Goal: Task Accomplishment & Management: Manage account settings

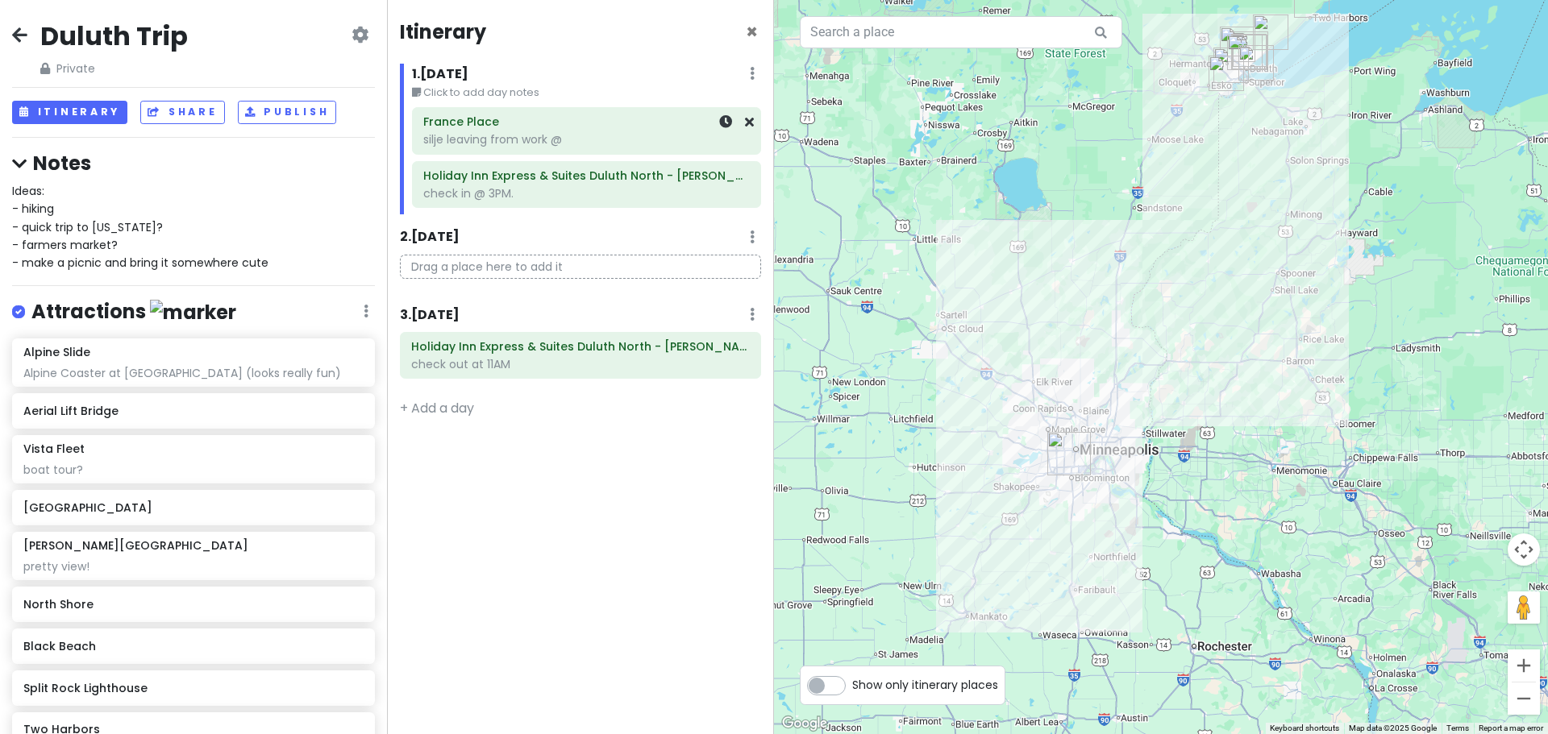
scroll to position [601, 0]
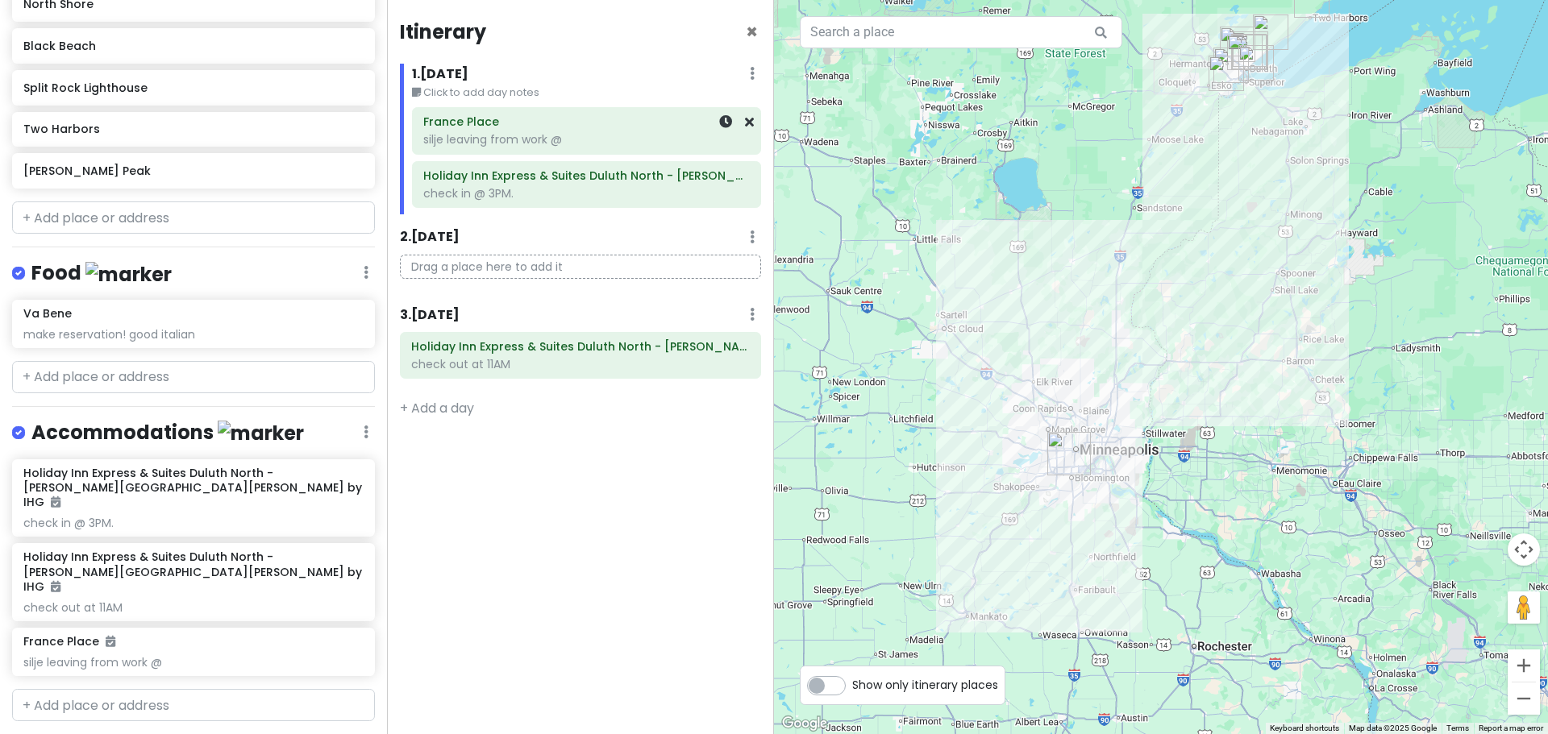
click at [534, 133] on div "silje leaving from work @" at bounding box center [586, 139] width 326 height 15
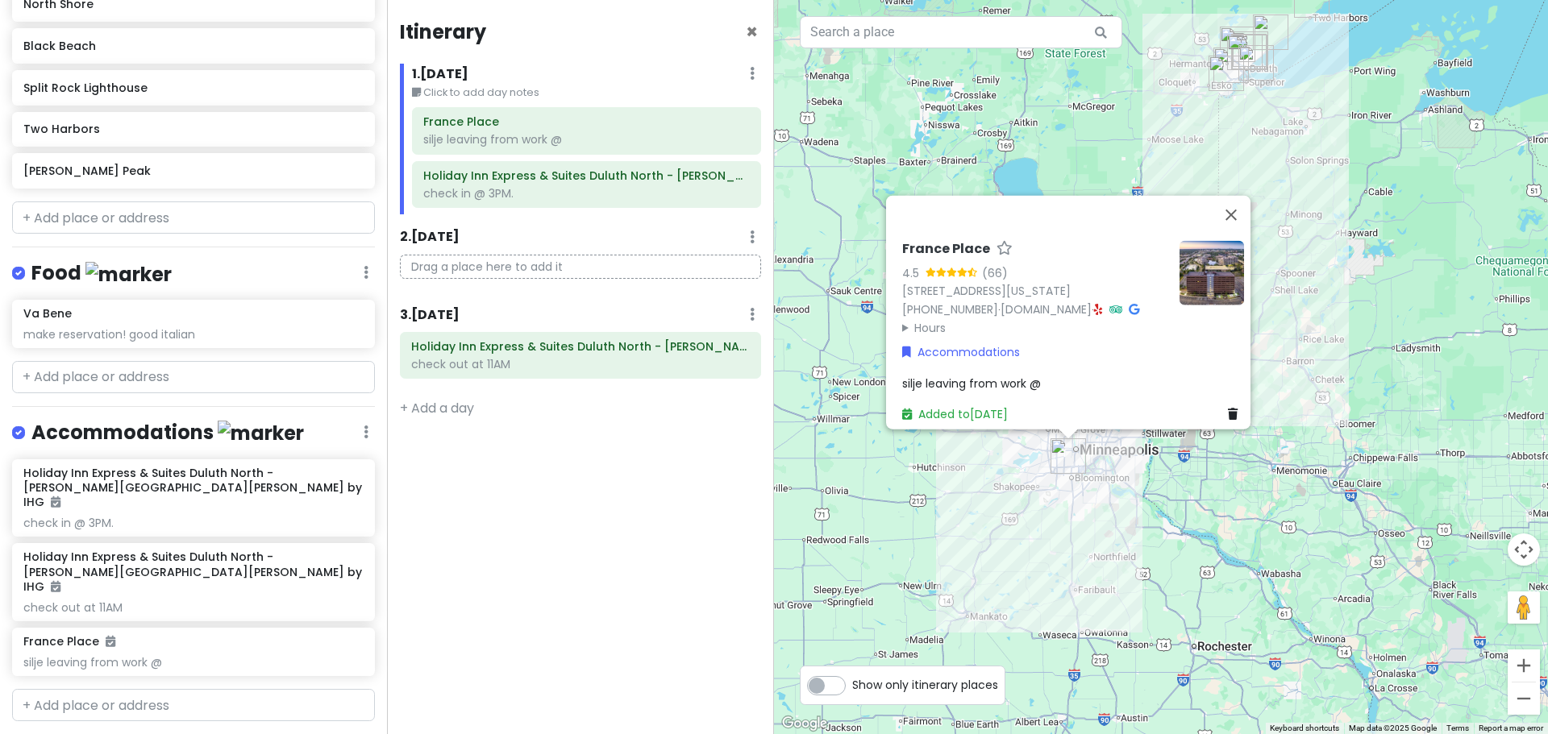
click at [1088, 374] on div "silje leaving from work @" at bounding box center [1073, 383] width 342 height 18
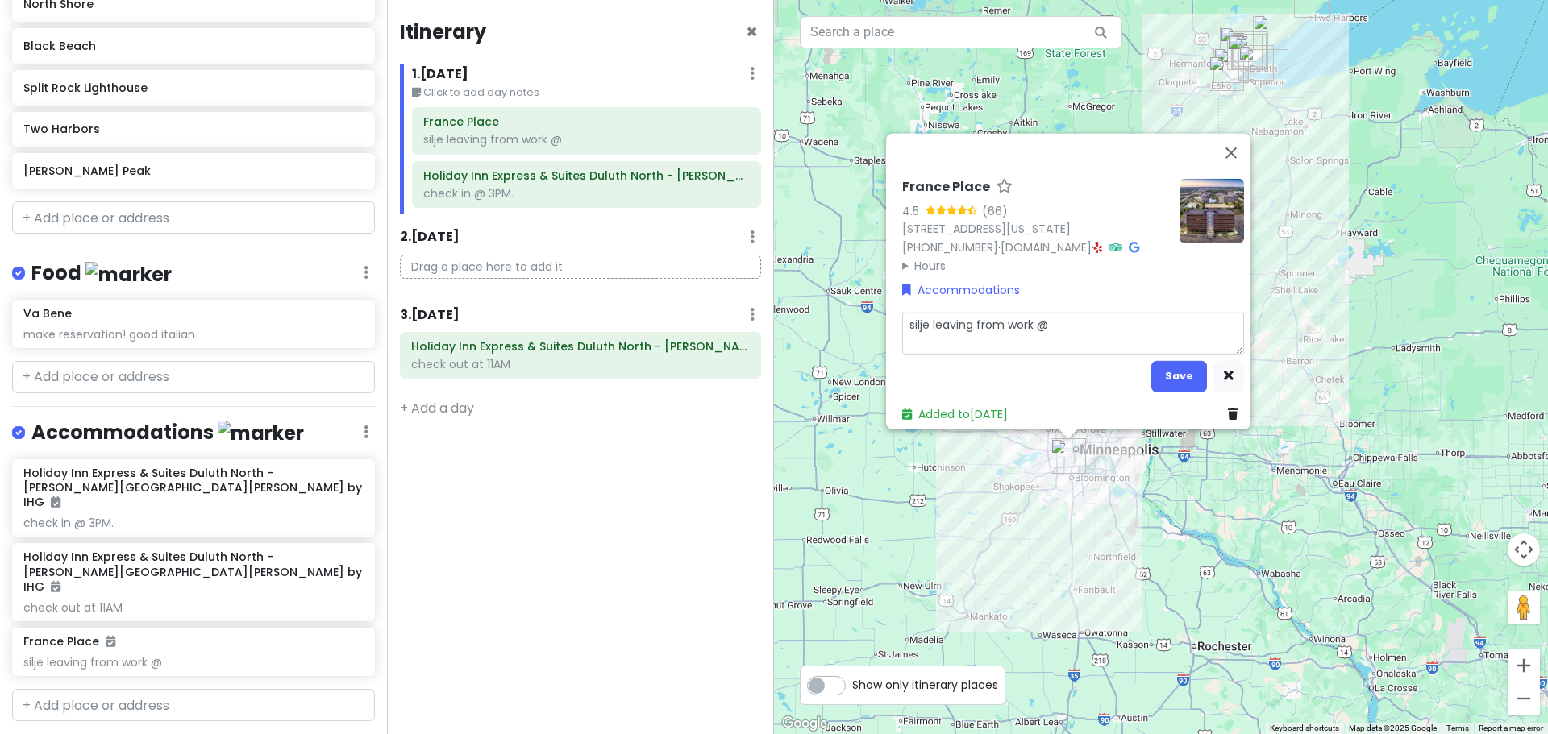
click at [1093, 314] on textarea "silje leaving from work @" at bounding box center [1073, 333] width 342 height 42
type textarea "x"
type textarea "silje leaving from work @3"
type textarea "x"
type textarea "silje leaving from work @3?"
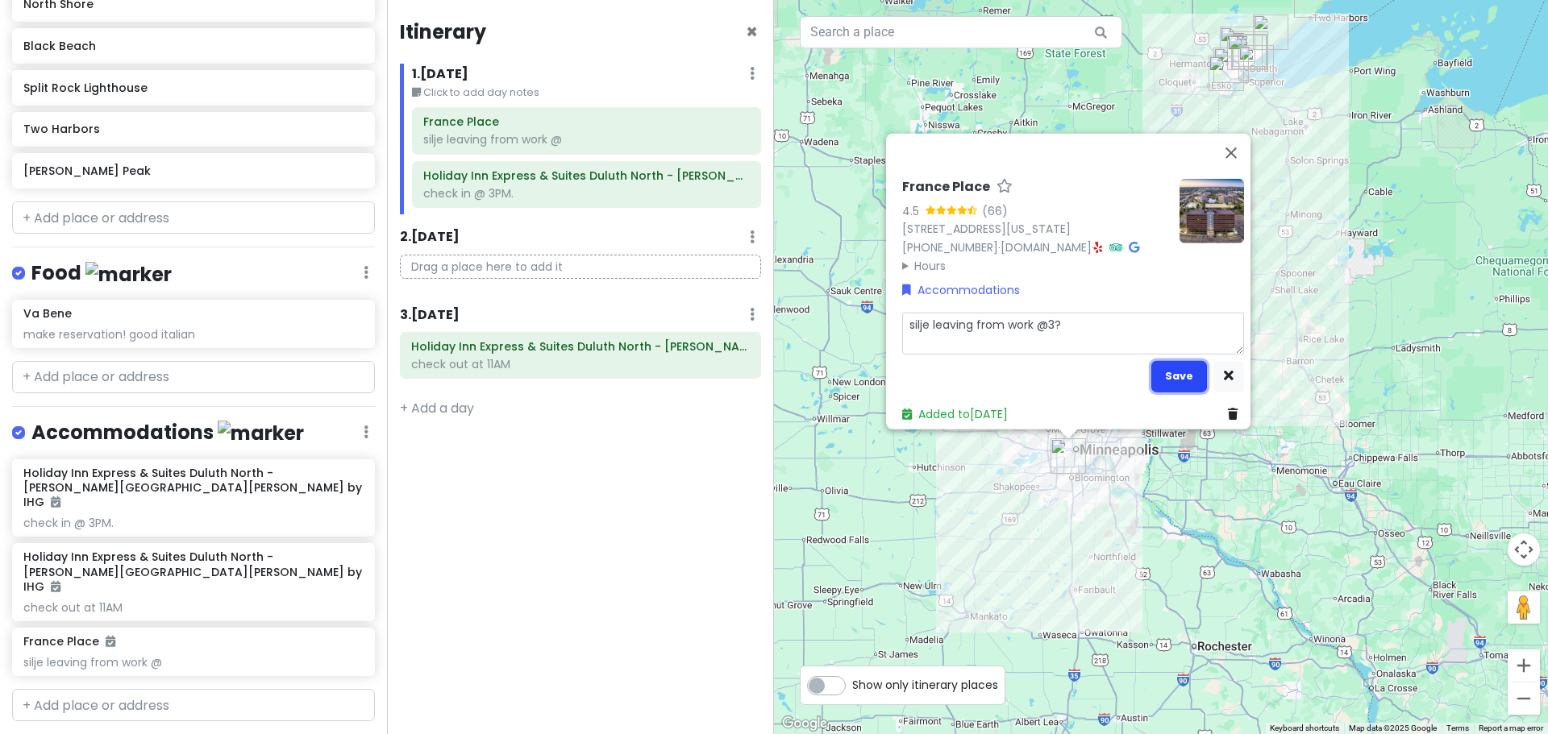
click at [1158, 361] on button "Save" at bounding box center [1179, 375] width 56 height 31
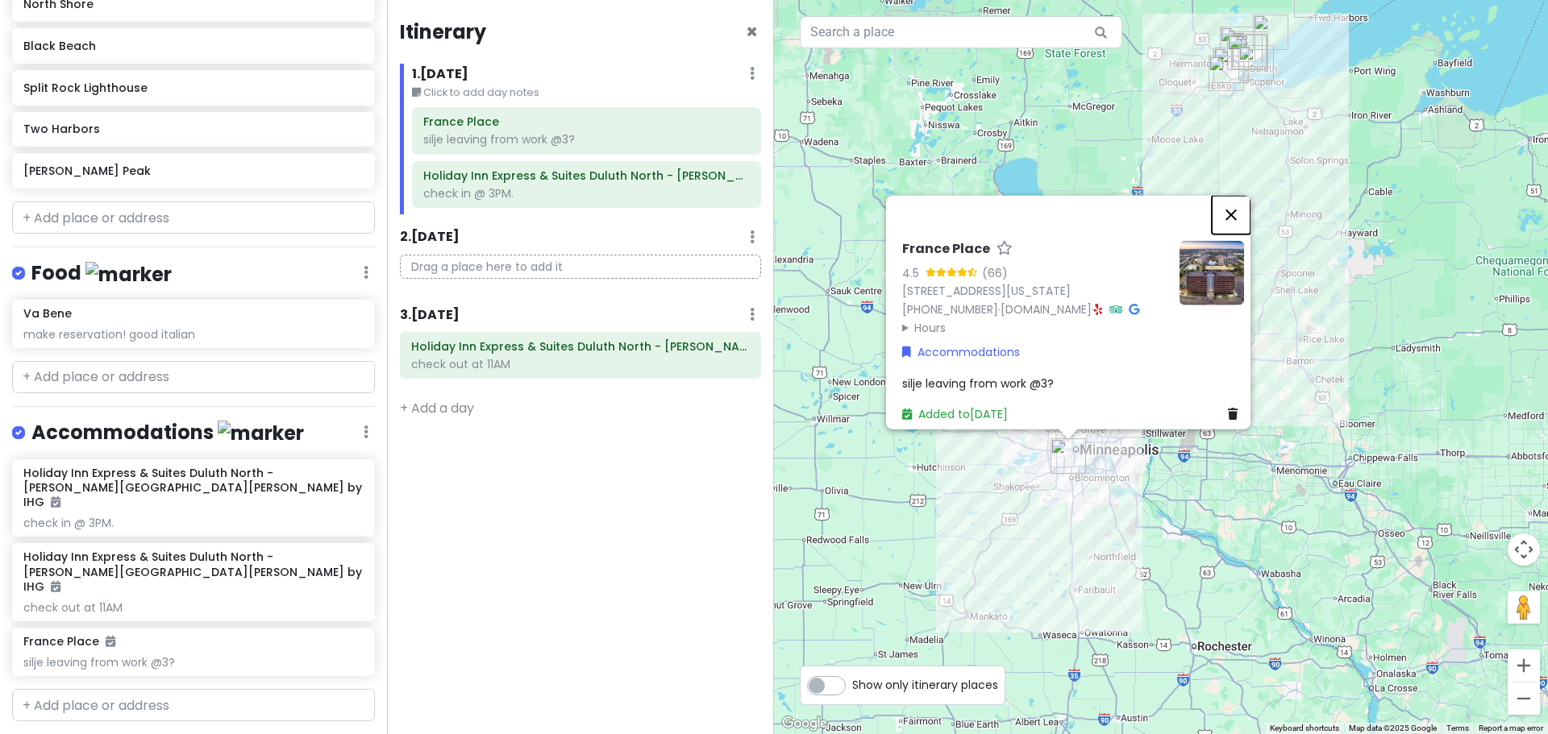
click at [1241, 195] on button "Close" at bounding box center [1231, 214] width 39 height 39
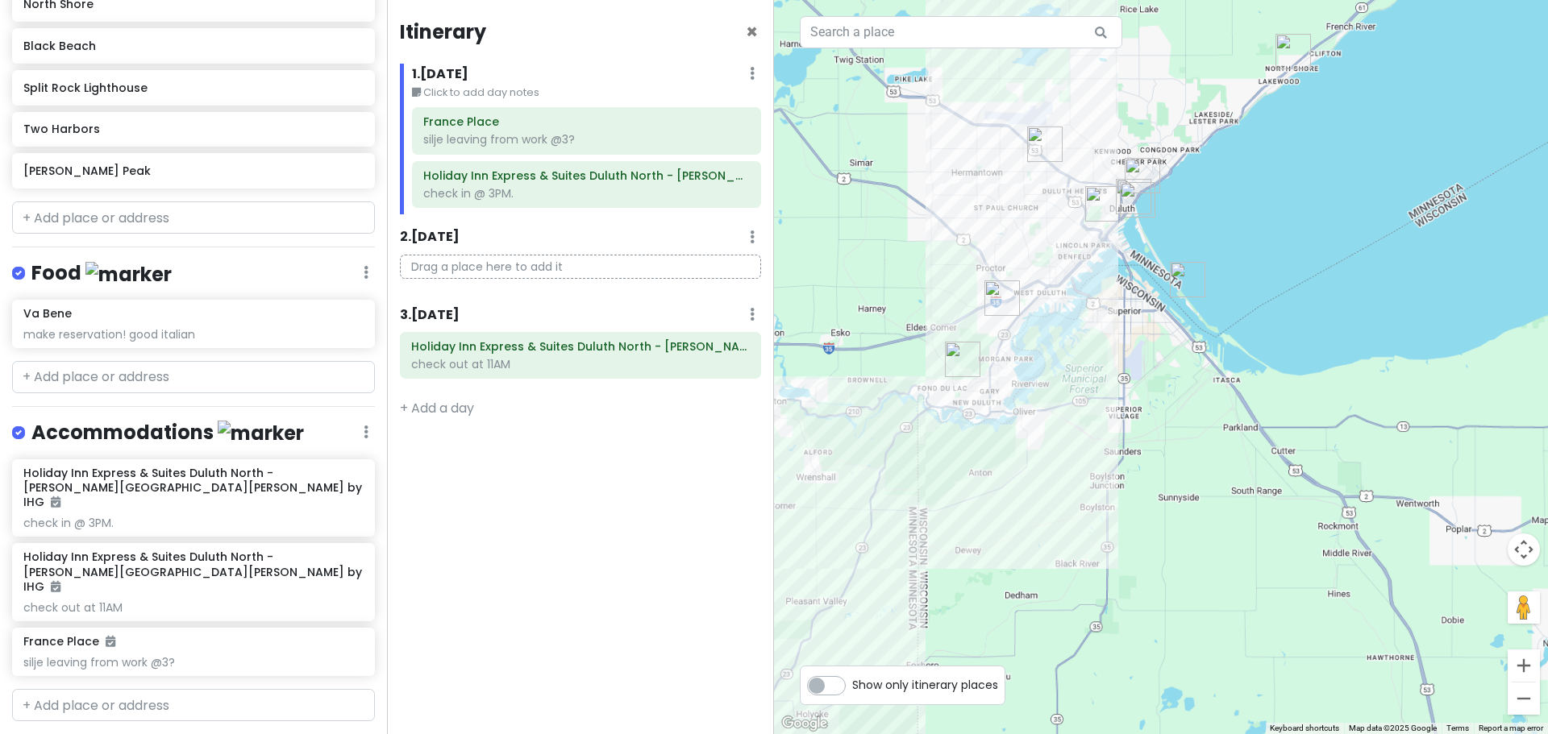
drag, startPoint x: 1268, startPoint y: 102, endPoint x: 1299, endPoint y: 498, distance: 397.8
click at [1299, 498] on div at bounding box center [1161, 367] width 774 height 734
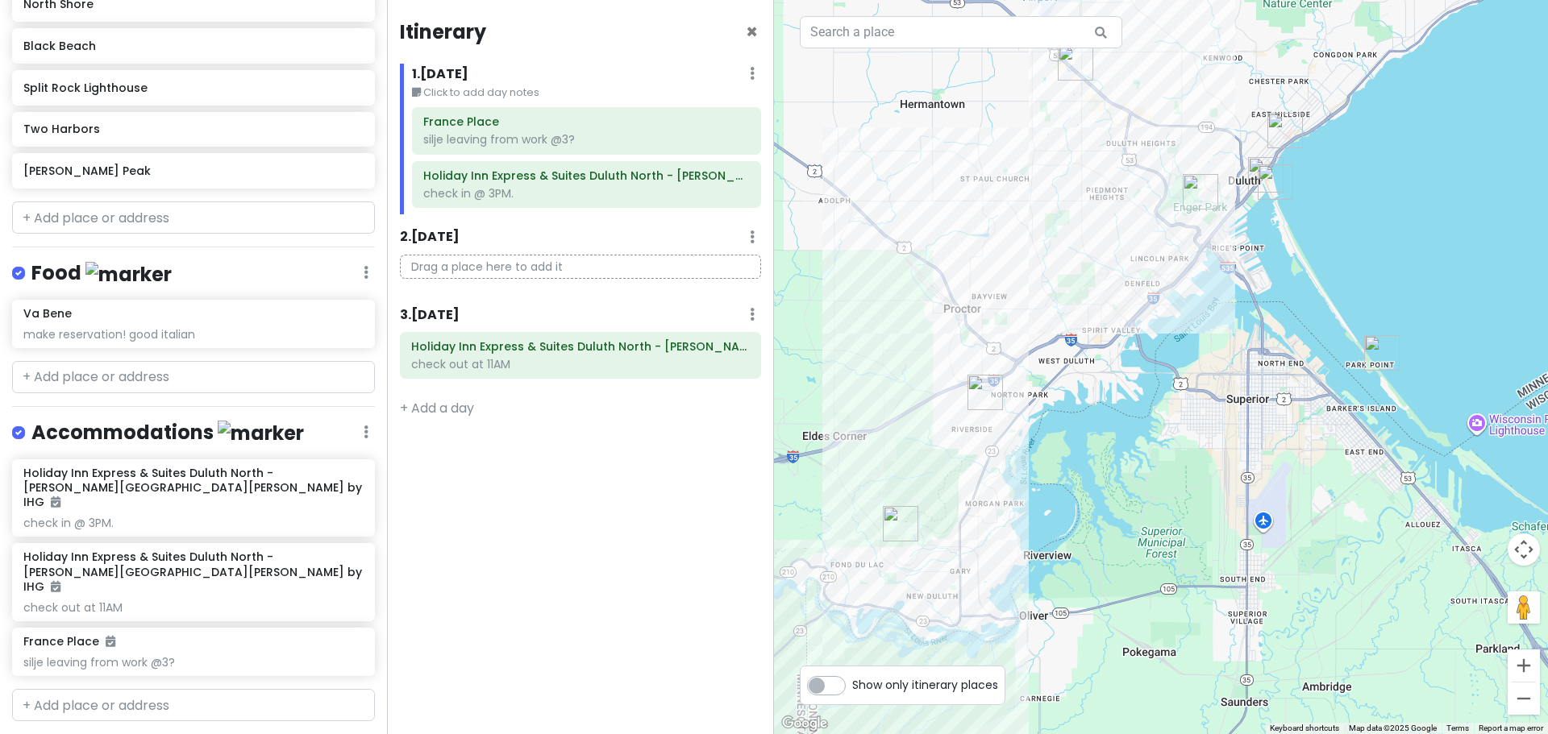
drag, startPoint x: 1068, startPoint y: 286, endPoint x: 1118, endPoint y: 300, distance: 51.8
click at [1118, 300] on div at bounding box center [1161, 367] width 774 height 734
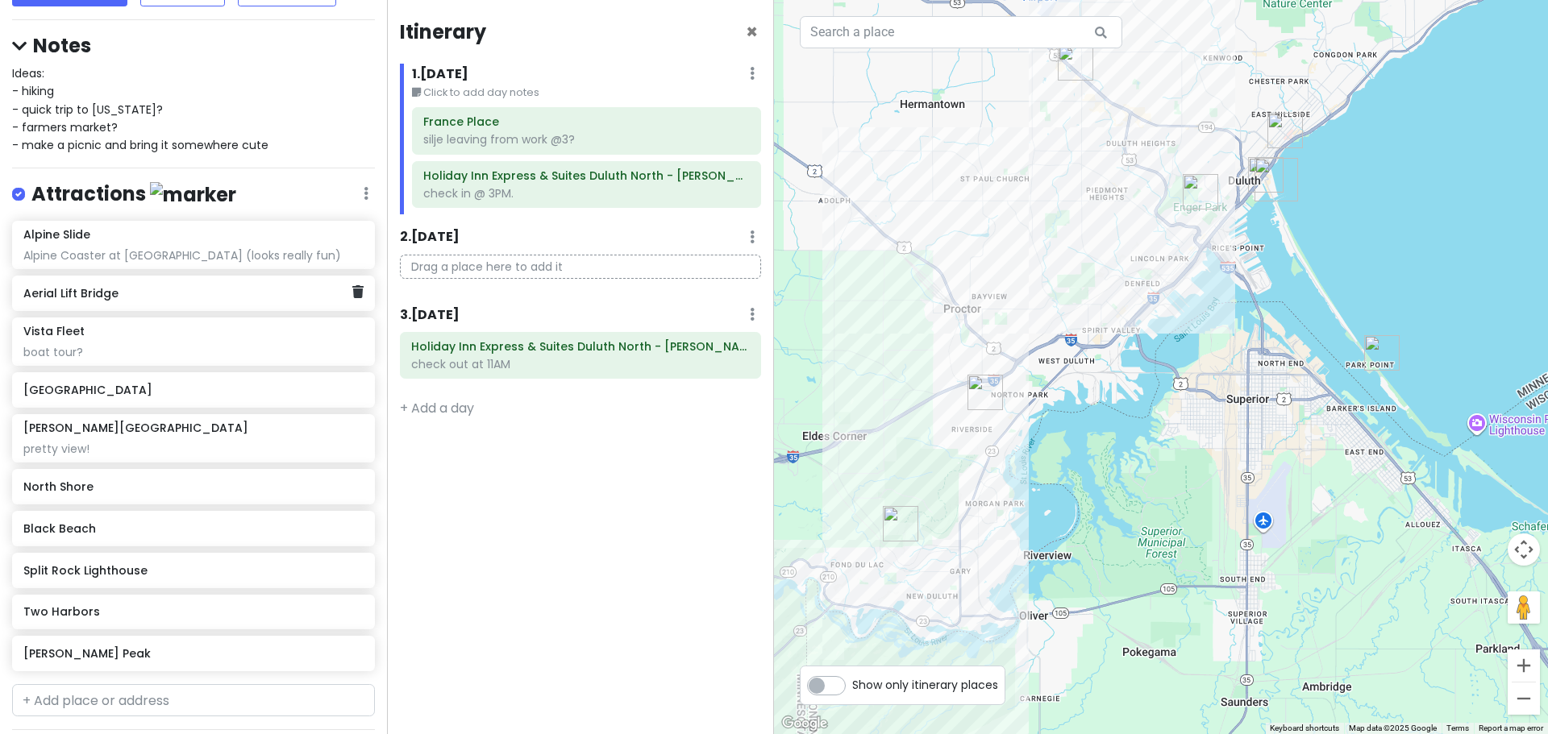
scroll to position [117, 0]
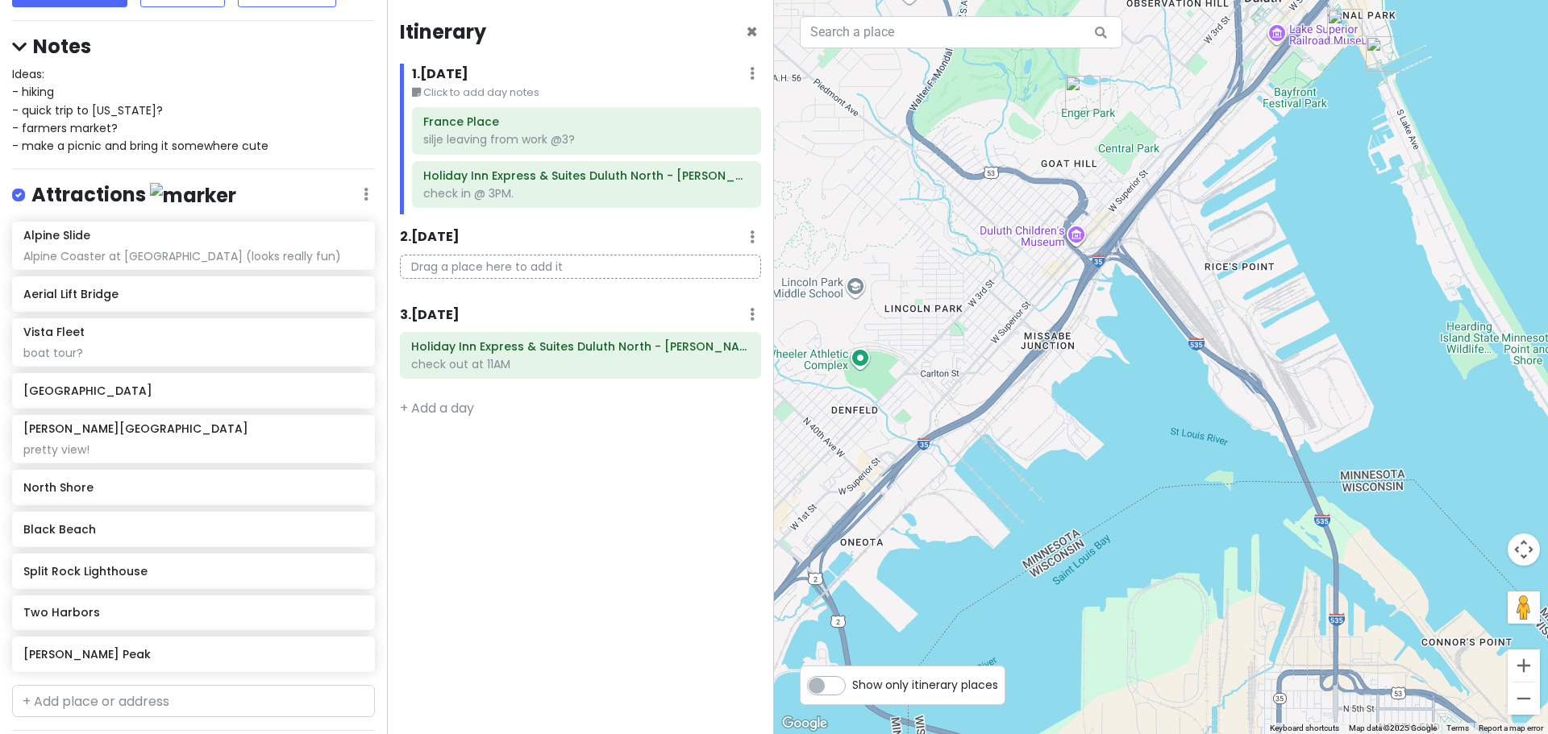
drag, startPoint x: 1244, startPoint y: 228, endPoint x: 1299, endPoint y: 391, distance: 171.8
click at [1299, 391] on div at bounding box center [1161, 367] width 774 height 734
click at [1075, 91] on img "Enger Tower" at bounding box center [1082, 93] width 35 height 35
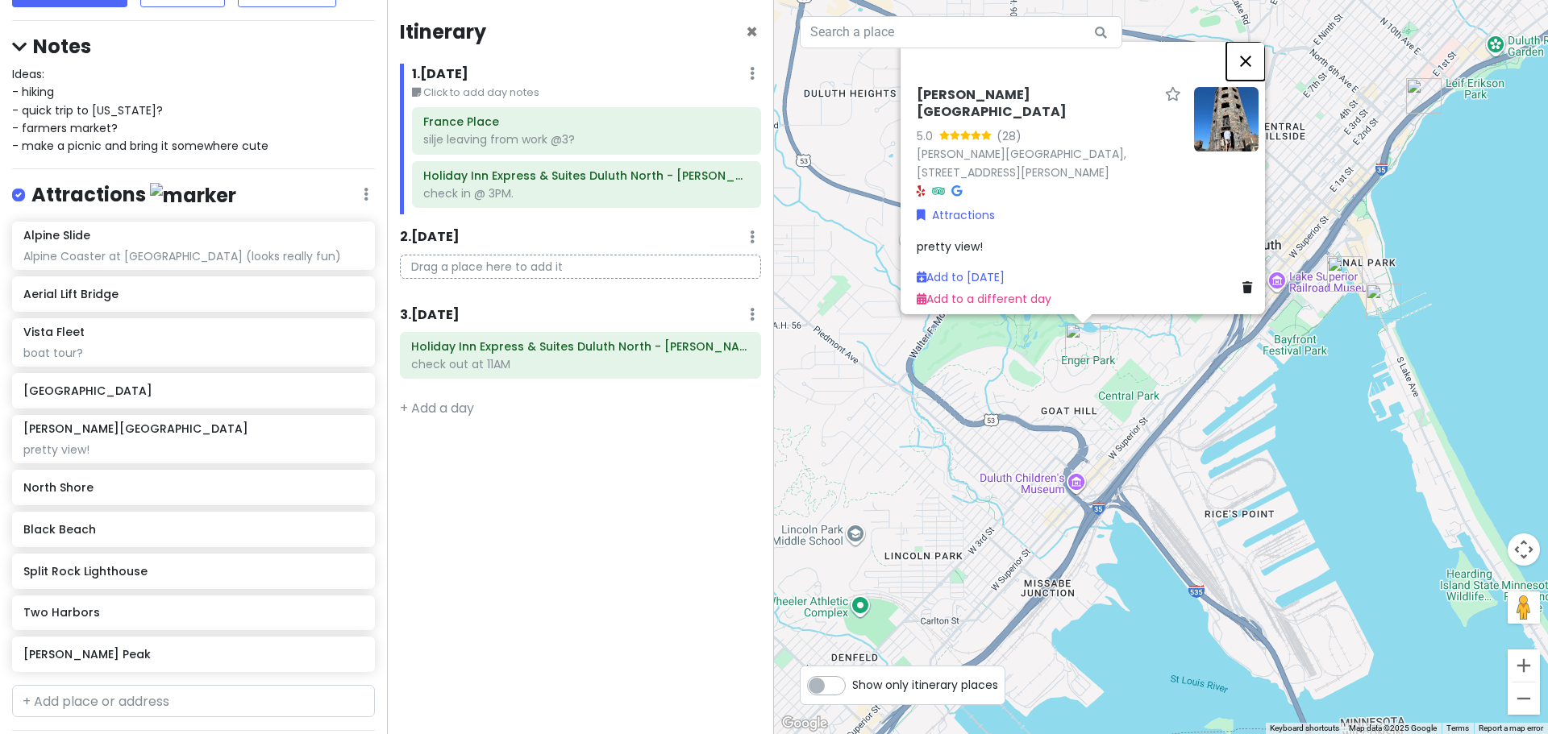
click at [1244, 71] on button "Close" at bounding box center [1245, 61] width 39 height 39
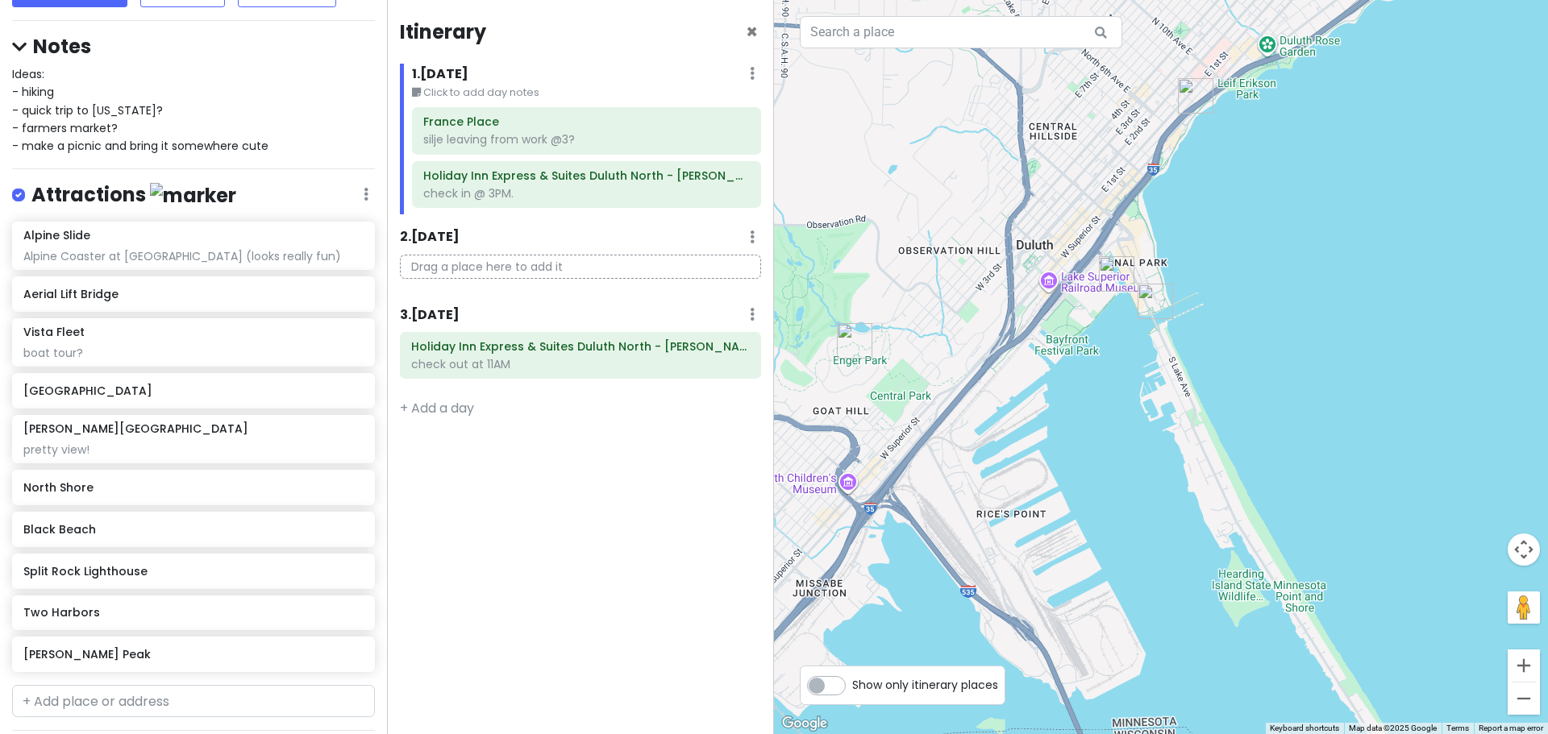
drag, startPoint x: 1352, startPoint y: 320, endPoint x: 1134, endPoint y: 320, distance: 217.7
click at [1134, 320] on div at bounding box center [1161, 367] width 774 height 734
drag, startPoint x: 1115, startPoint y: 299, endPoint x: 1106, endPoint y: 294, distance: 10.1
click at [1111, 297] on div at bounding box center [1161, 367] width 774 height 734
click at [1106, 294] on div at bounding box center [1161, 367] width 774 height 734
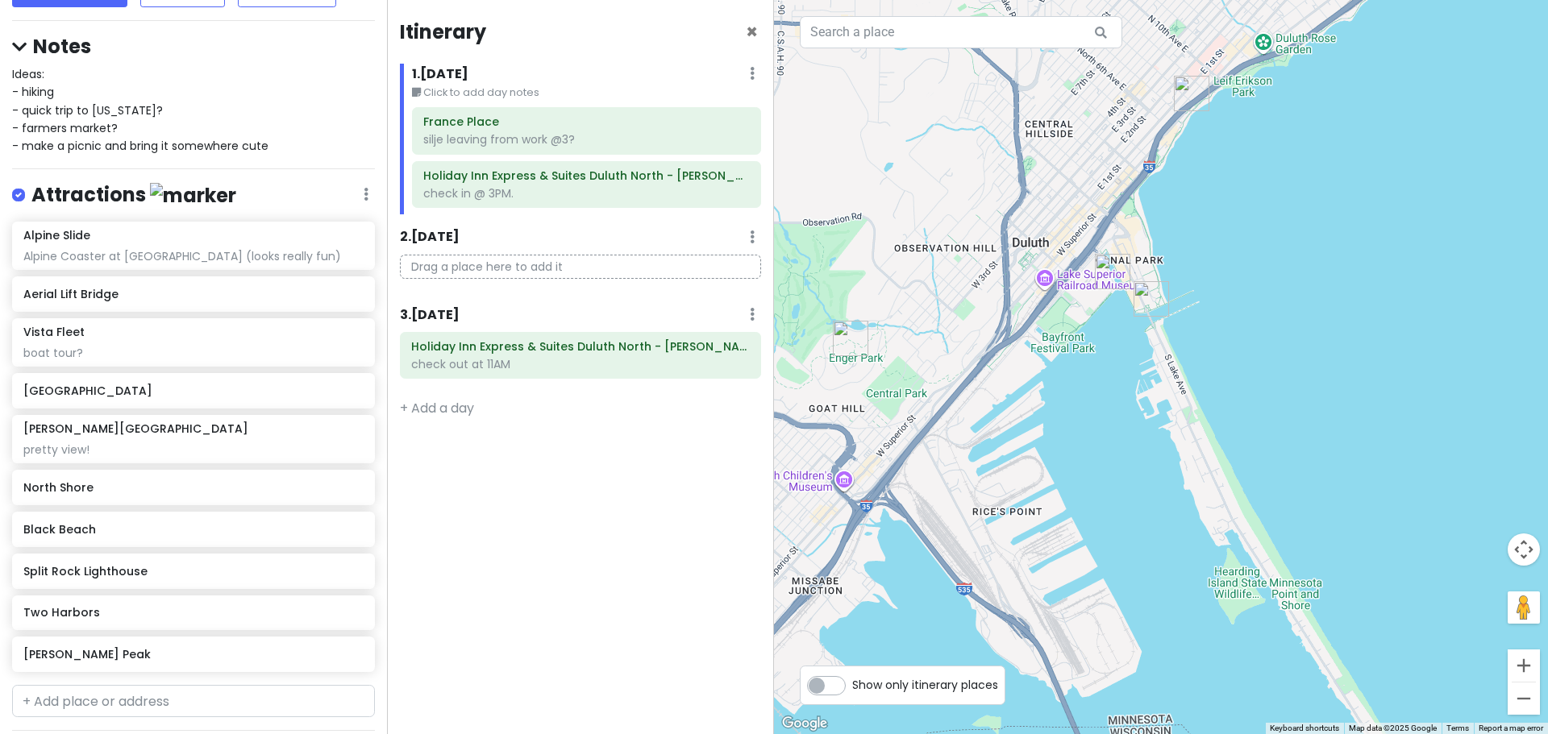
drag, startPoint x: 1103, startPoint y: 255, endPoint x: 1108, endPoint y: 325, distance: 70.4
click at [1107, 227] on div "To navigate, press the arrow keys." at bounding box center [1161, 367] width 774 height 734
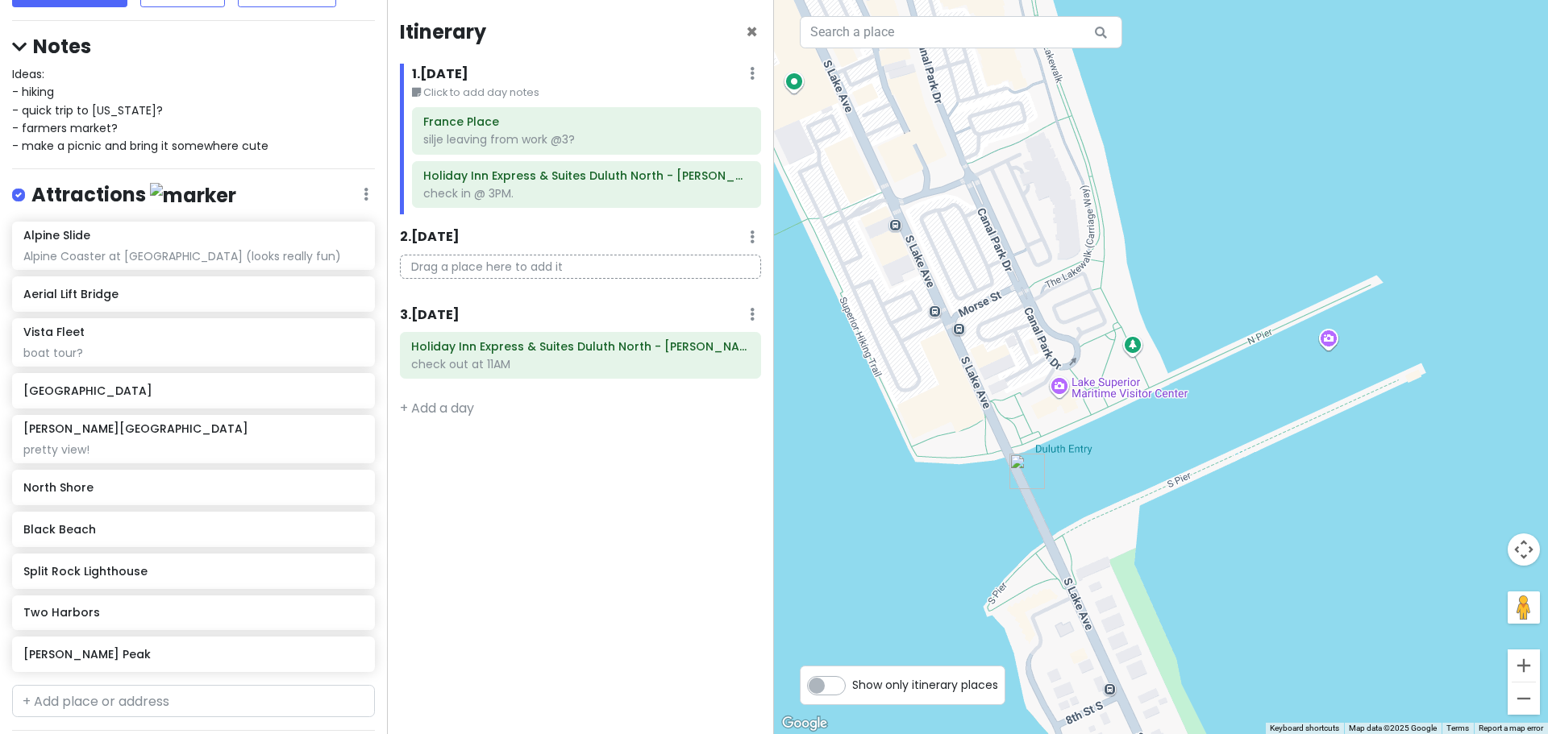
drag, startPoint x: 1257, startPoint y: 193, endPoint x: 875, endPoint y: 344, distance: 410.3
click at [875, 344] on div at bounding box center [1161, 367] width 774 height 734
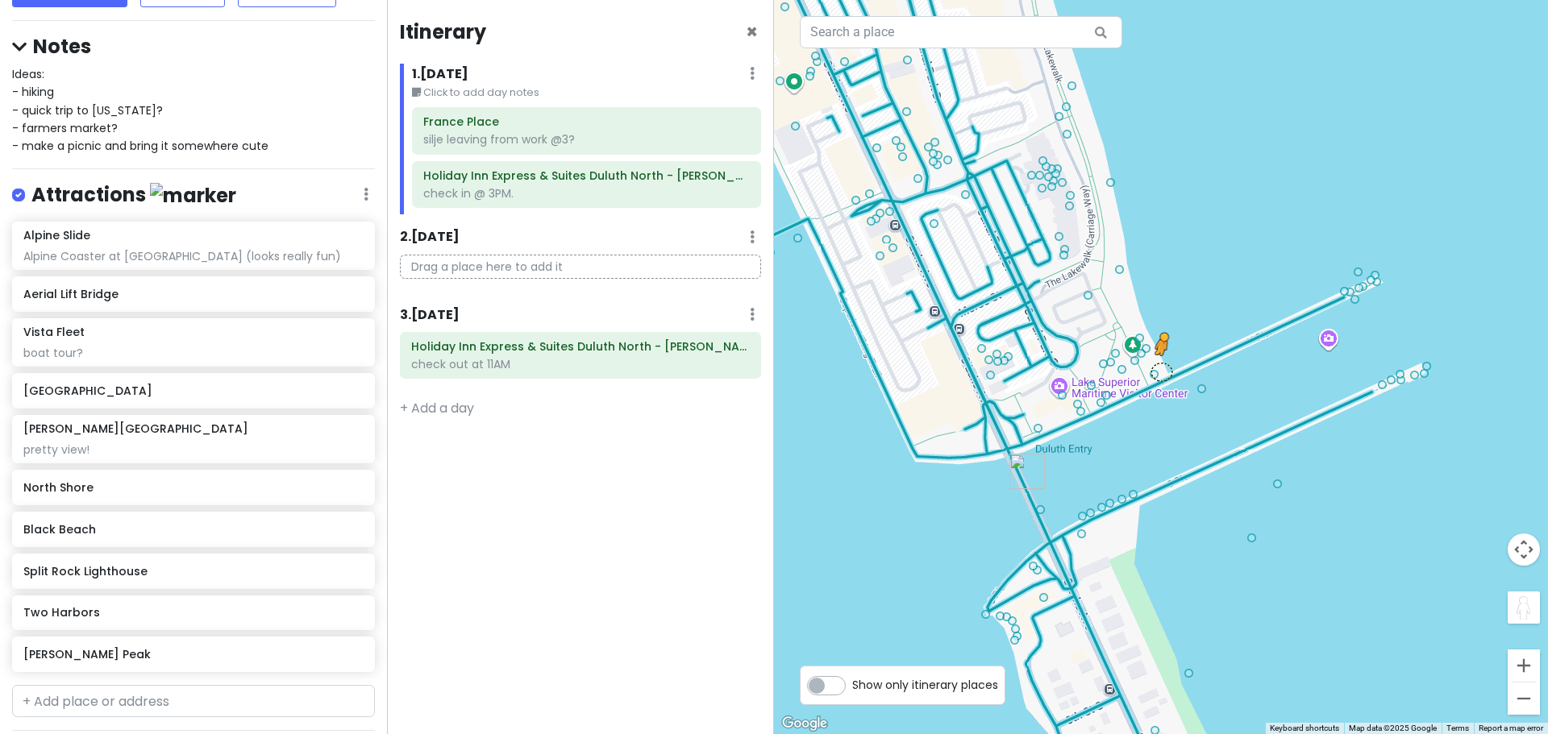
drag, startPoint x: 1530, startPoint y: 617, endPoint x: 1149, endPoint y: 369, distance: 454.6
click at [1149, 369] on div "2 To activate drag with keyboard, press Alt + Enter. Once in keyboard drag stat…" at bounding box center [1161, 367] width 774 height 734
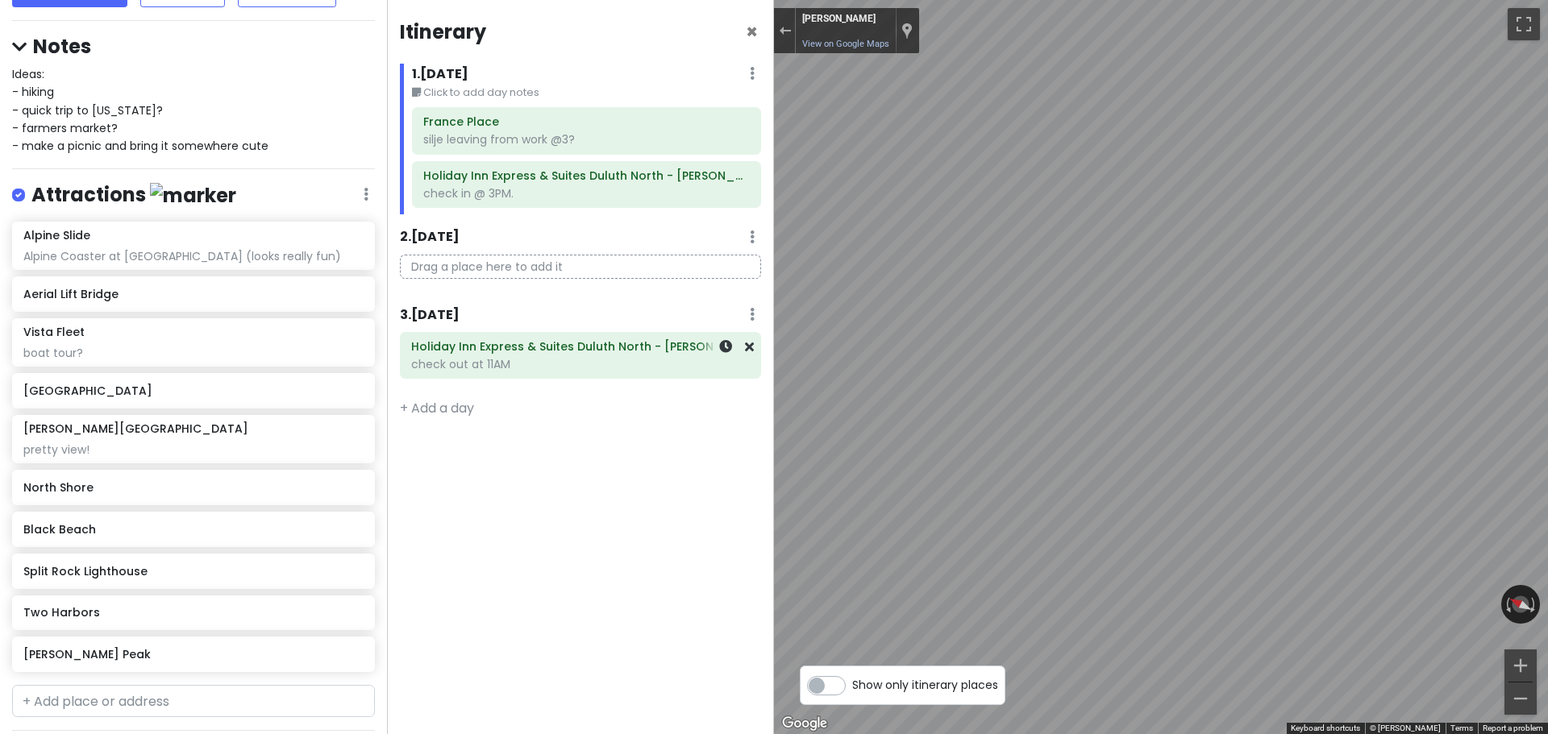
click at [747, 372] on div "Duluth Trip Private Change Dates Make a Copy Delete Trip Give Feedback 💡 Suppor…" at bounding box center [774, 367] width 1548 height 734
click at [626, 390] on div "Duluth Trip Private Change Dates Make a Copy Delete Trip Give Feedback 💡 Suppor…" at bounding box center [774, 367] width 1548 height 734
click at [783, 35] on button "Exit the Street View" at bounding box center [784, 31] width 21 height 22
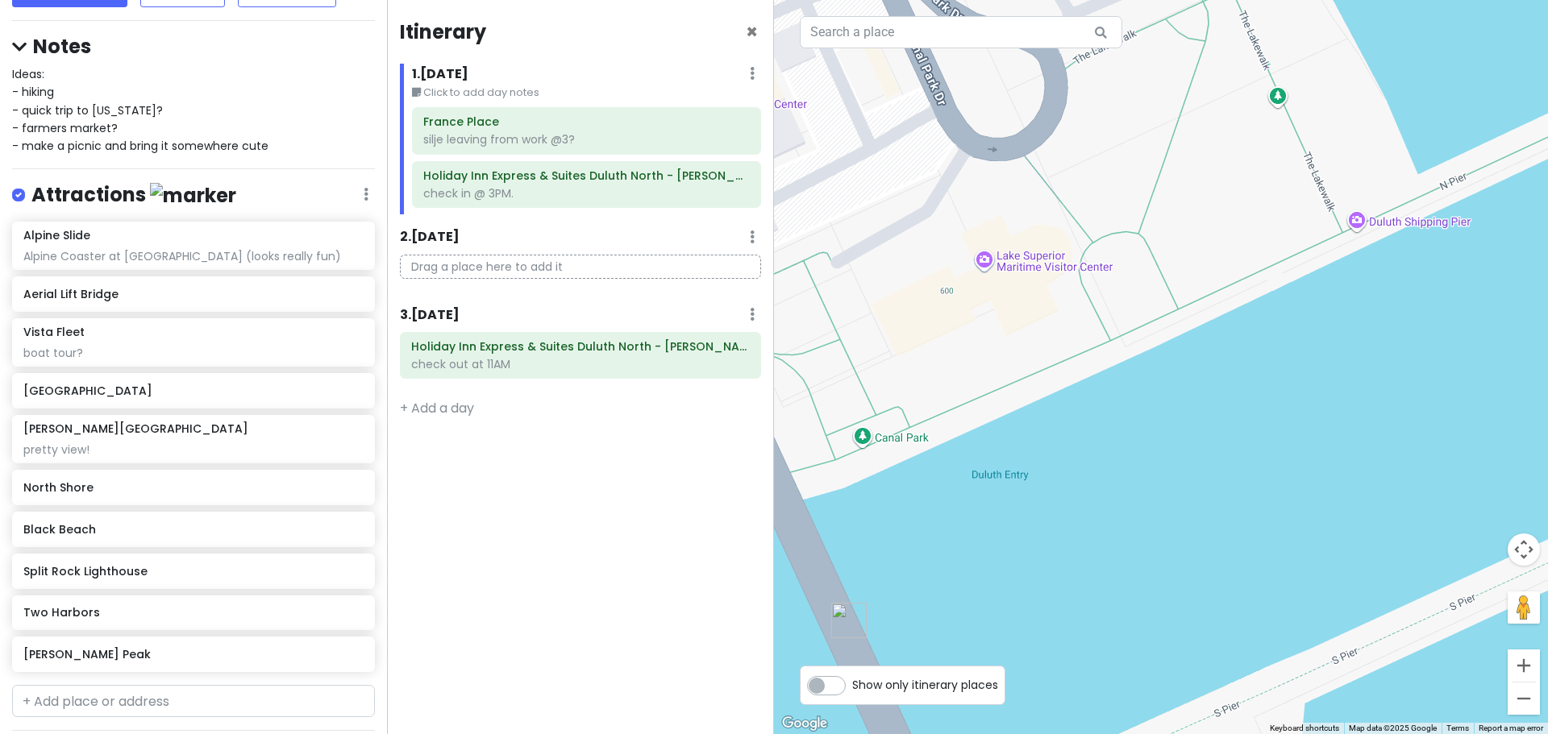
drag, startPoint x: 1134, startPoint y: 317, endPoint x: 1292, endPoint y: 177, distance: 210.8
click at [1292, 177] on div "To navigate, press the arrow keys. Loading..." at bounding box center [1161, 367] width 774 height 734
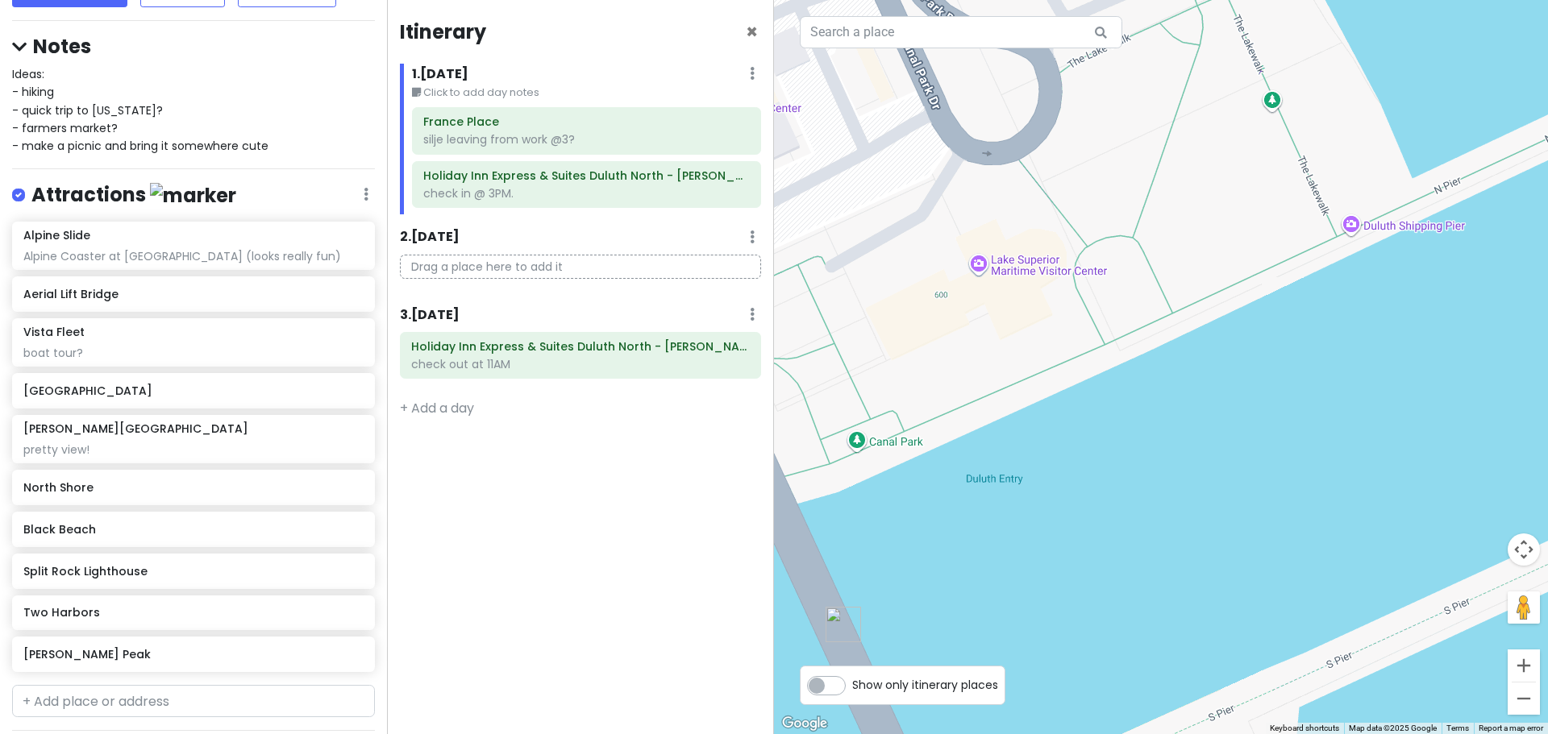
click at [1350, 231] on div "To navigate, press the arrow keys. Loading..." at bounding box center [1161, 367] width 774 height 734
click at [139, 705] on input "text" at bounding box center [193, 701] width 363 height 32
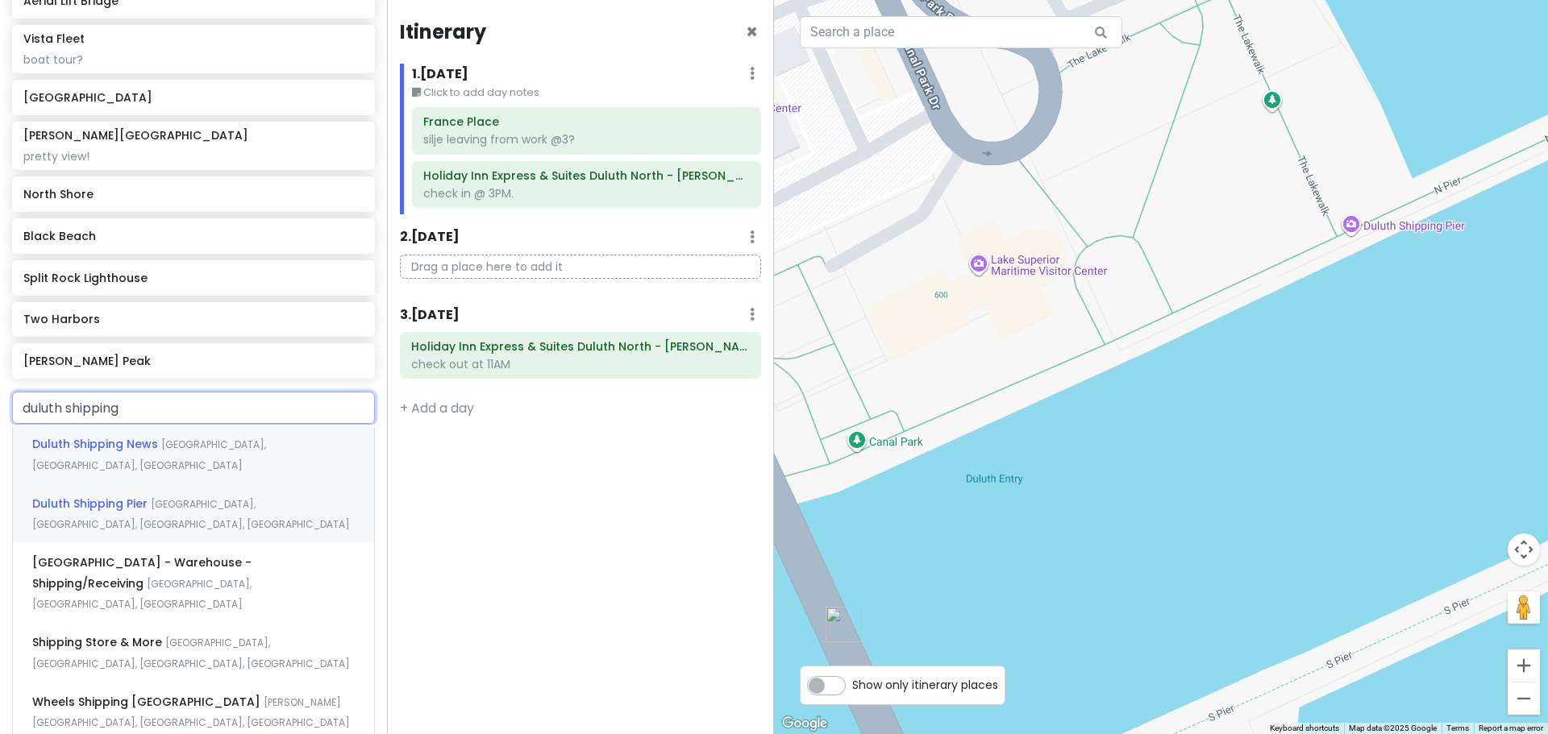
scroll to position [439, 0]
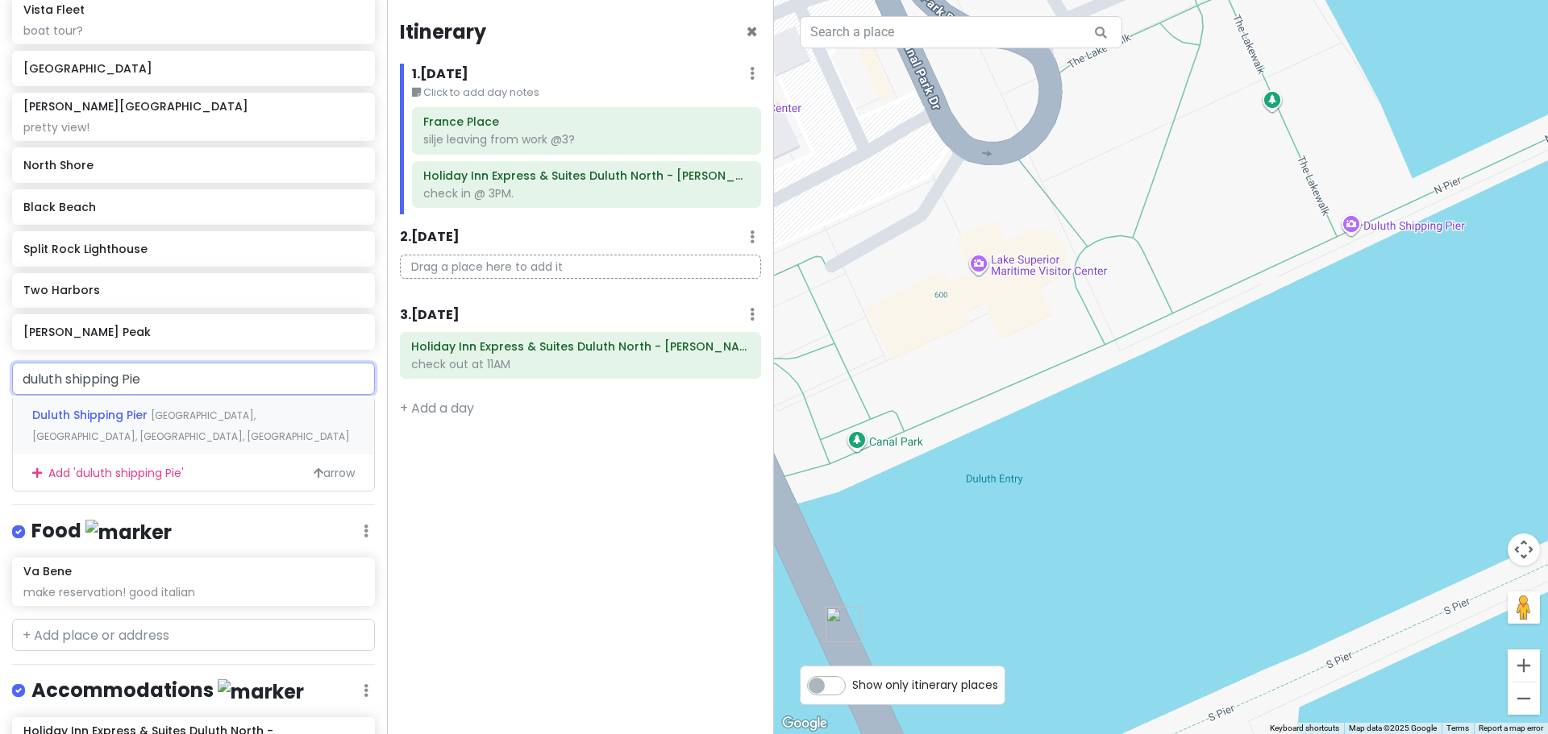
type input "duluth shipping Pier"
click at [256, 413] on span "[GEOGRAPHIC_DATA], [GEOGRAPHIC_DATA], [GEOGRAPHIC_DATA], [GEOGRAPHIC_DATA]" at bounding box center [191, 426] width 318 height 35
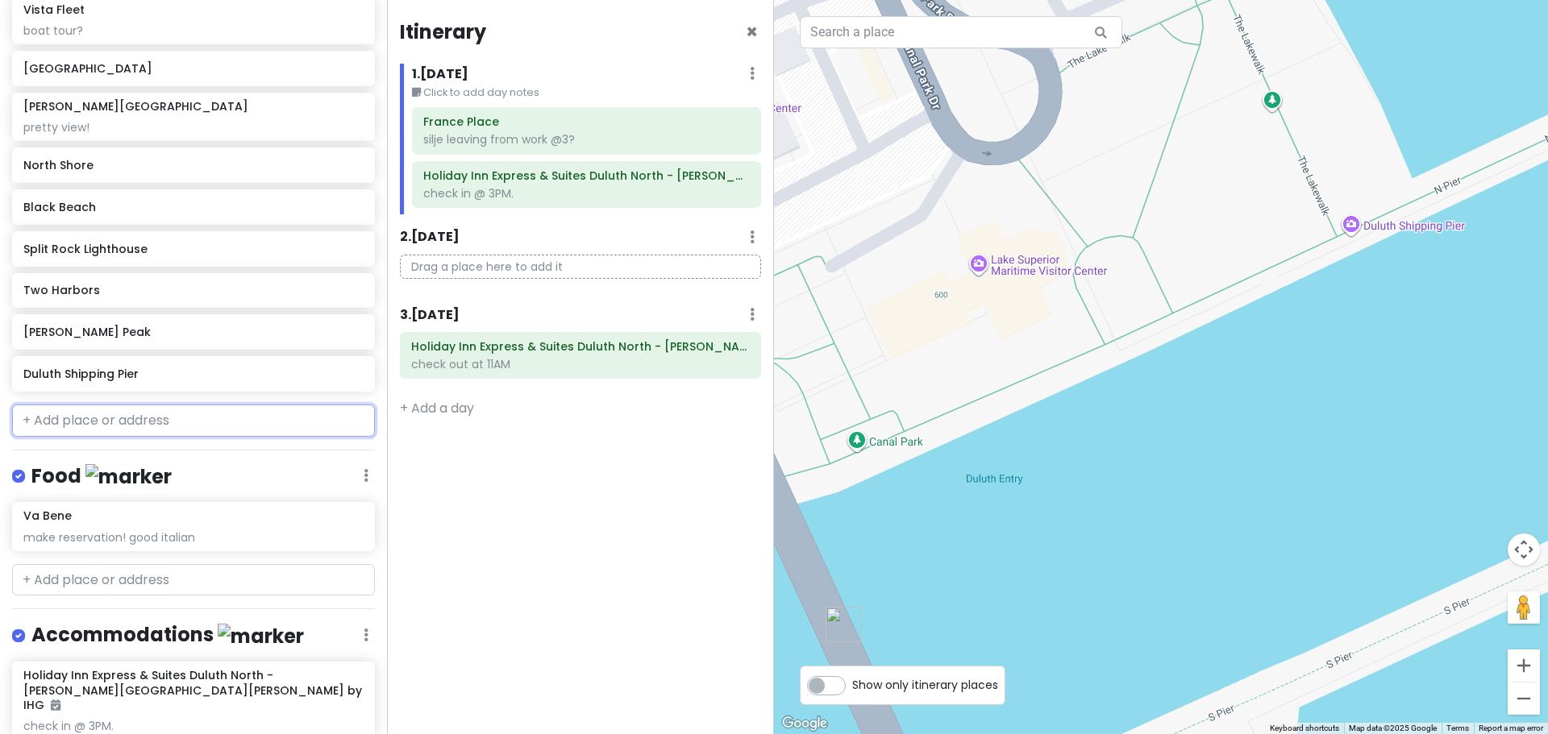
scroll to position [480, 0]
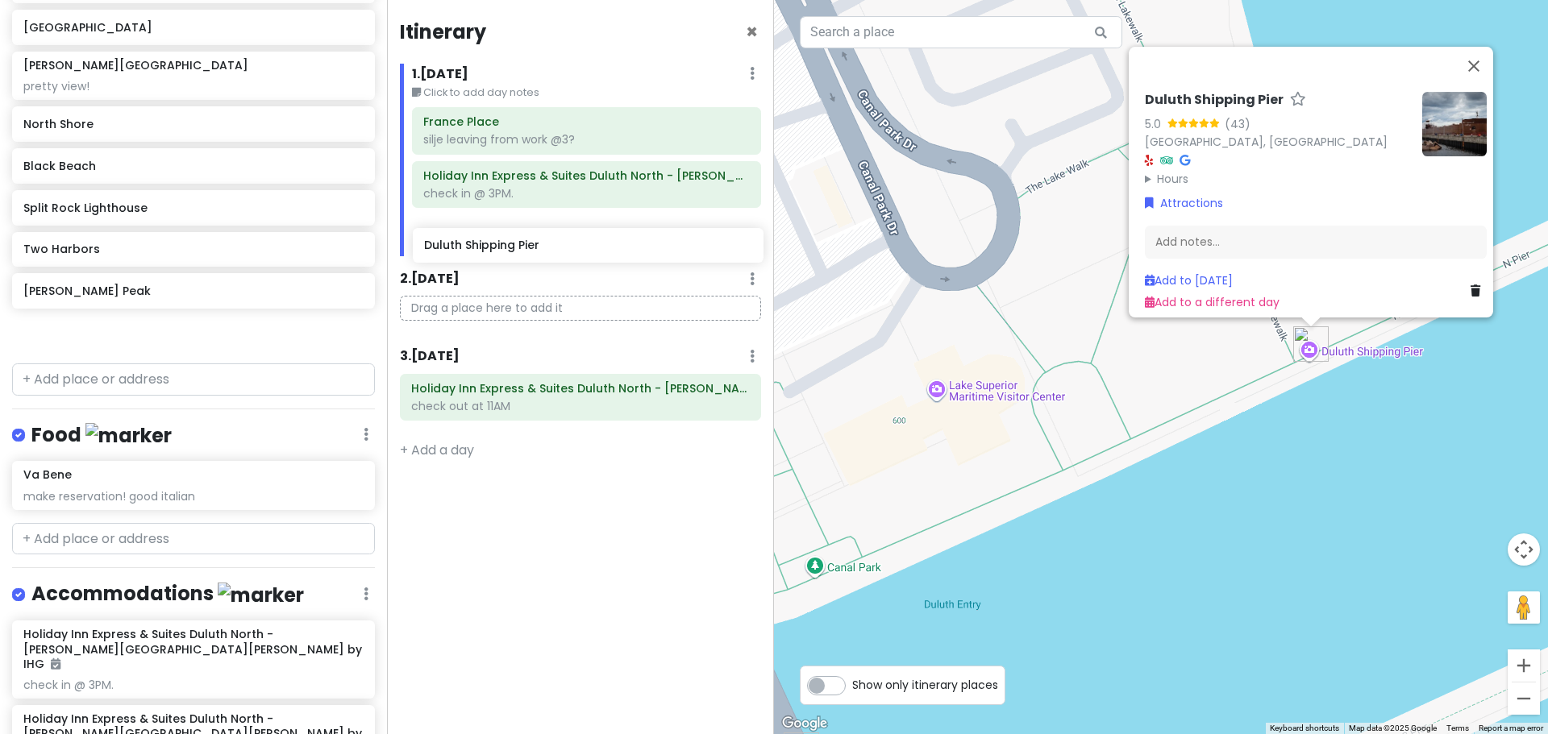
drag, startPoint x: 181, startPoint y: 335, endPoint x: 581, endPoint y: 248, distance: 409.8
click at [581, 248] on div "Duluth Trip Private Change Dates Make a Copy Delete Trip Give Feedback 💡 Suppor…" at bounding box center [774, 367] width 1548 height 734
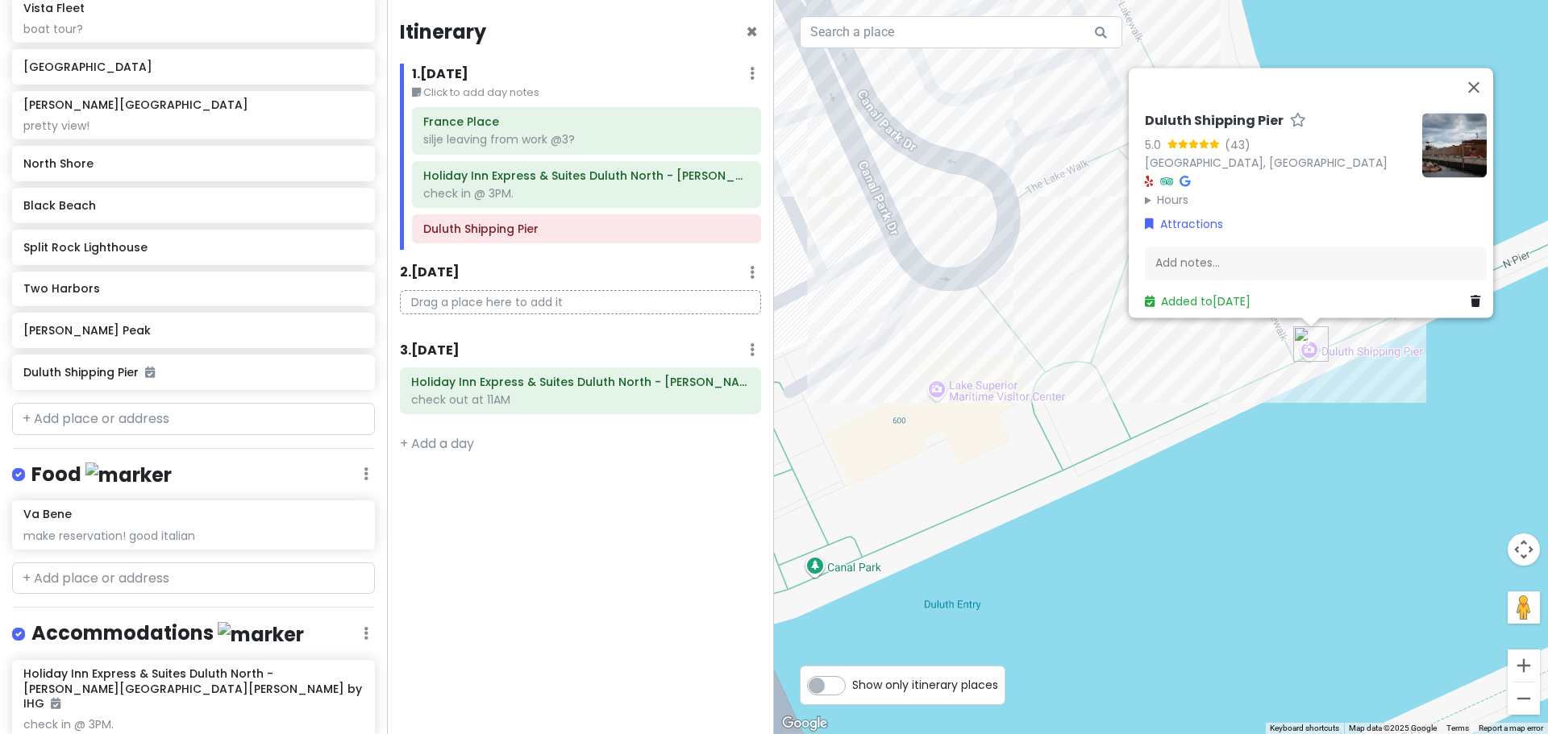
scroll to position [439, 0]
click at [1479, 77] on button "Close" at bounding box center [1473, 87] width 39 height 39
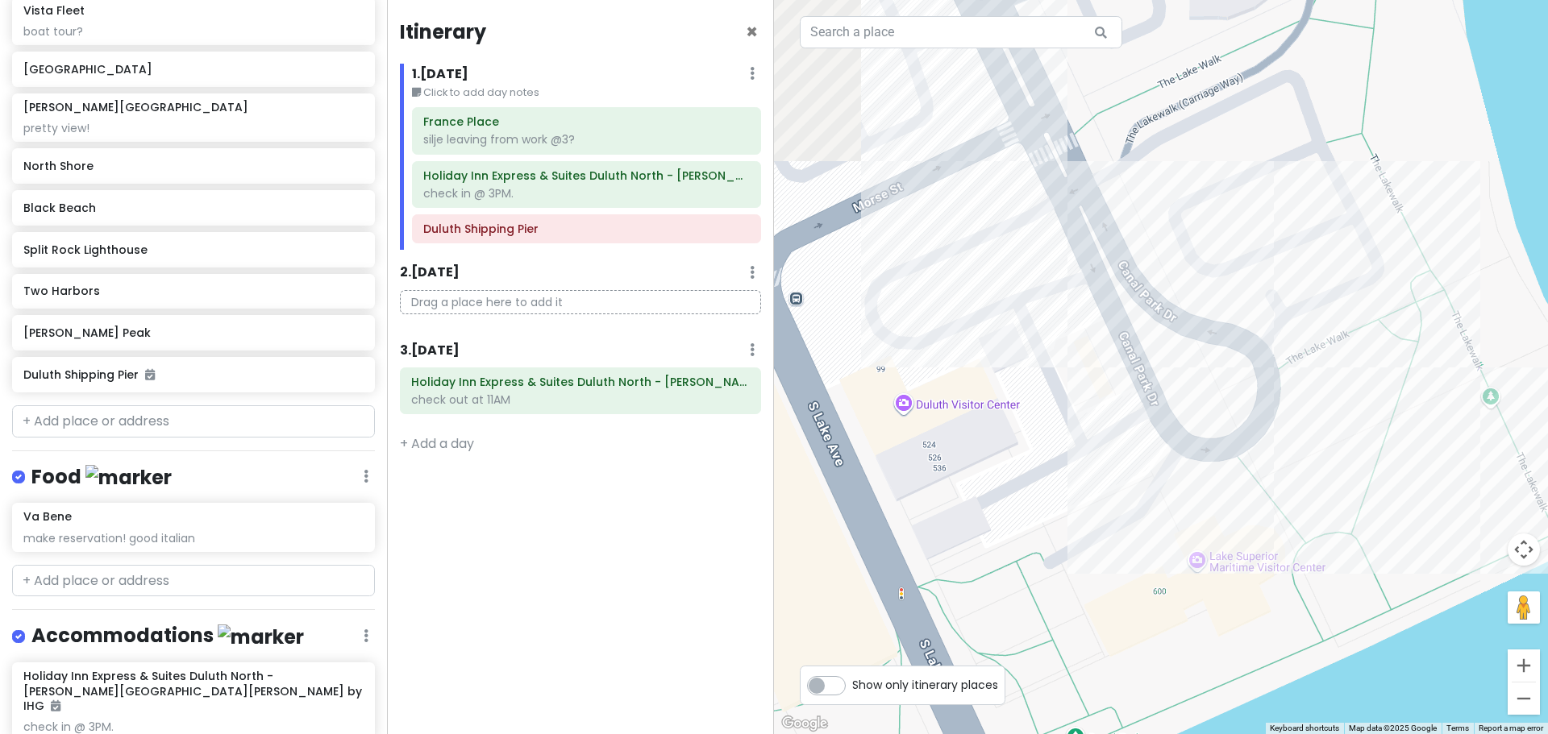
drag, startPoint x: 800, startPoint y: 243, endPoint x: 1131, endPoint y: 454, distance: 392.9
click at [1131, 454] on div "To navigate, press the arrow keys. Loading..." at bounding box center [1161, 367] width 774 height 734
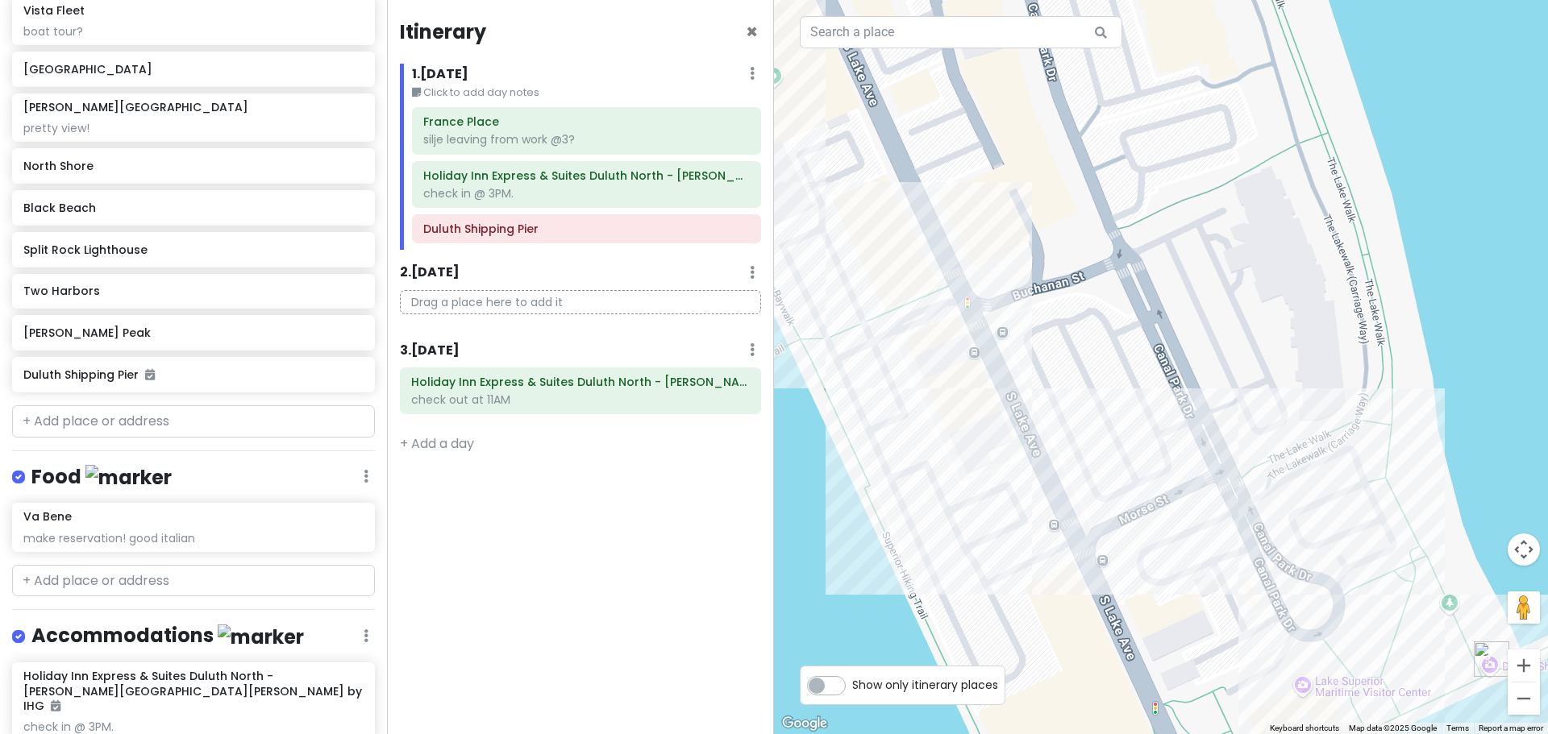
drag, startPoint x: 1037, startPoint y: 315, endPoint x: 1131, endPoint y: 481, distance: 191.0
click at [1131, 481] on div "To navigate, press the arrow keys. Loading..." at bounding box center [1161, 367] width 774 height 734
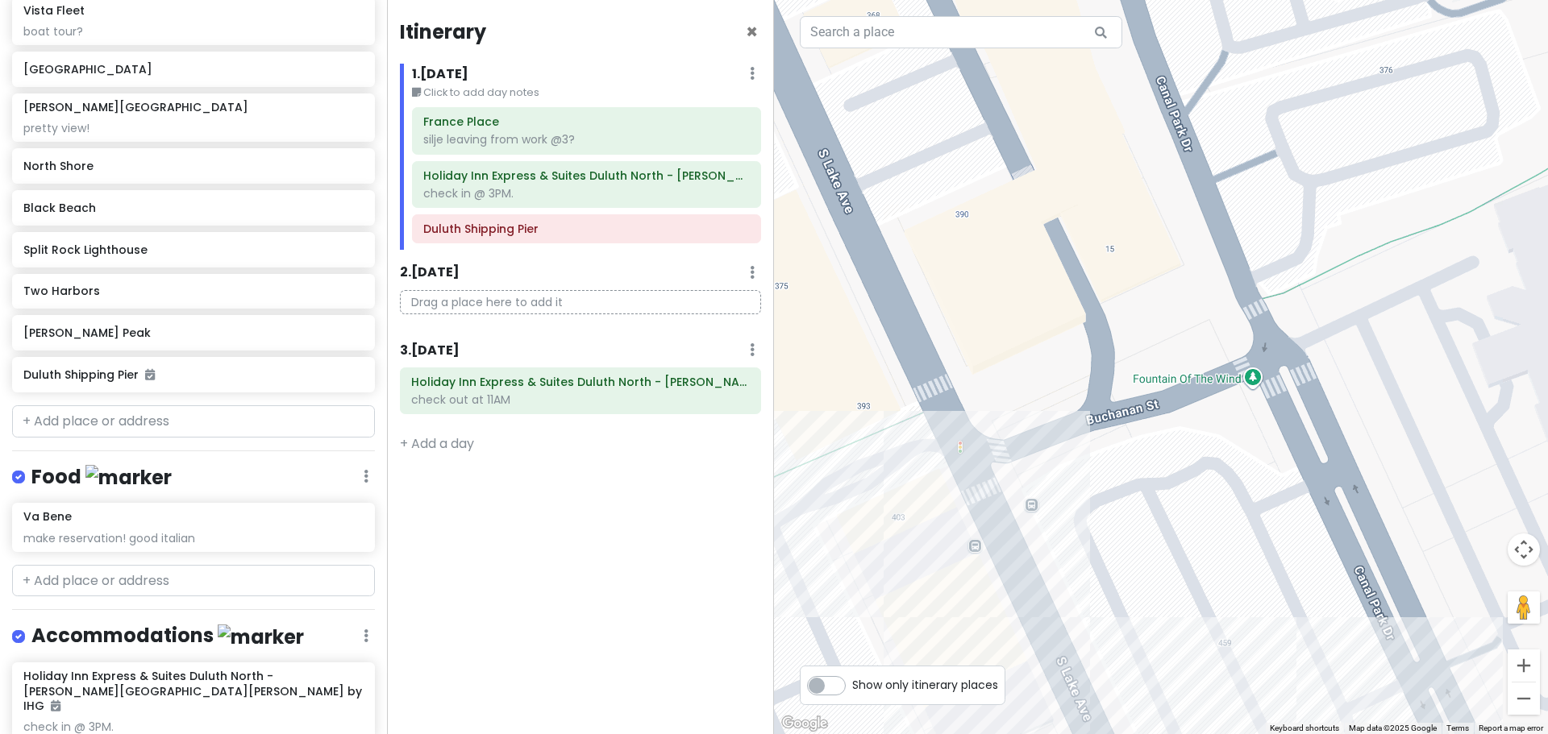
drag, startPoint x: 1051, startPoint y: 461, endPoint x: 1118, endPoint y: 614, distance: 167.1
click at [1118, 614] on div "To navigate, press the arrow keys. Loading..." at bounding box center [1161, 367] width 774 height 734
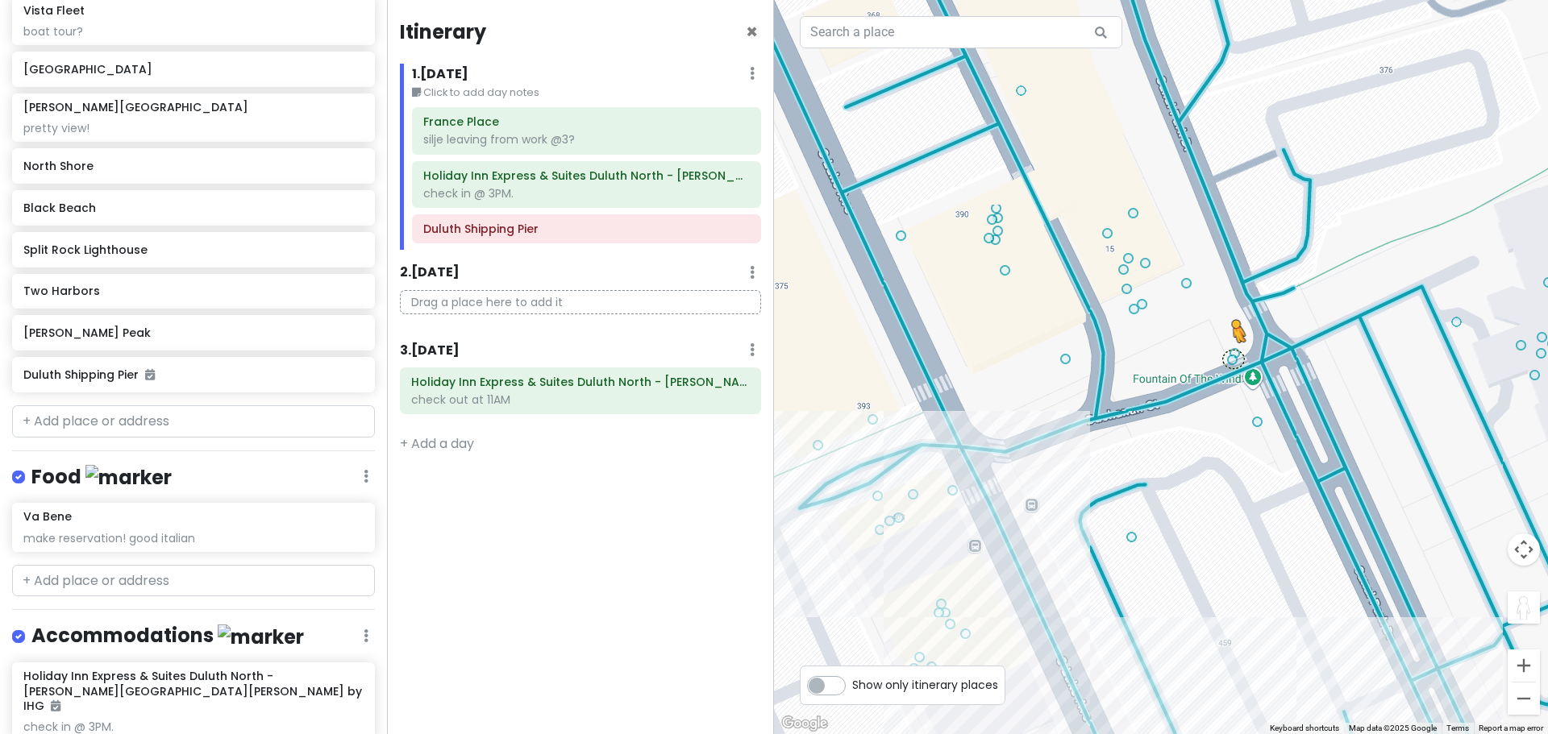
drag, startPoint x: 1524, startPoint y: 604, endPoint x: 1233, endPoint y: 358, distance: 381.0
click at [1233, 358] on div "2 3 To navigate, press the arrow keys. To activate drag with keyboard, press Al…" at bounding box center [1161, 367] width 774 height 734
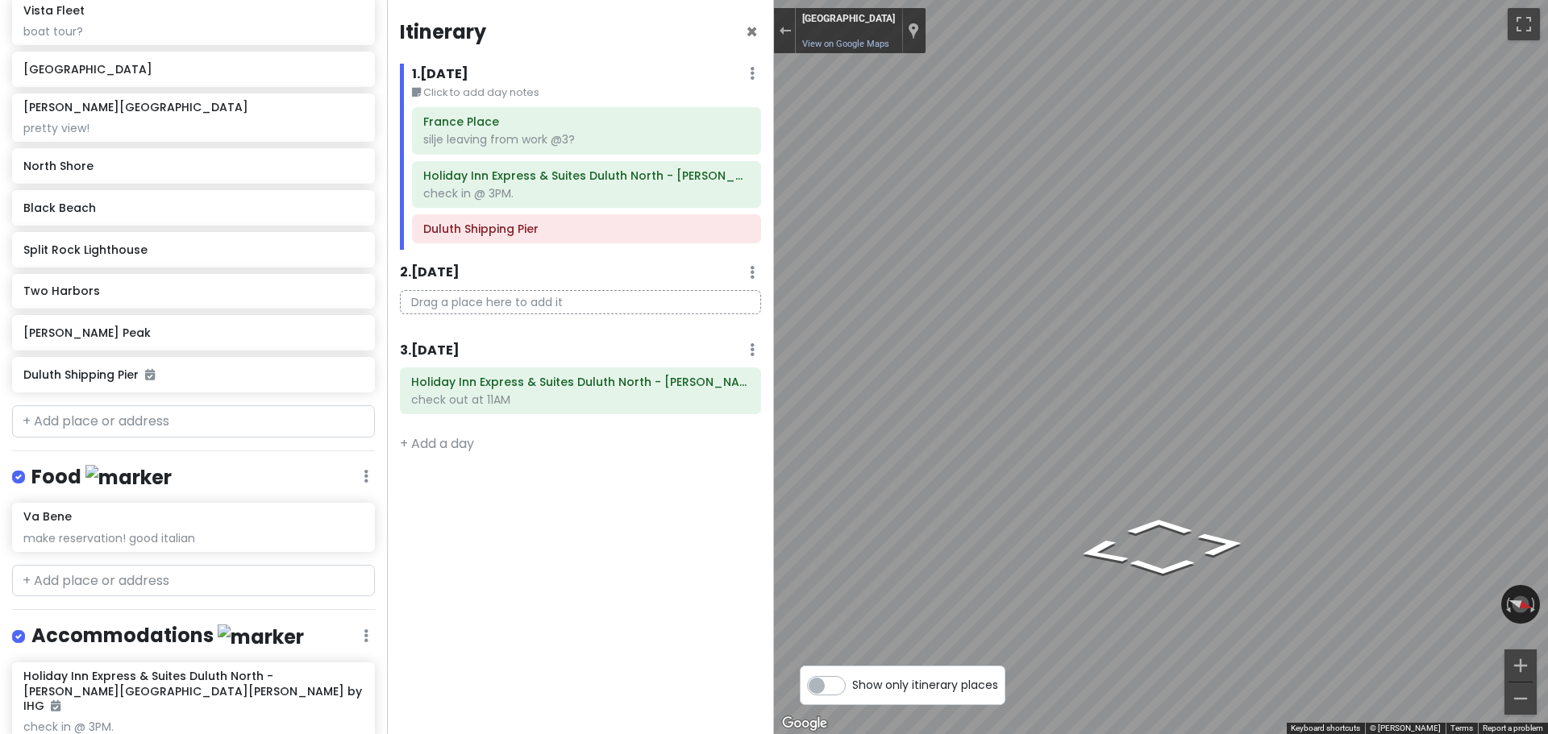
click at [761, 369] on div "Duluth Trip Private Change Dates Make a Copy Delete Trip Give Feedback 💡 Suppor…" at bounding box center [774, 367] width 1548 height 734
click at [785, 18] on div at bounding box center [785, 30] width 22 height 45
click at [786, 27] on div "Exit the Street View" at bounding box center [785, 31] width 12 height 10
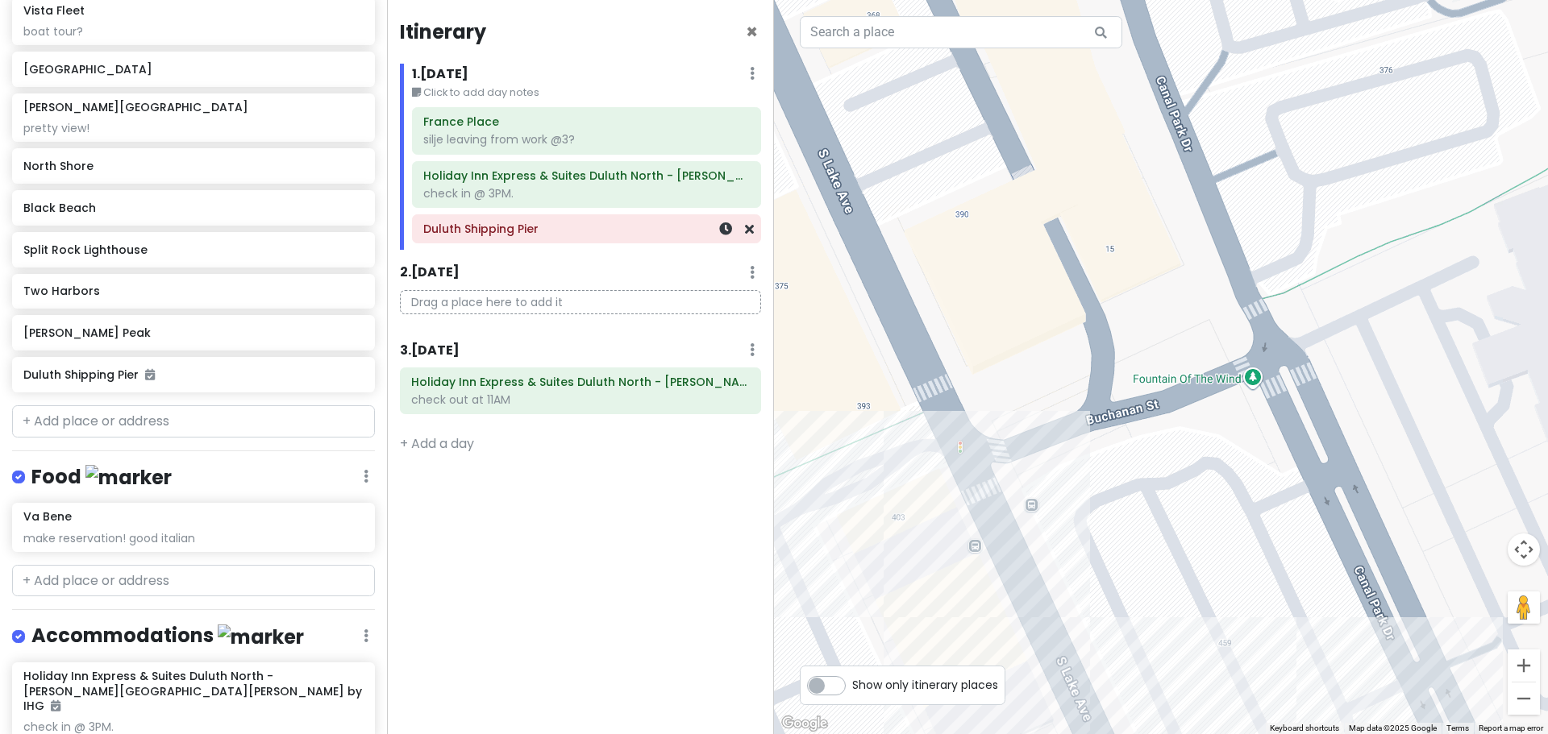
click at [493, 218] on div "Duluth Shipping Pier" at bounding box center [586, 229] width 326 height 23
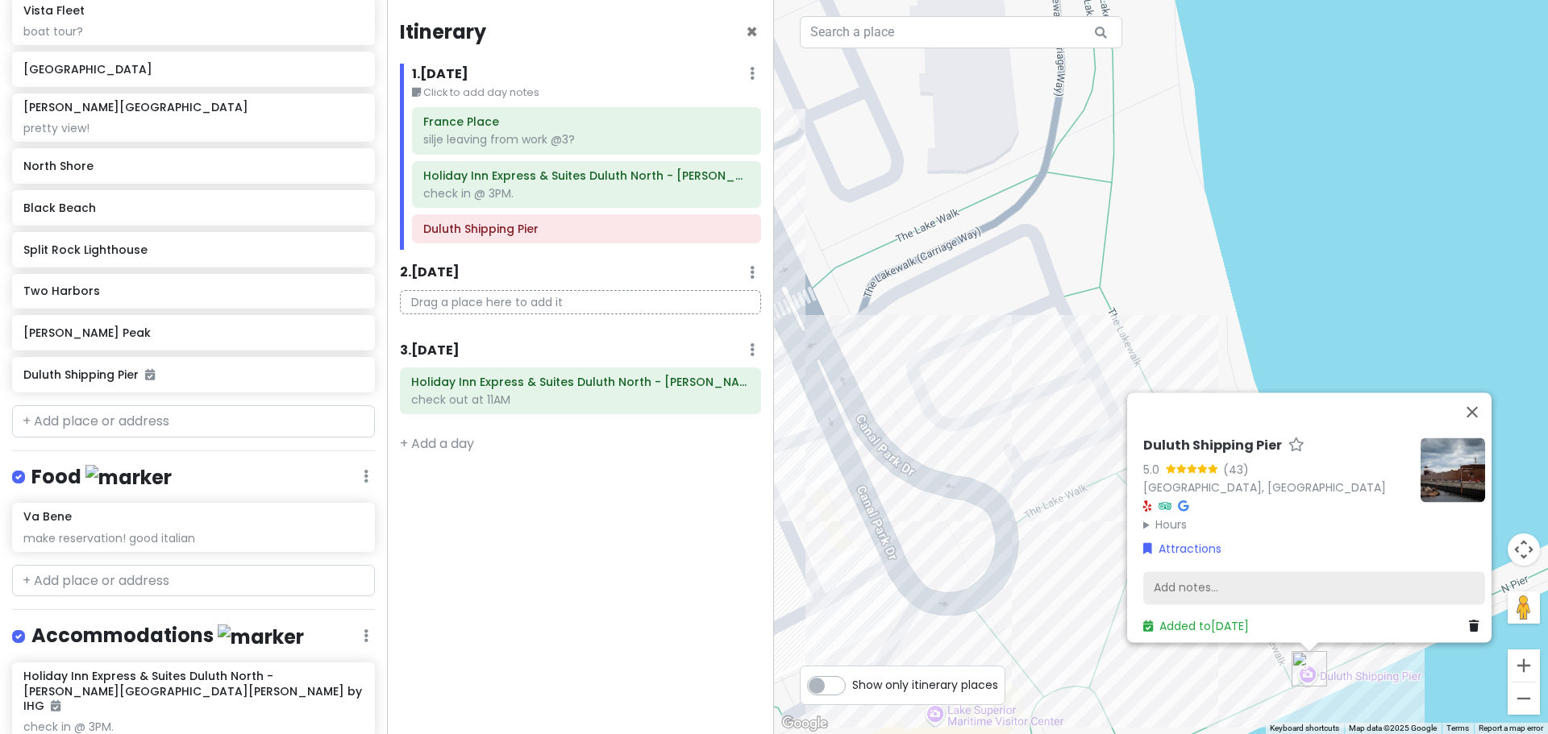
click at [1227, 572] on div "Add notes..." at bounding box center [1314, 589] width 342 height 34
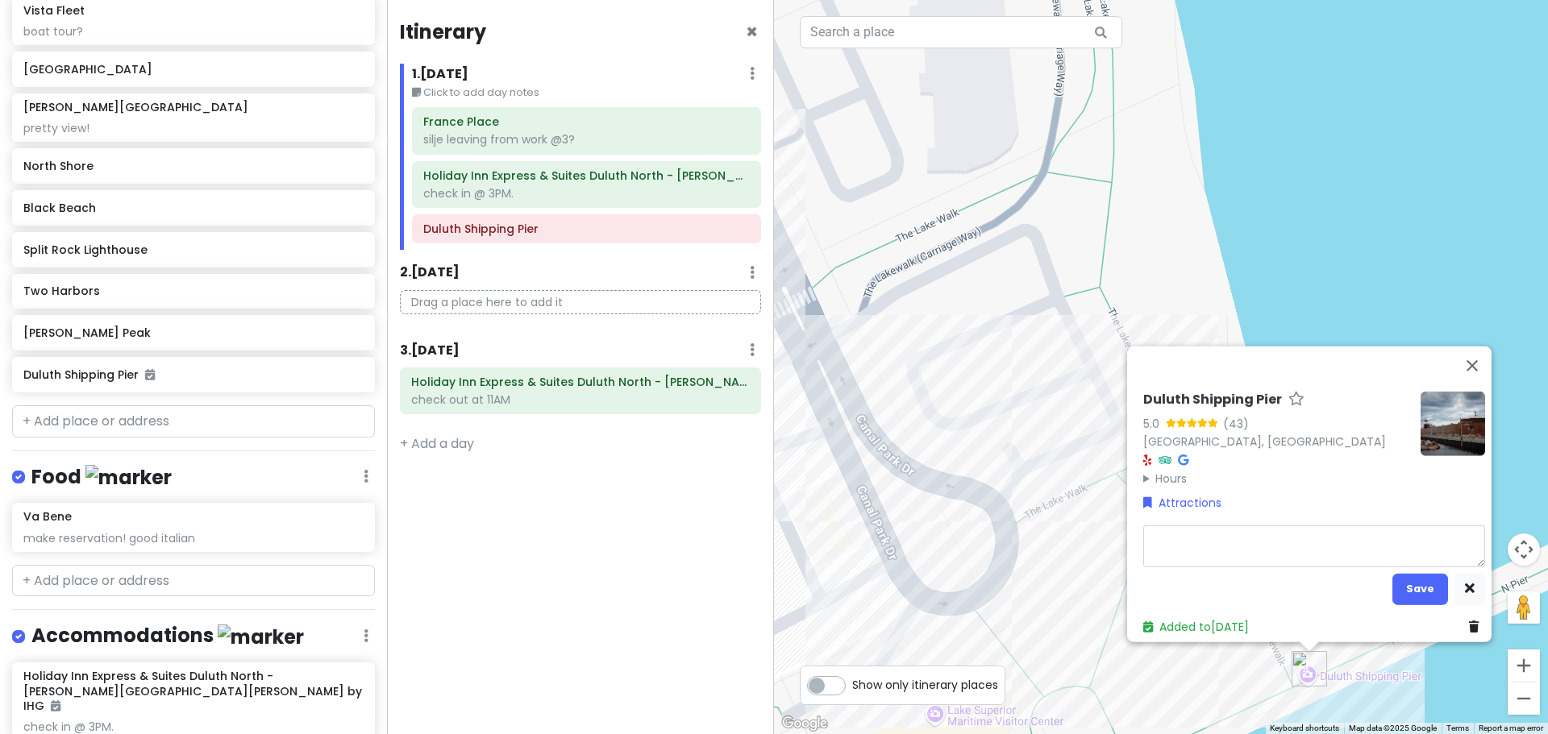
type textarea "x"
type textarea "l"
type textarea "x"
type textarea "lo"
type textarea "x"
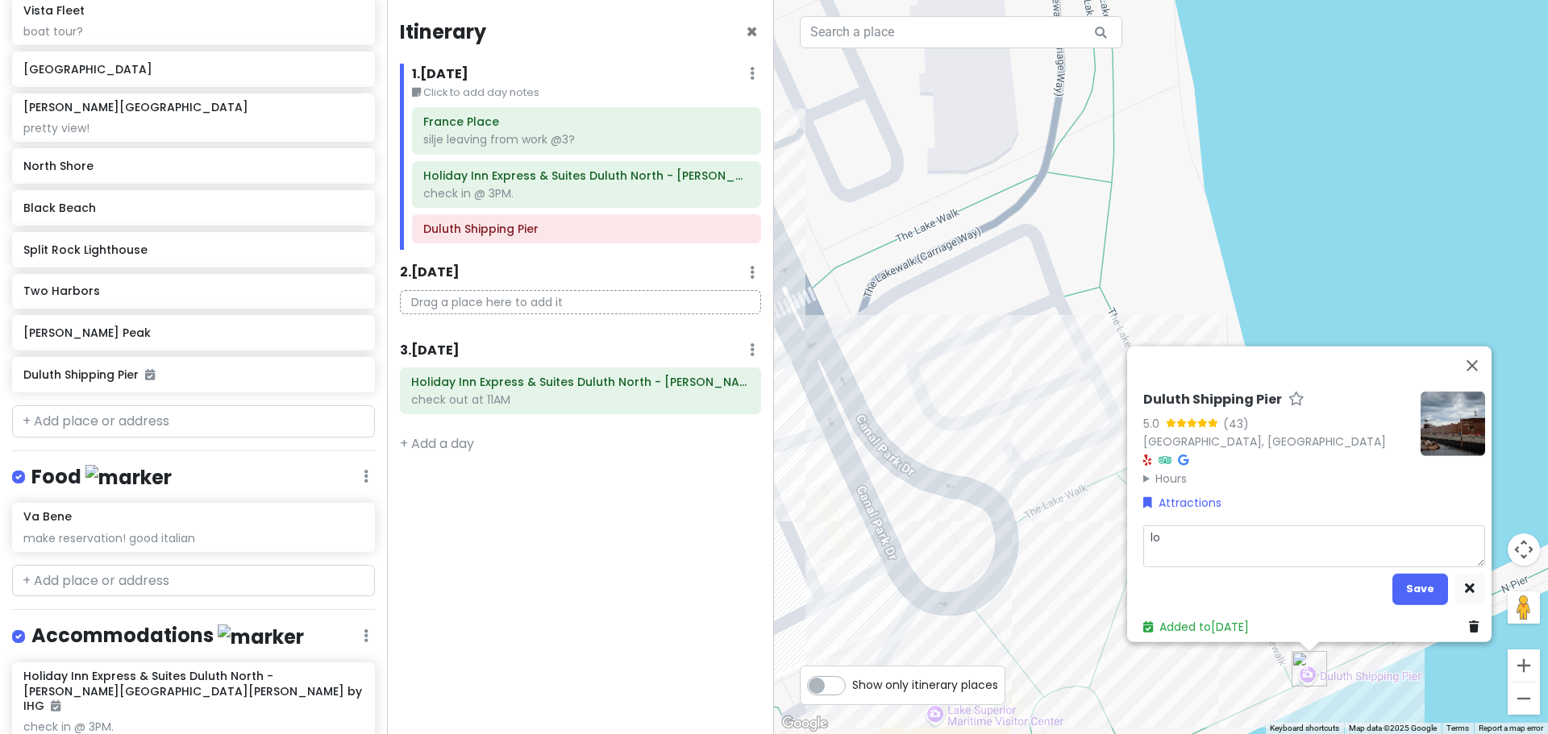
type textarea "loo"
type textarea "x"
type textarea "look"
type textarea "x"
type textarea "look"
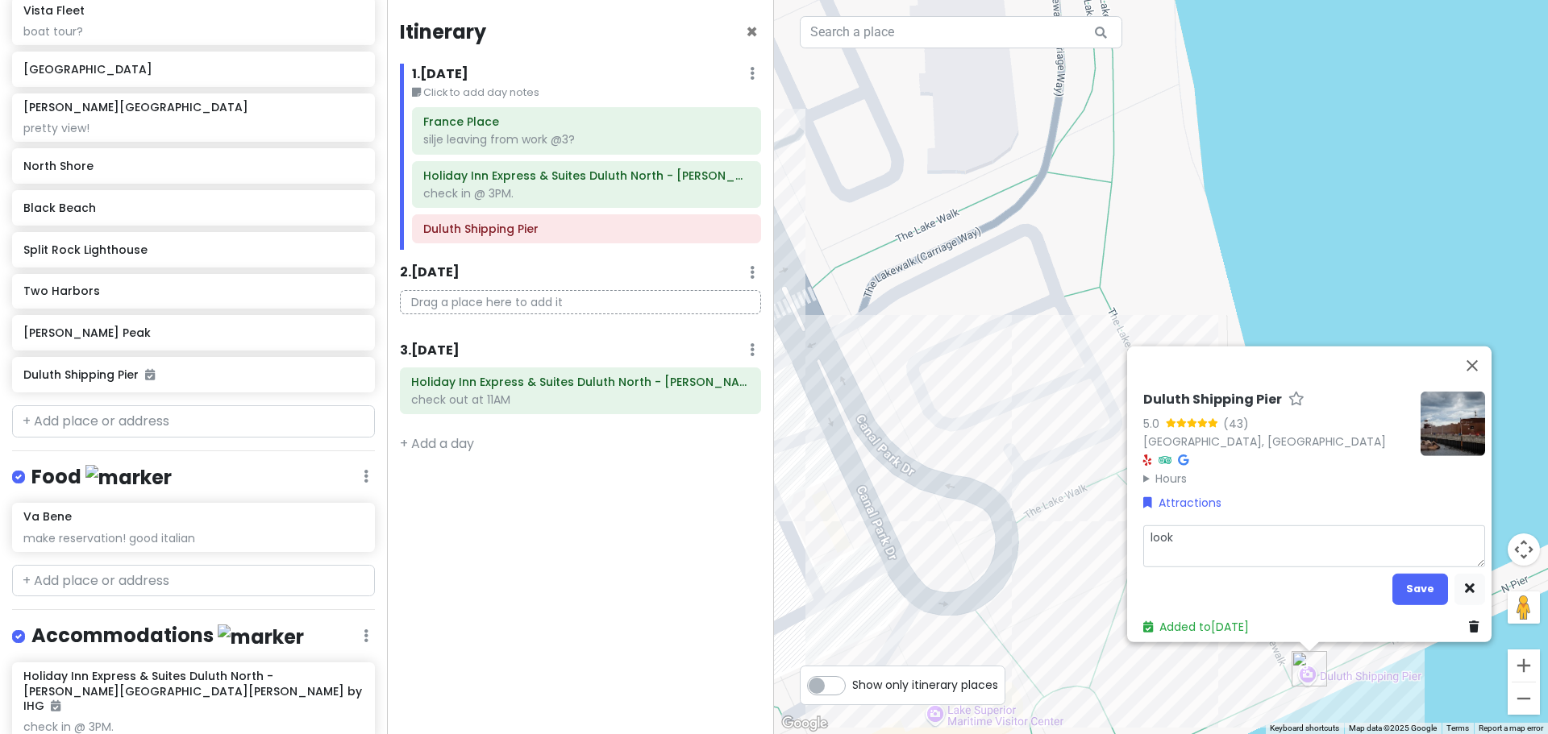
type textarea "x"
type textarea "look a"
type textarea "x"
type textarea "look ar"
type textarea "x"
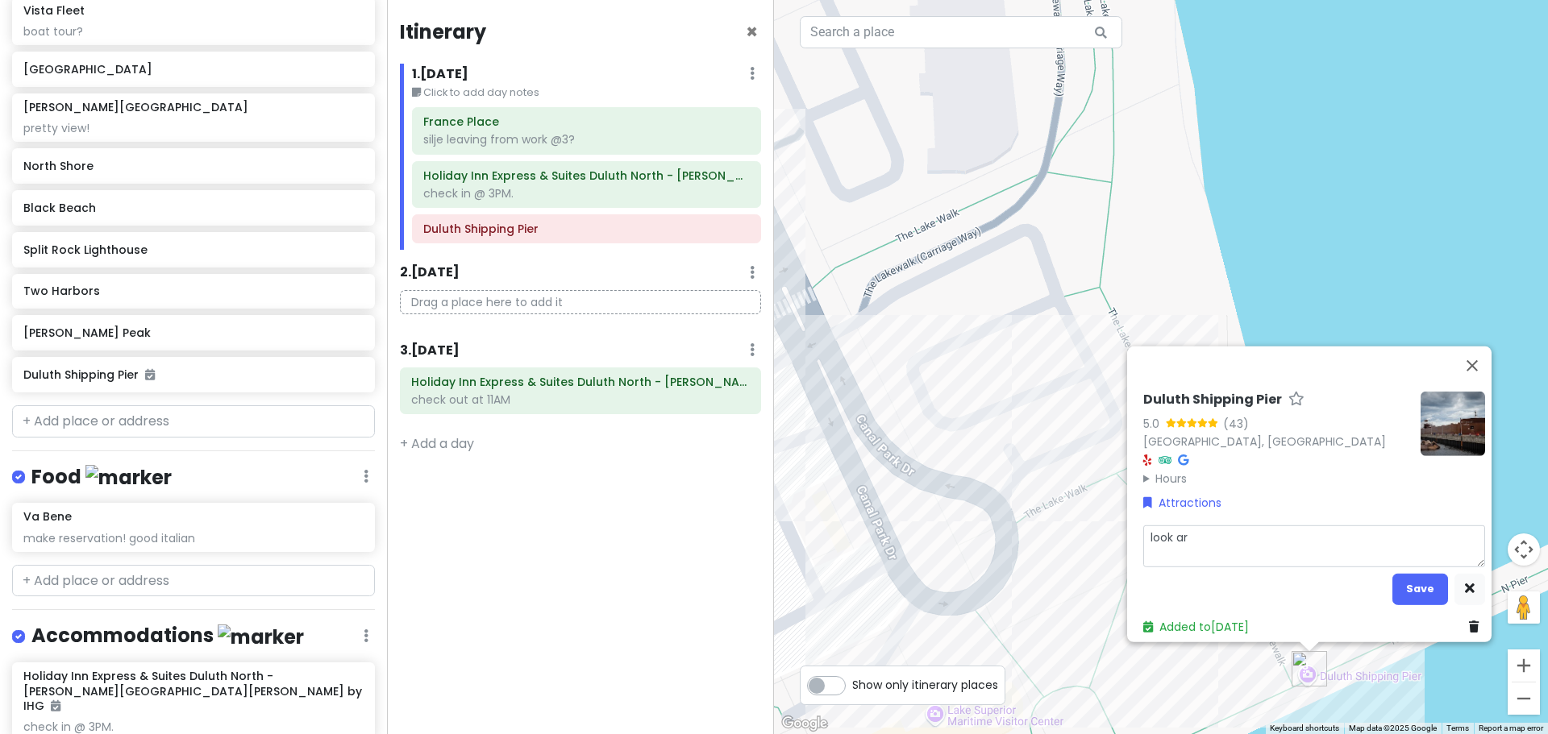
type textarea "look aro"
type textarea "x"
type textarea "look arou"
type textarea "x"
type textarea "look aroun"
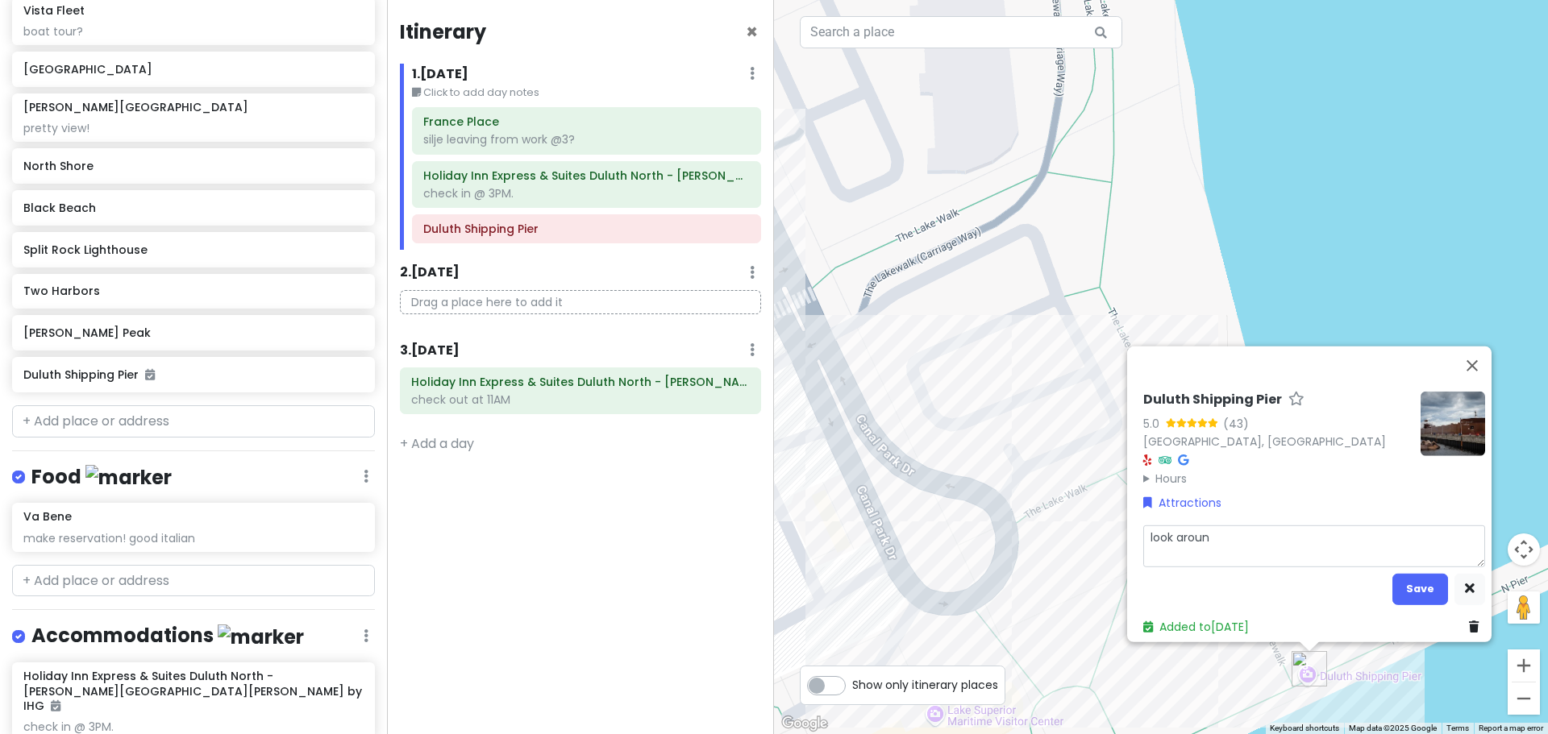
type textarea "x"
type textarea "look around"
type textarea "x"
type textarea "look around"
type textarea "x"
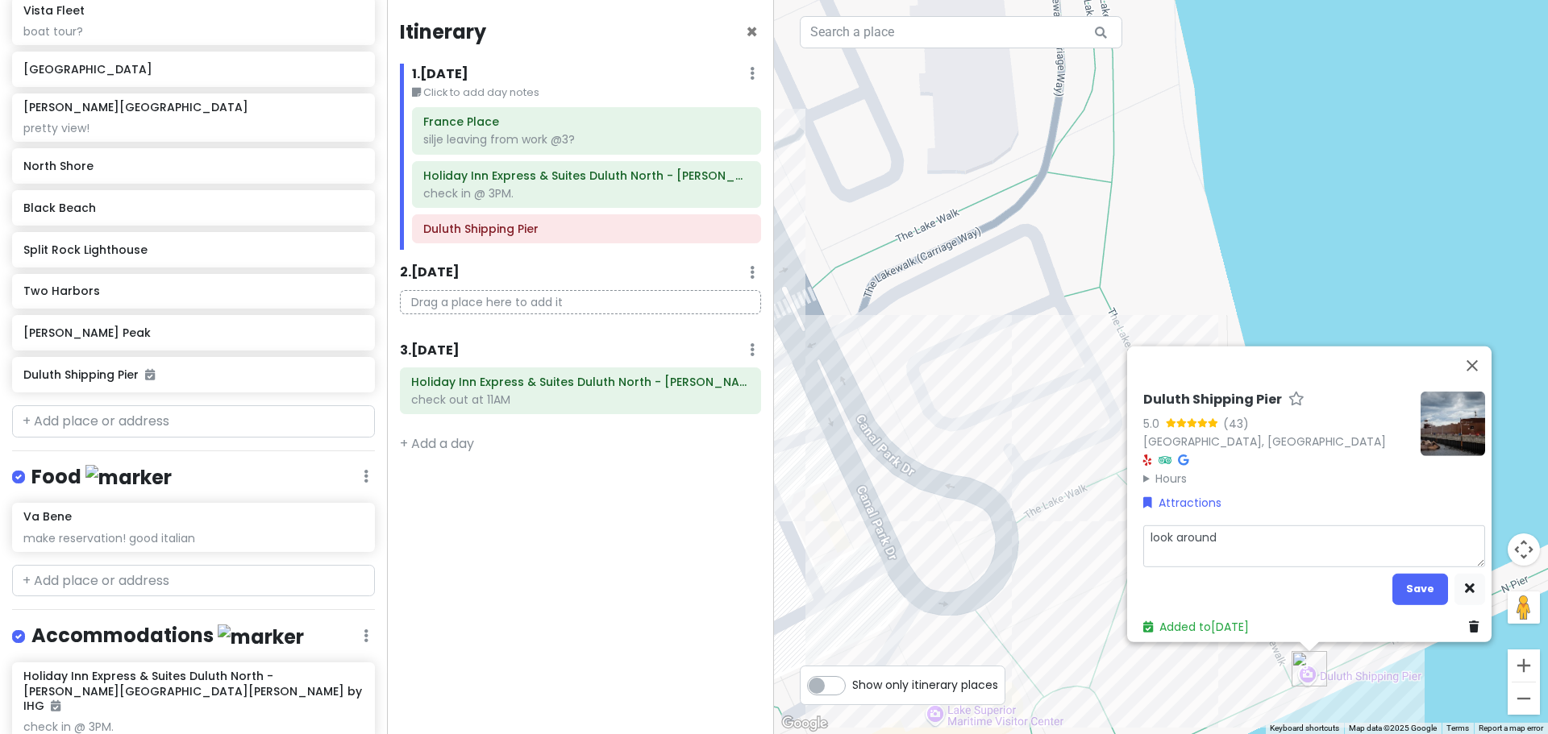
type textarea "look around h"
type textarea "x"
type textarea "look around he"
type textarea "x"
type textarea "look around her"
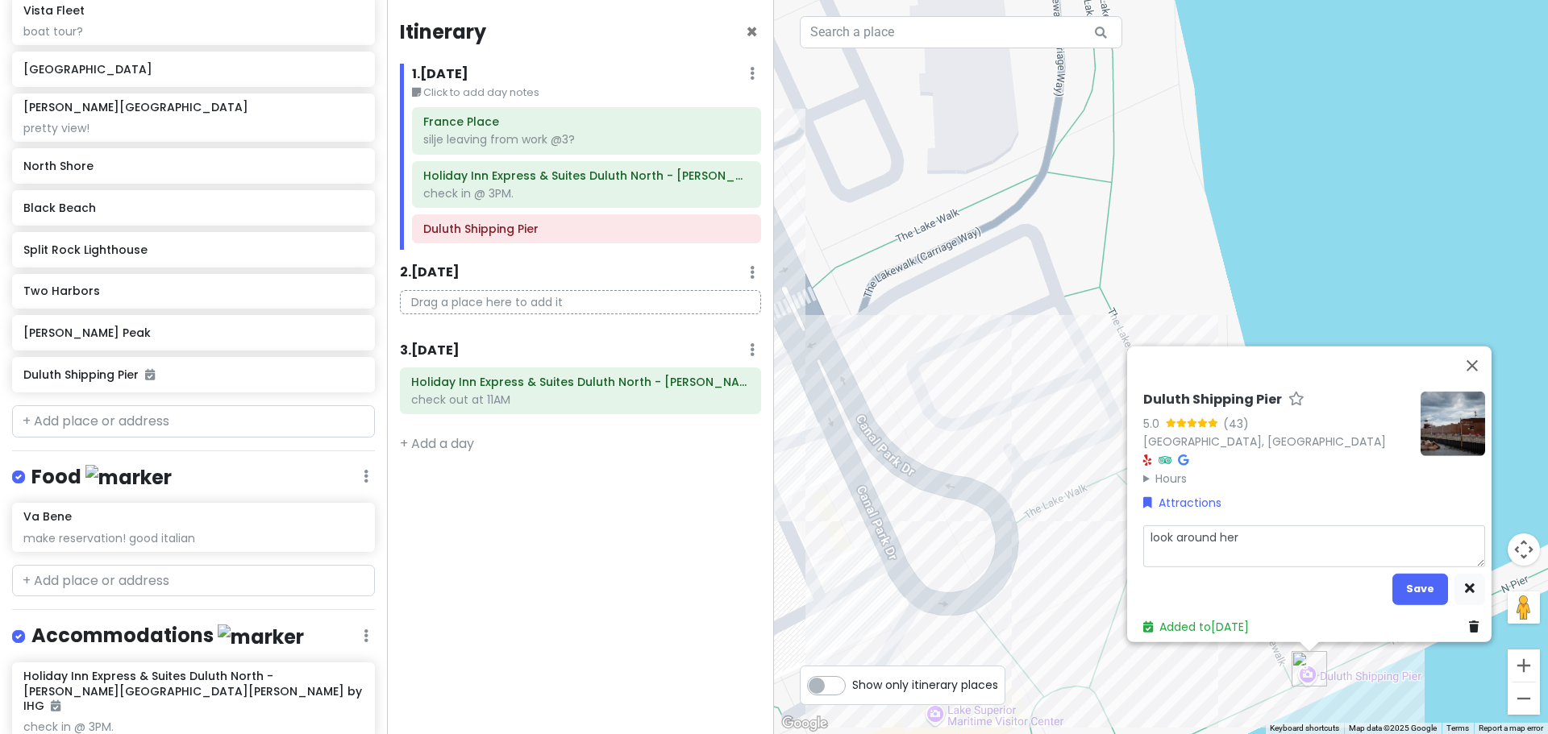
type textarea "x"
type textarea "look around here"
type textarea "x"
type textarea "look around here"
type textarea "x"
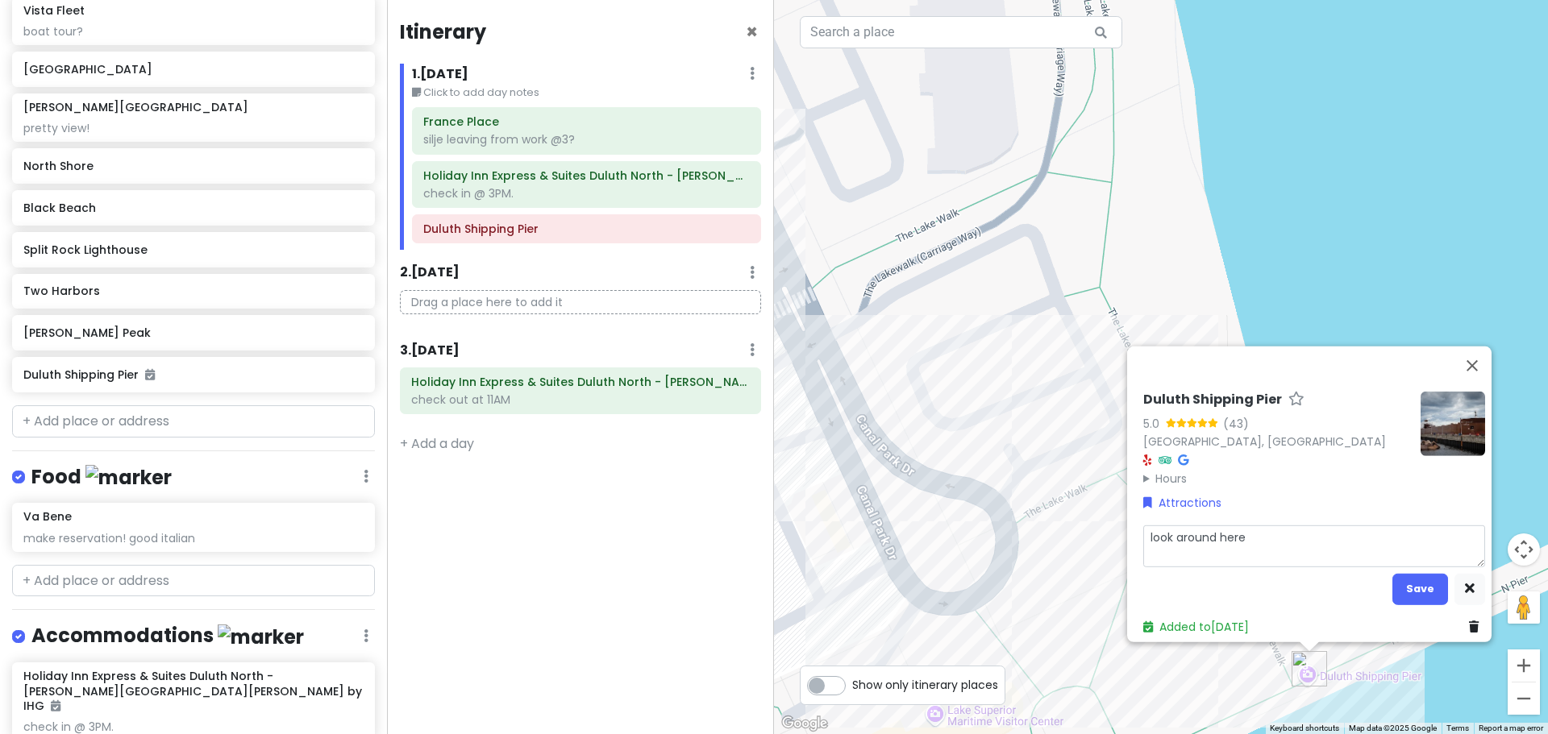
type textarea "look around here a"
type textarea "x"
type textarea "look around here af"
type textarea "x"
type textarea "look around here aft"
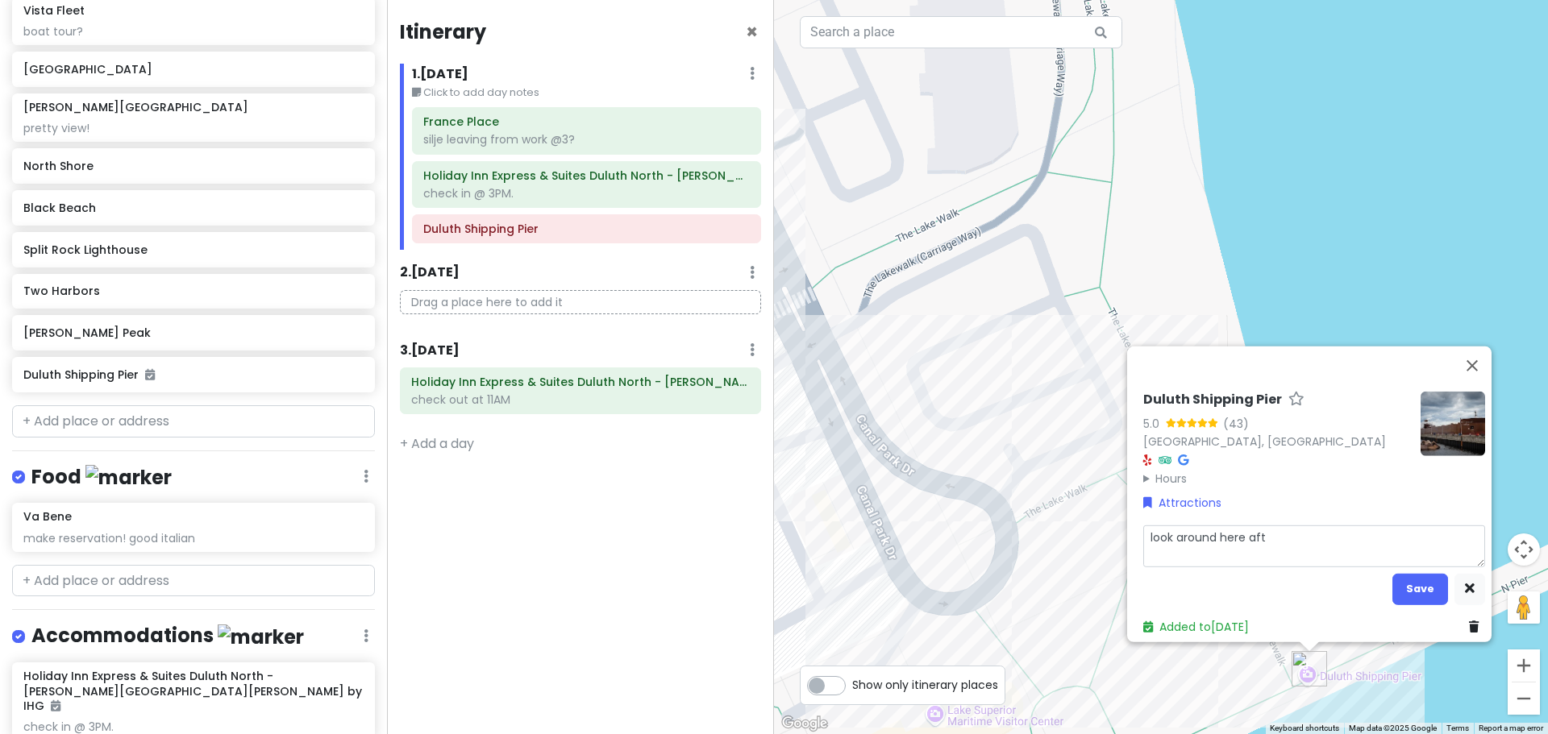
type textarea "x"
type textarea "look around here afte"
type textarea "x"
type textarea "look around here after"
type textarea "x"
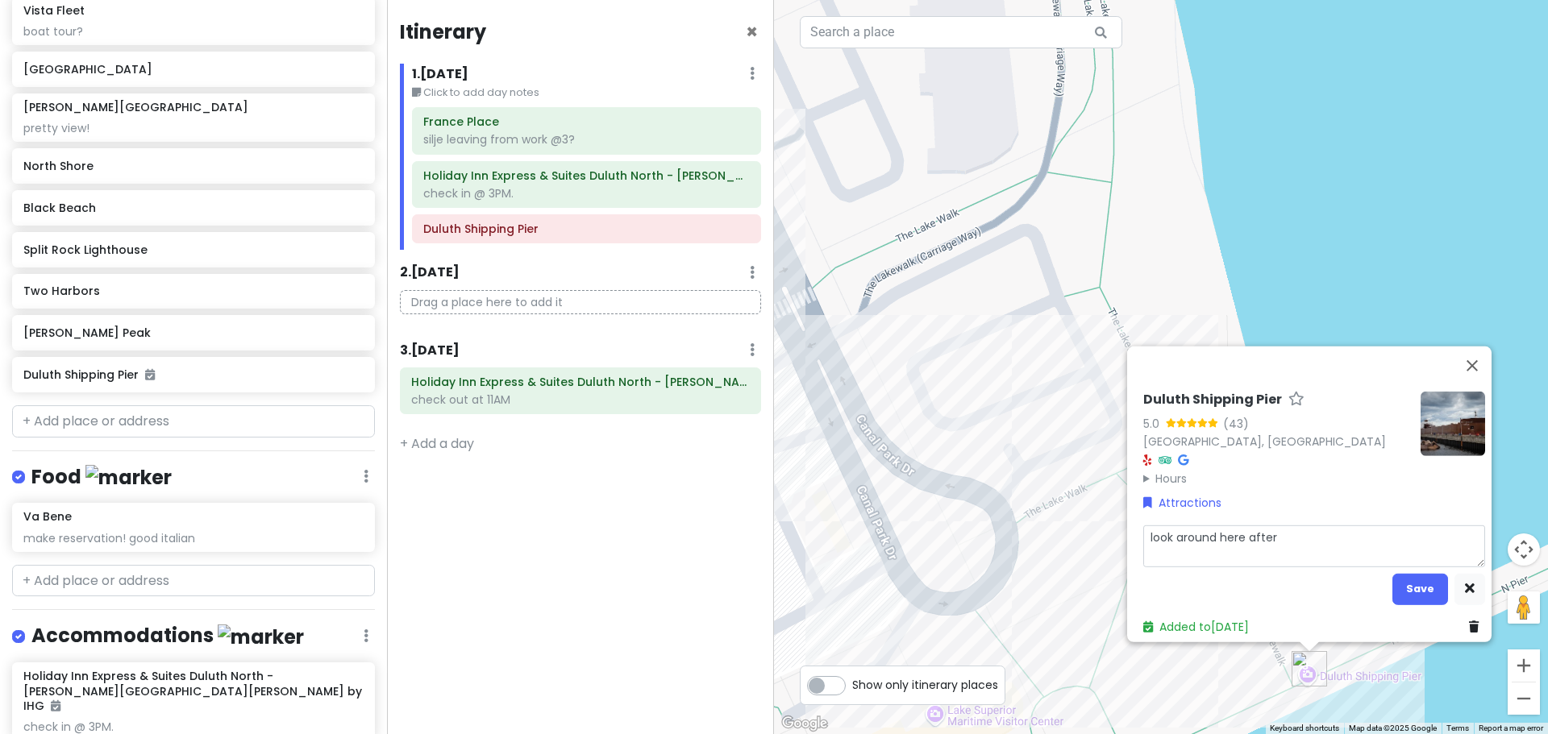
type textarea "look around here after"
type textarea "x"
type textarea "look around here after w"
type textarea "x"
type textarea "look around here after we"
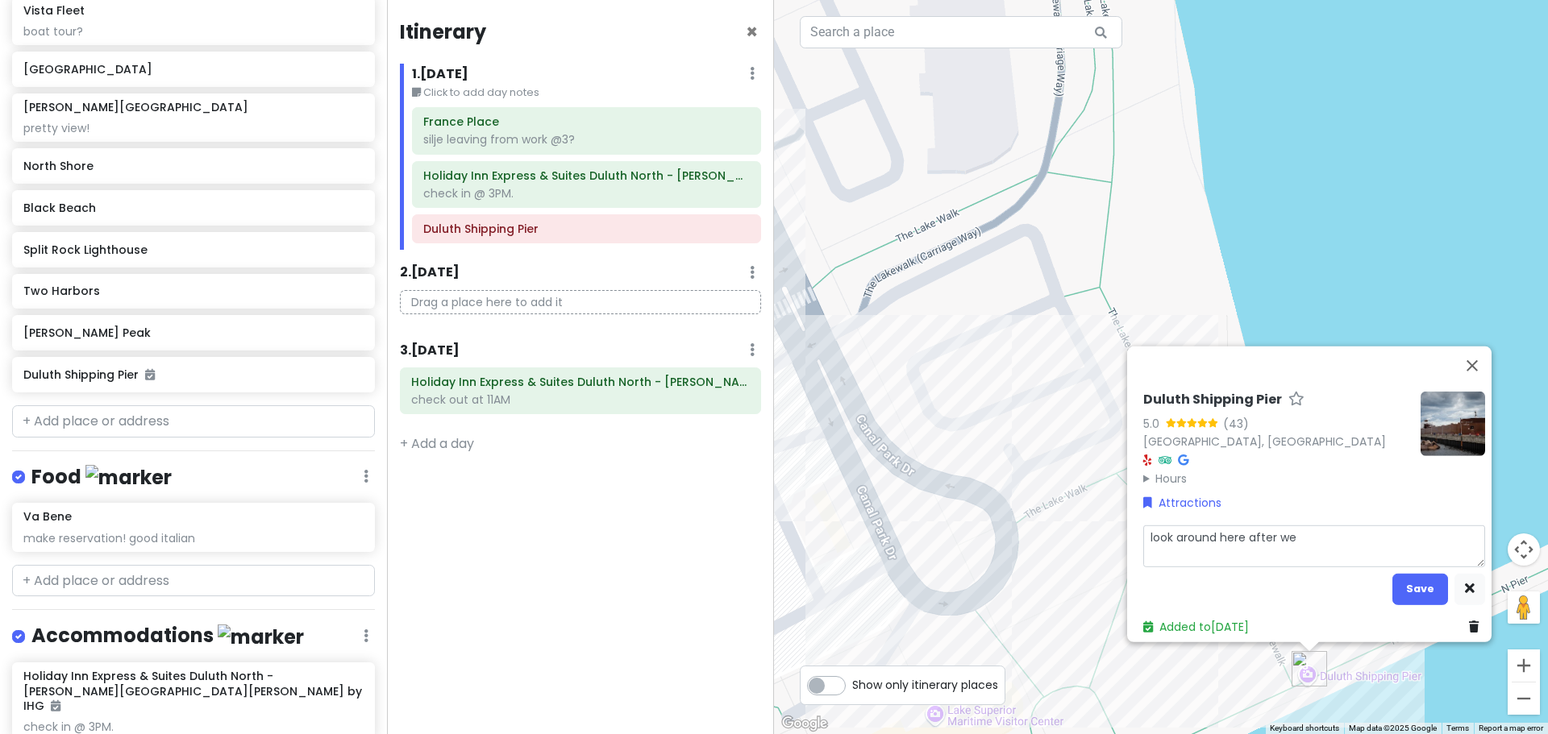
type textarea "x"
type textarea "look around here after we"
type textarea "x"
type textarea "look around here after we g"
type textarea "x"
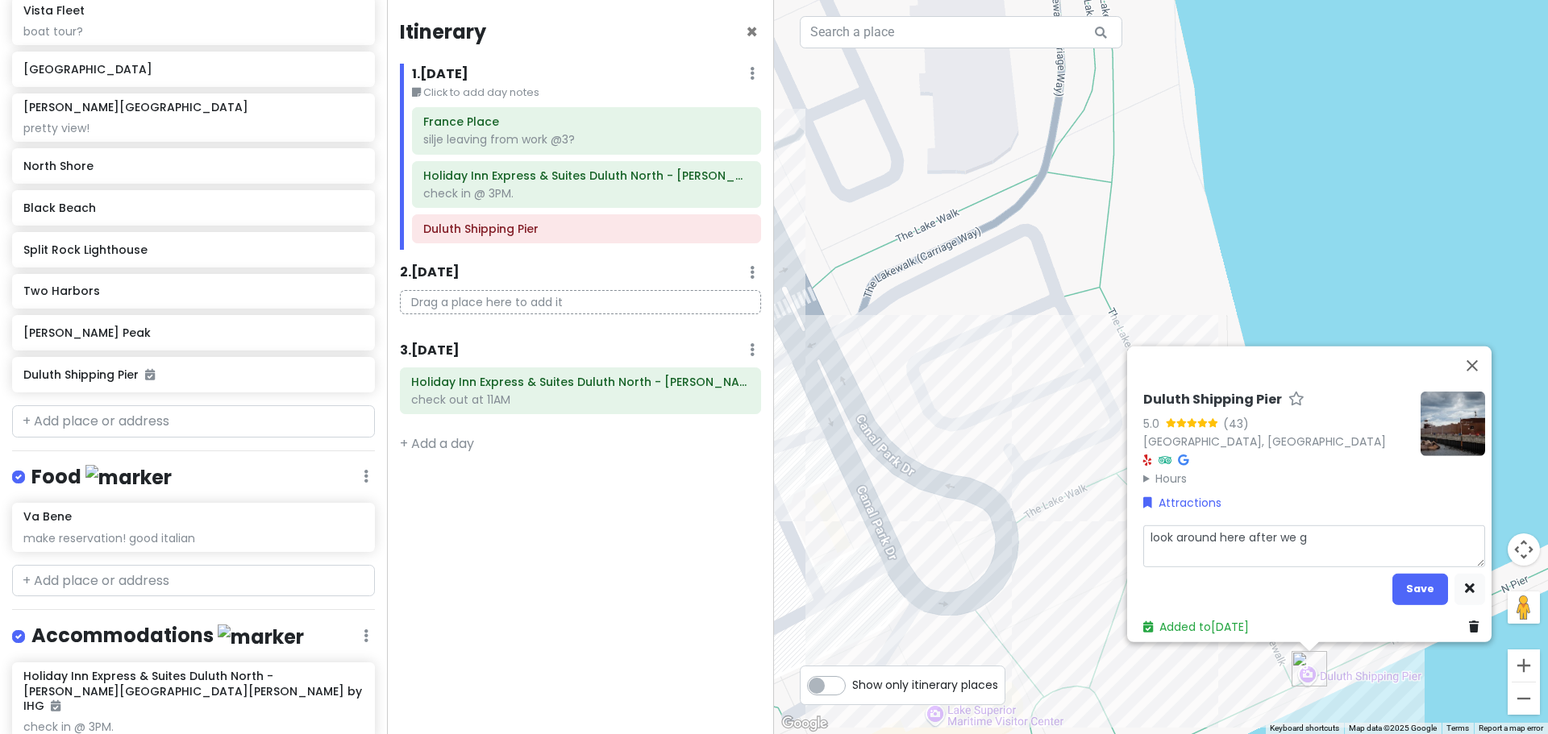
type textarea "look around here after we ge"
type textarea "x"
type textarea "look around here after we get"
type textarea "x"
type textarea "look around here after we get"
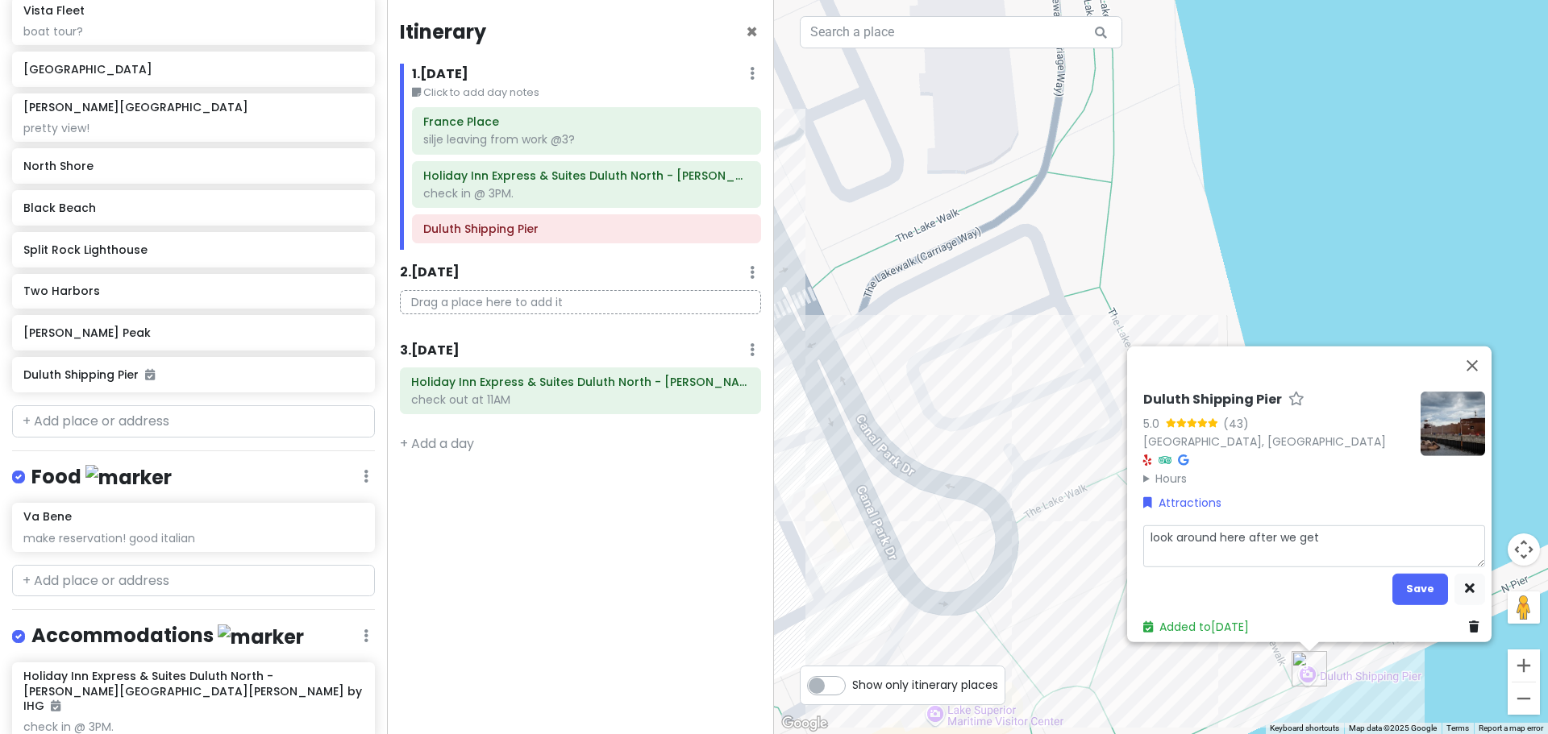
type textarea "x"
type textarea "look around here after we get s"
type textarea "x"
type textarea "look around here after we get se"
type textarea "x"
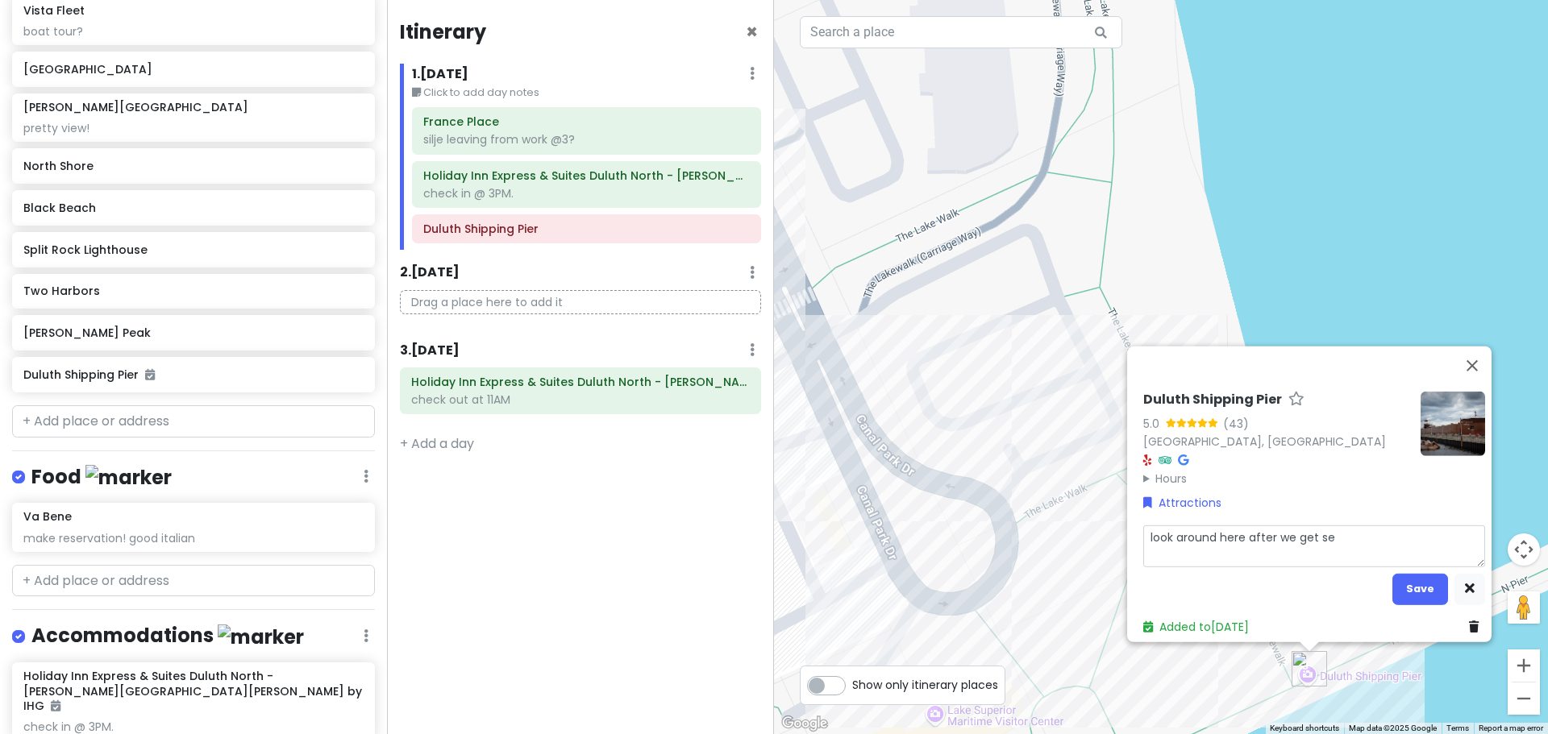
type textarea "look around here after we get set"
type textarea "x"
type textarea "look around here after we get sett"
type textarea "x"
type textarea "look around here after we get settl"
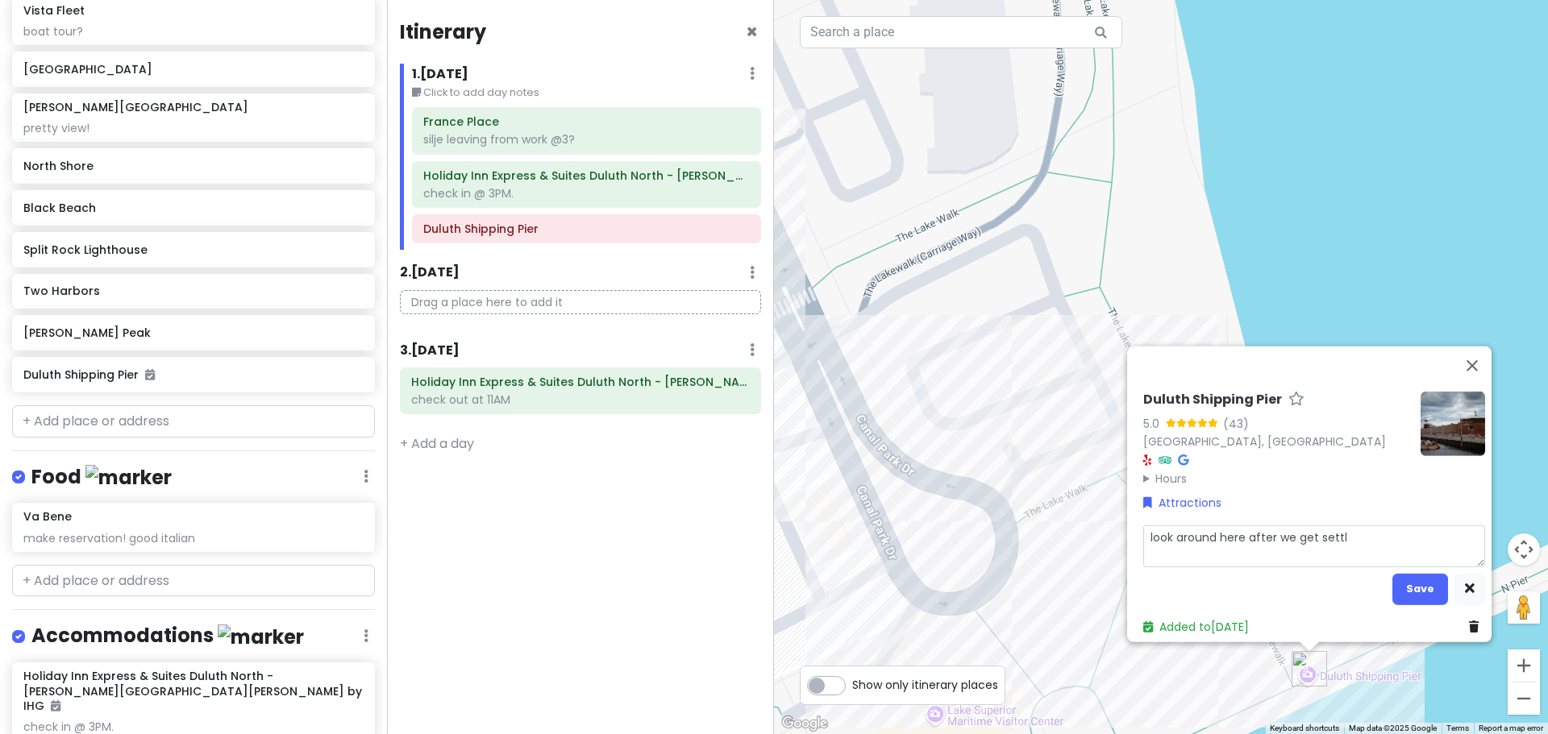
type textarea "x"
type textarea "look around here after we get settle"
type textarea "x"
type textarea "look around here after we get settled"
type textarea "x"
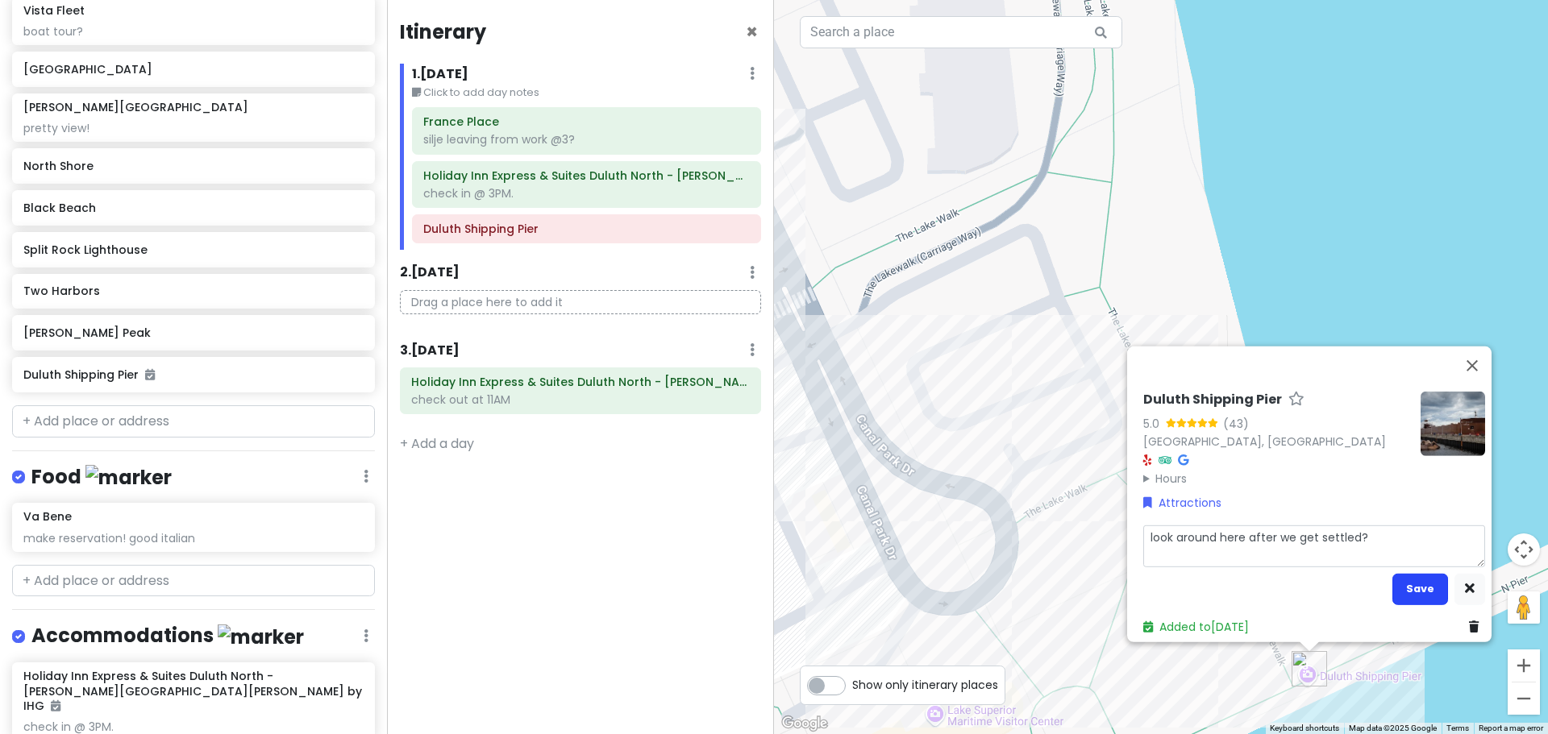
type textarea "look around here after we get settled?"
click at [1406, 576] on button "Save" at bounding box center [1420, 588] width 56 height 31
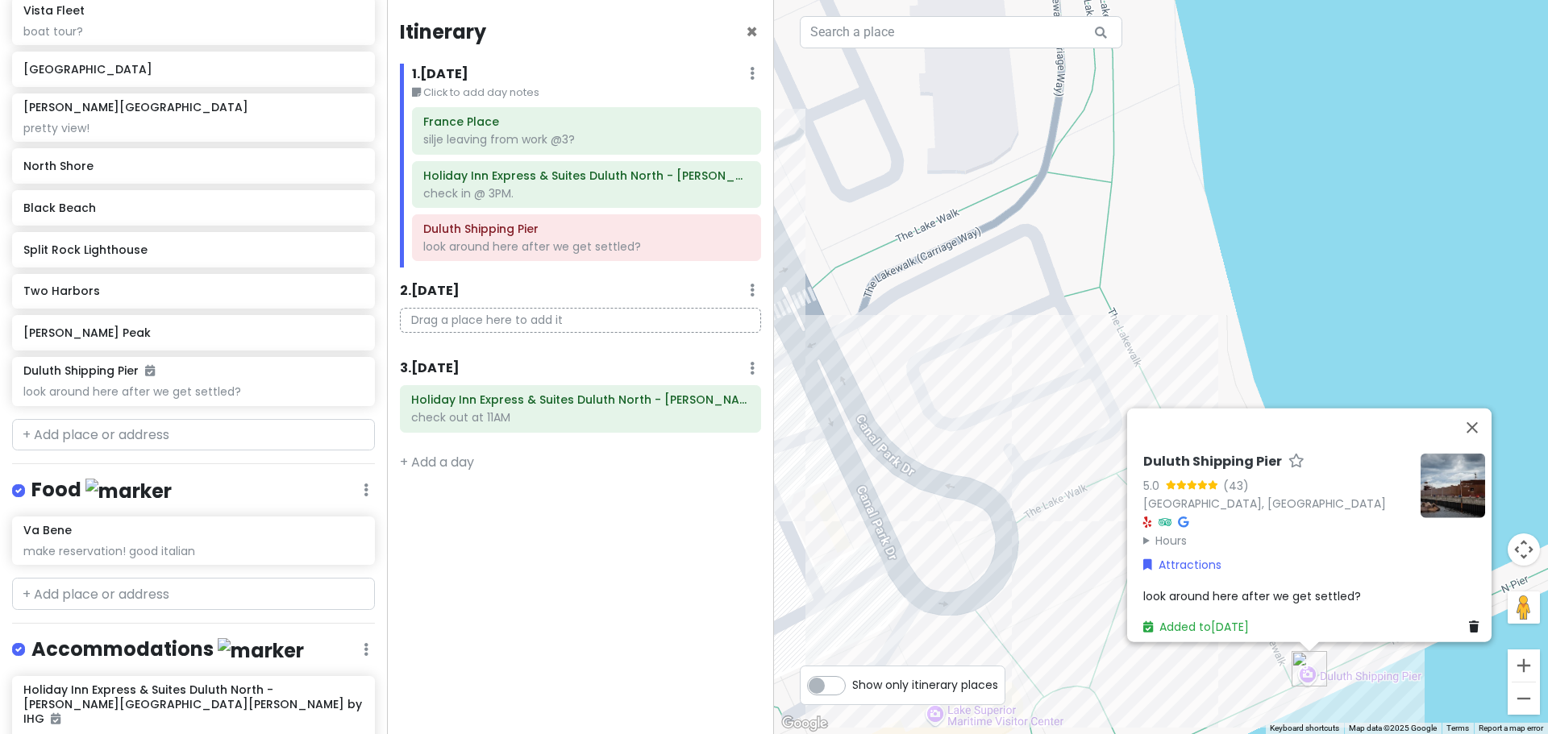
scroll to position [452, 0]
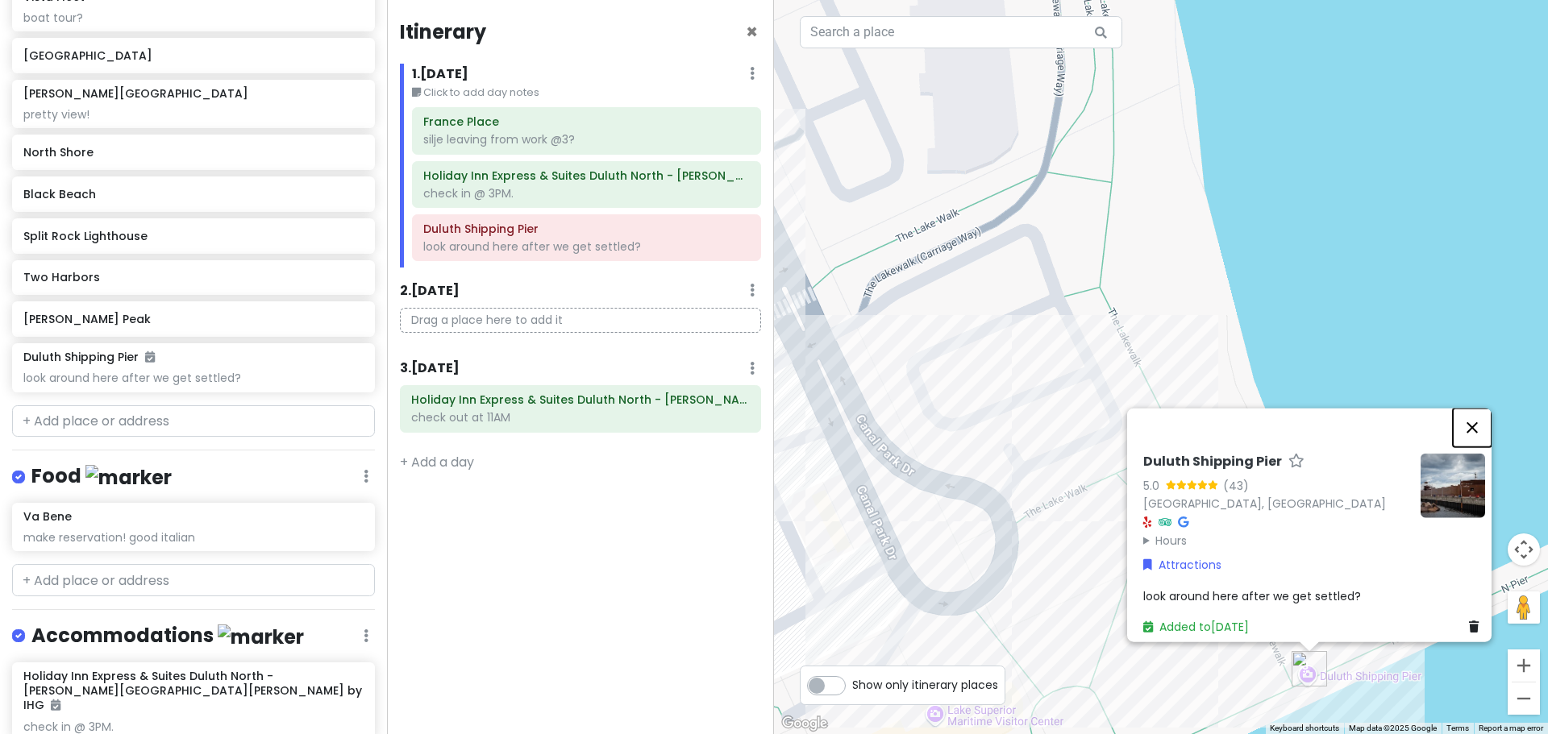
click at [1473, 419] on button "Close" at bounding box center [1472, 427] width 39 height 39
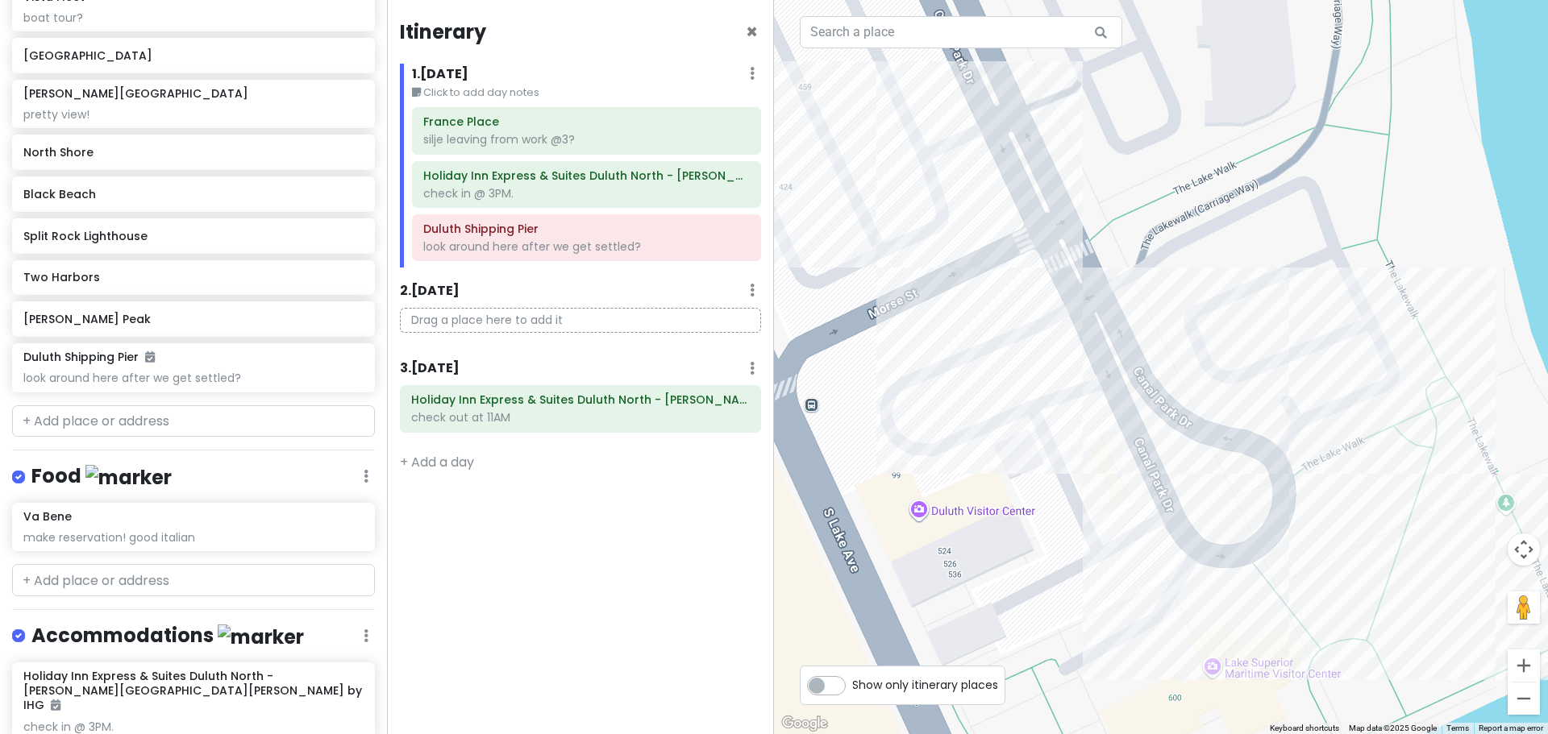
drag, startPoint x: 1077, startPoint y: 419, endPoint x: 1285, endPoint y: 373, distance: 213.0
click at [1285, 372] on div "To navigate, press the arrow keys. Loading..." at bounding box center [1161, 367] width 774 height 734
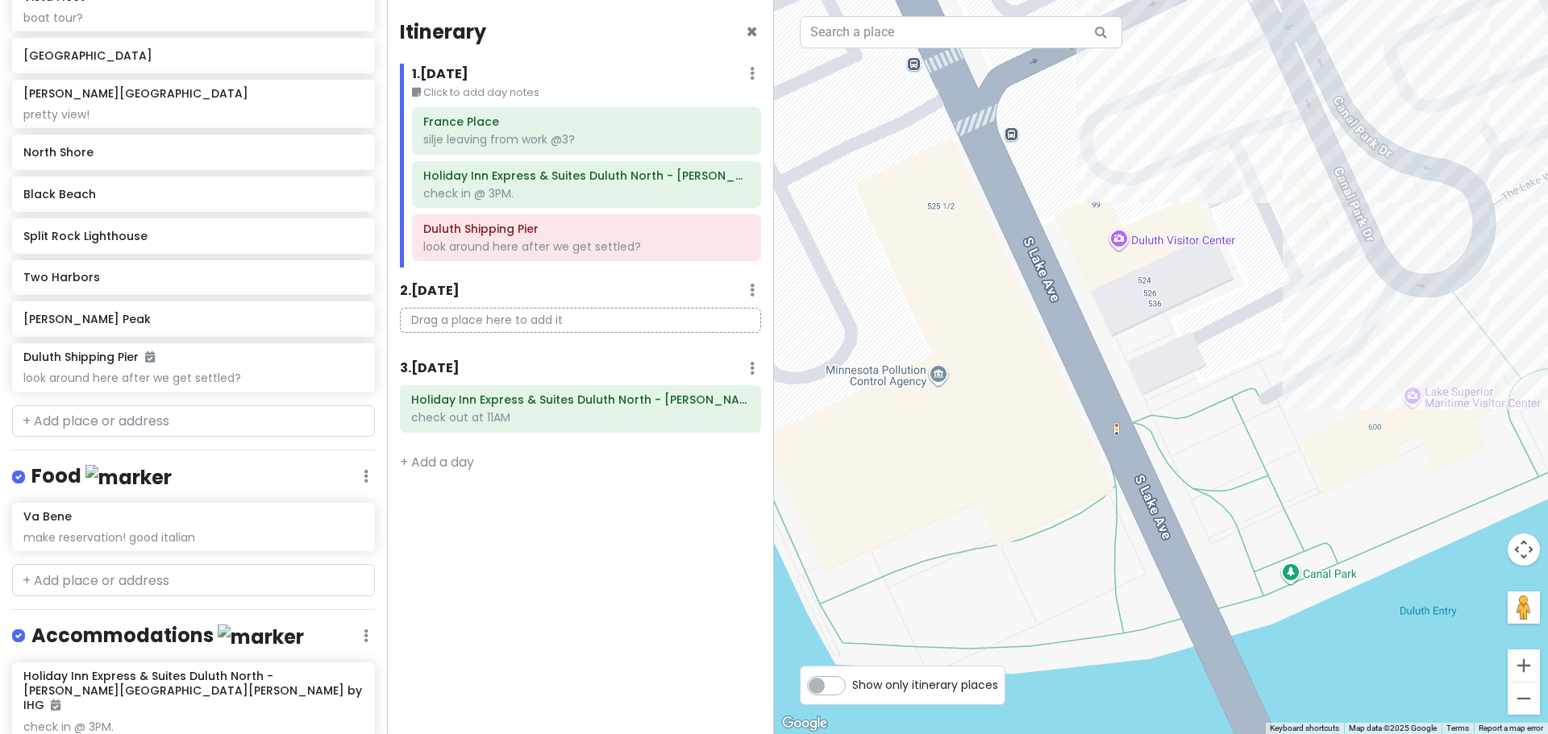
drag, startPoint x: 1242, startPoint y: 551, endPoint x: 1311, endPoint y: 364, distance: 199.2
click at [1311, 364] on div "To navigate, press the arrow keys. Loading..." at bounding box center [1161, 367] width 774 height 734
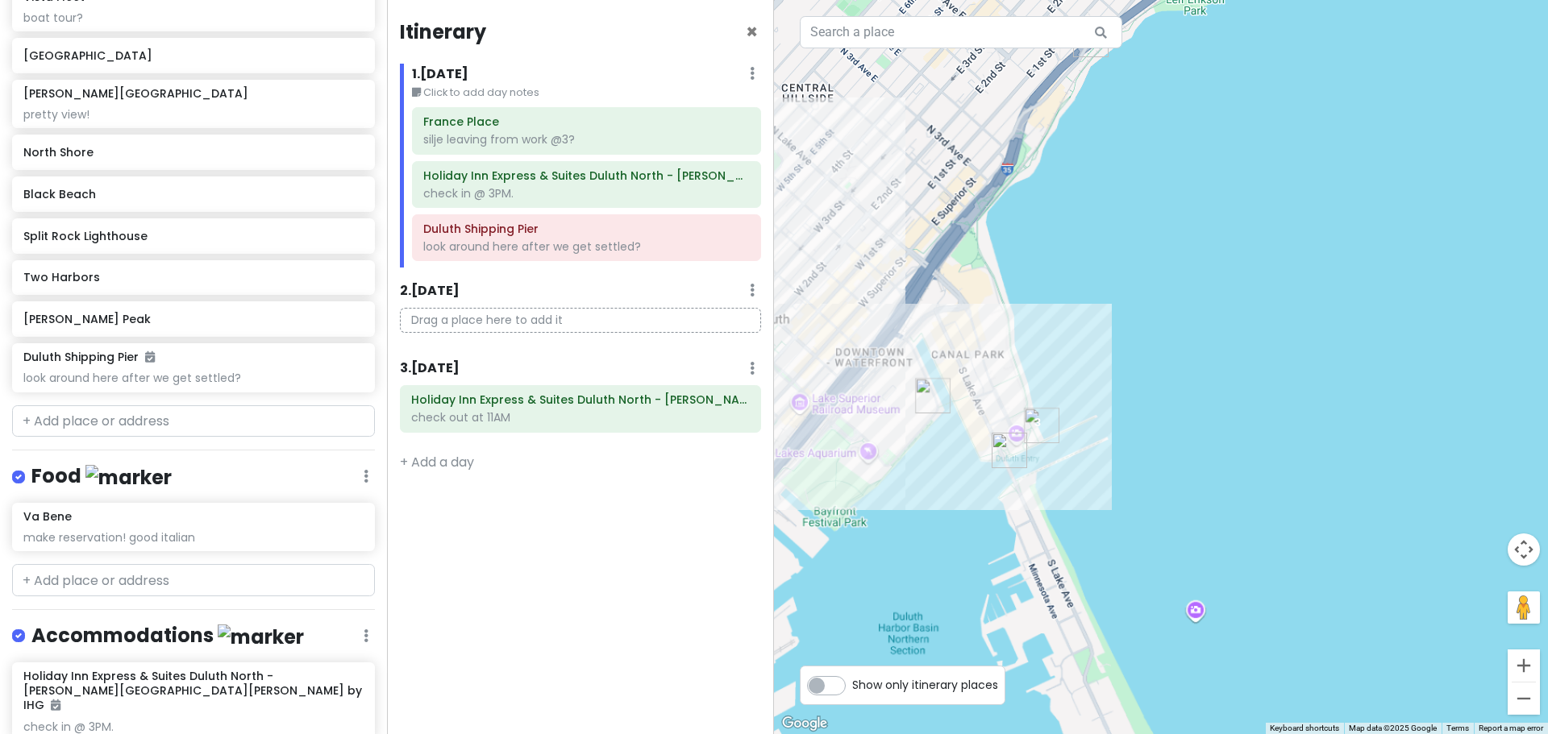
drag, startPoint x: 906, startPoint y: 238, endPoint x: 1021, endPoint y: 333, distance: 149.5
click at [1021, 333] on div "To navigate, press the arrow keys. Loading..." at bounding box center [1161, 367] width 774 height 734
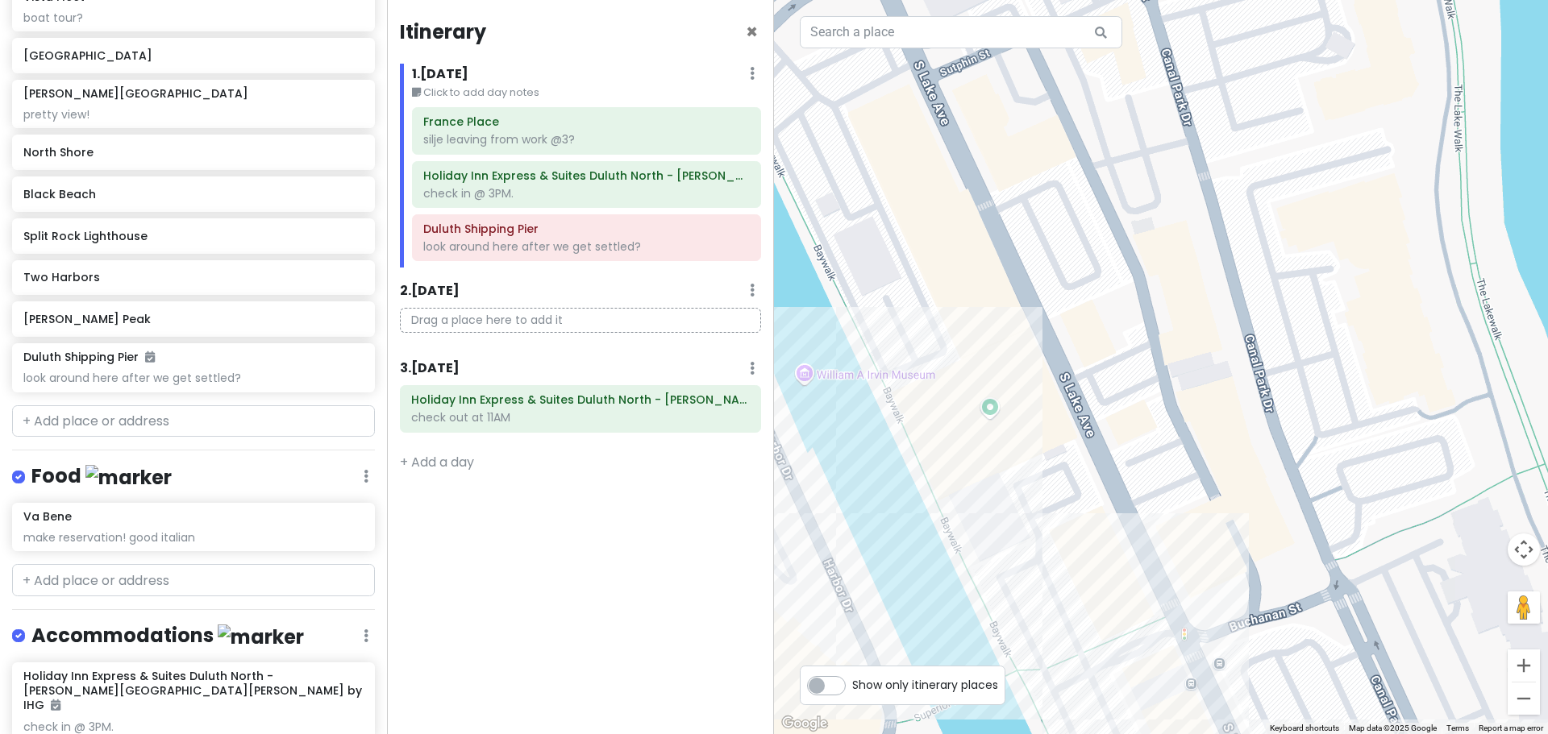
drag, startPoint x: 911, startPoint y: 442, endPoint x: 1139, endPoint y: 290, distance: 273.9
click at [1139, 290] on div "To navigate, press the arrow keys. Loading..." at bounding box center [1161, 367] width 774 height 734
click at [578, 225] on h6 "Duluth Shipping Pier" at bounding box center [586, 229] width 326 height 15
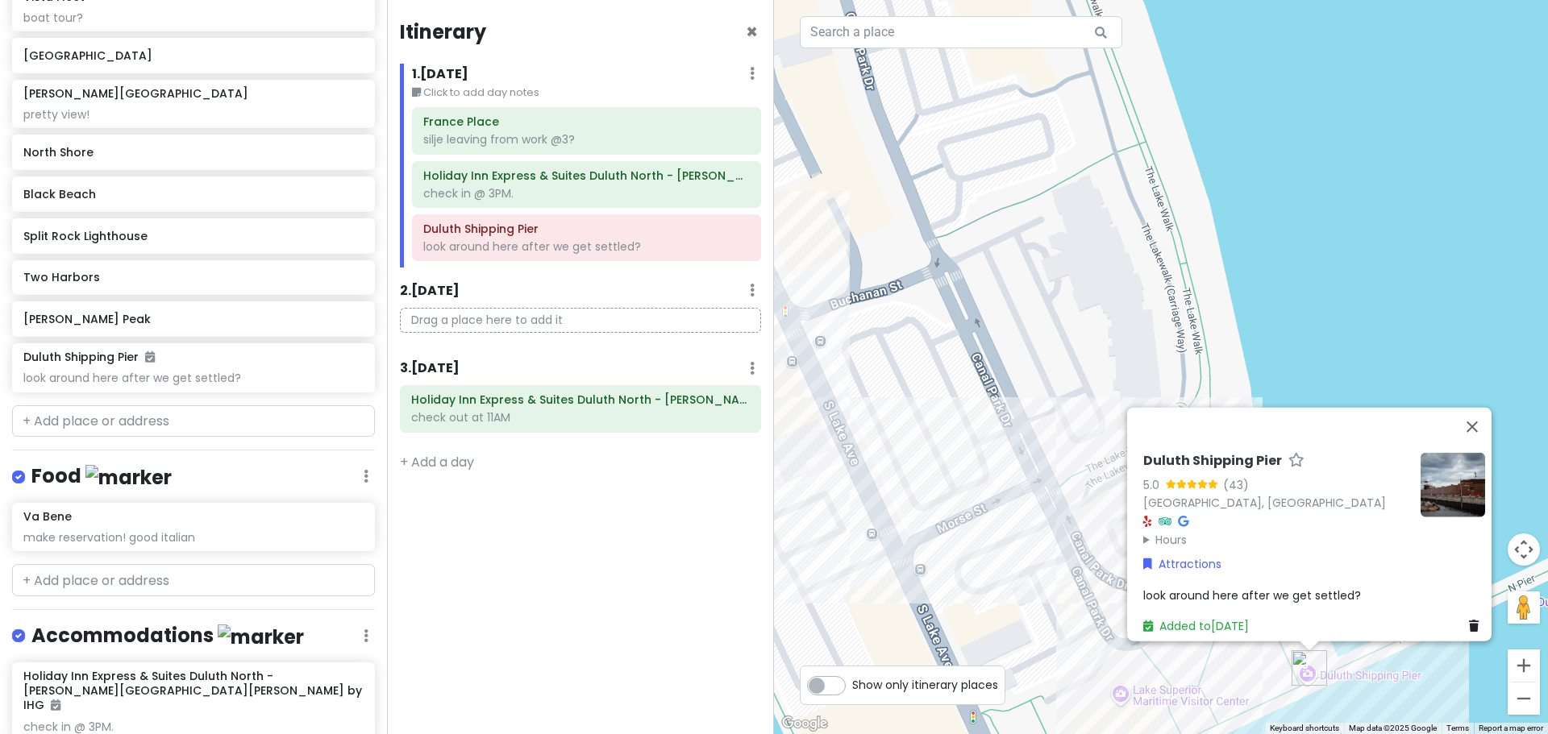
click at [1303, 576] on div "Duluth Shipping Pier 5.0 ([GEOGRAPHIC_DATA] Hours [DATE] Open 24 hours [DATE] O…" at bounding box center [1314, 543] width 355 height 195
click at [1356, 572] on div "Duluth Shipping Pier 5.0 ([GEOGRAPHIC_DATA] Hours [DATE] Open 24 hours [DATE] O…" at bounding box center [1314, 543] width 355 height 195
click at [1360, 586] on div "look around here after we get settled?" at bounding box center [1314, 595] width 342 height 18
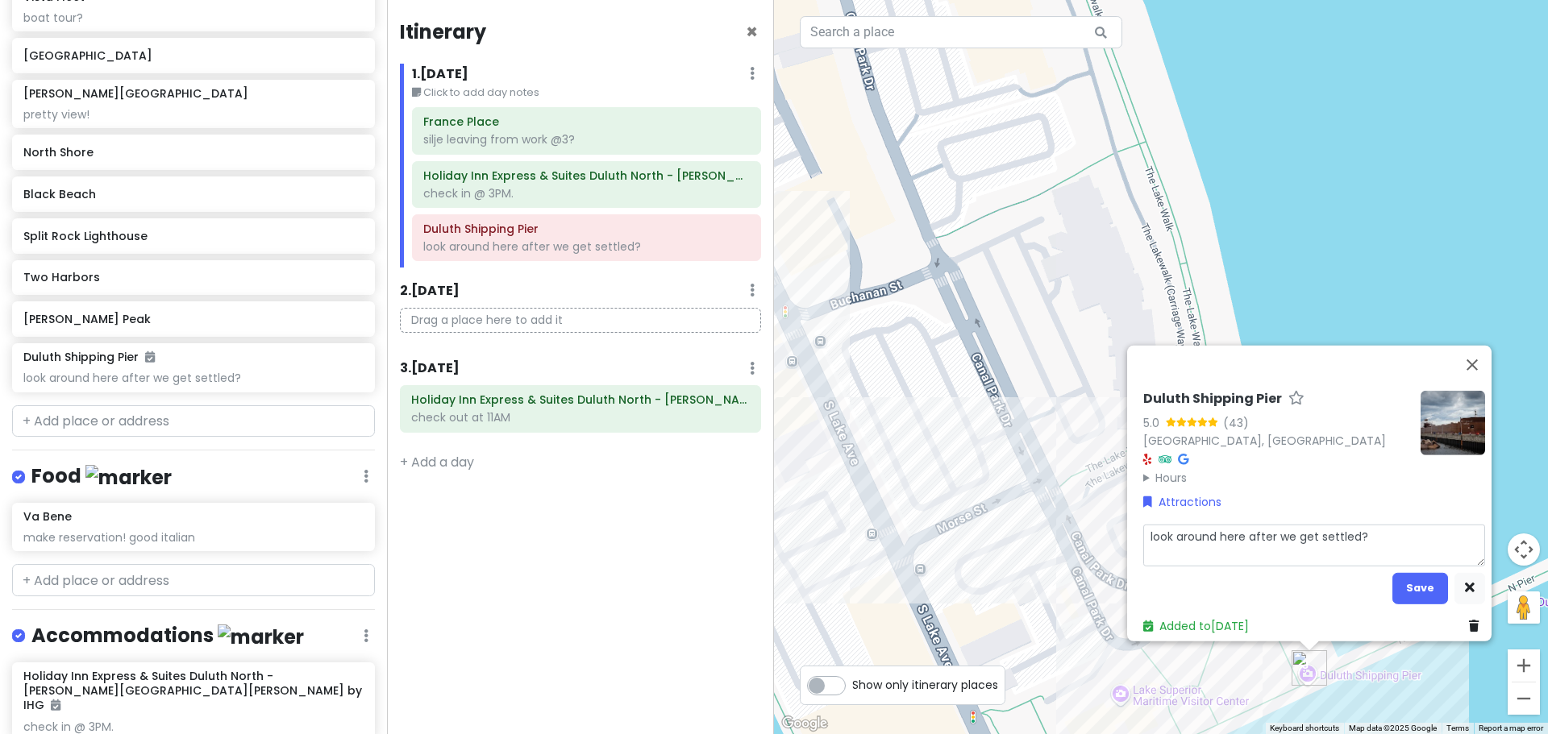
click at [1371, 534] on textarea "look around here after we get settled?" at bounding box center [1314, 545] width 342 height 42
type textarea "x"
type textarea "look around here after we get settled?"
type textarea "x"
type textarea "look around here after we get settled? g"
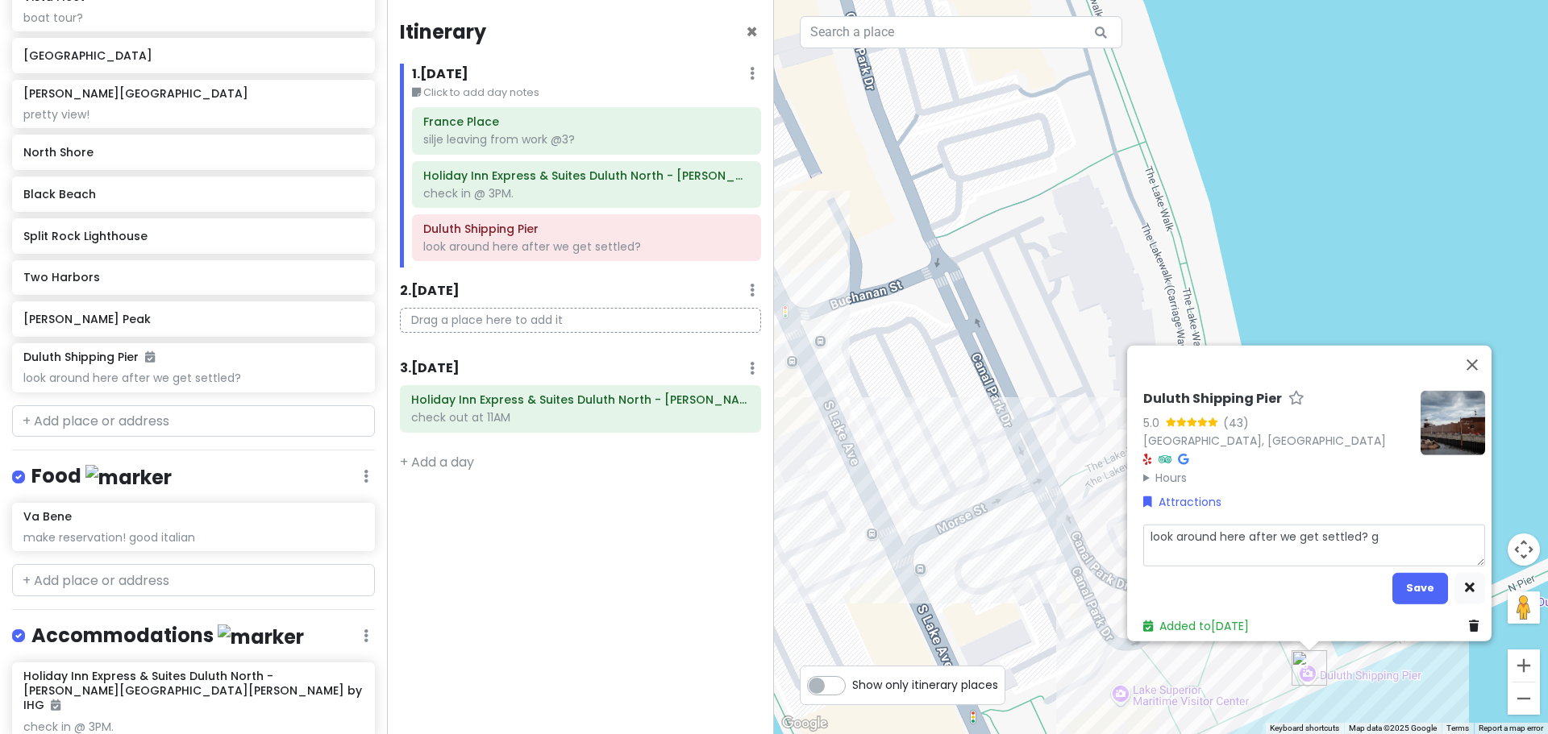
type textarea "x"
type textarea "look around here after we get settled? ge"
type textarea "x"
type textarea "look around here after we get settled? get"
type textarea "x"
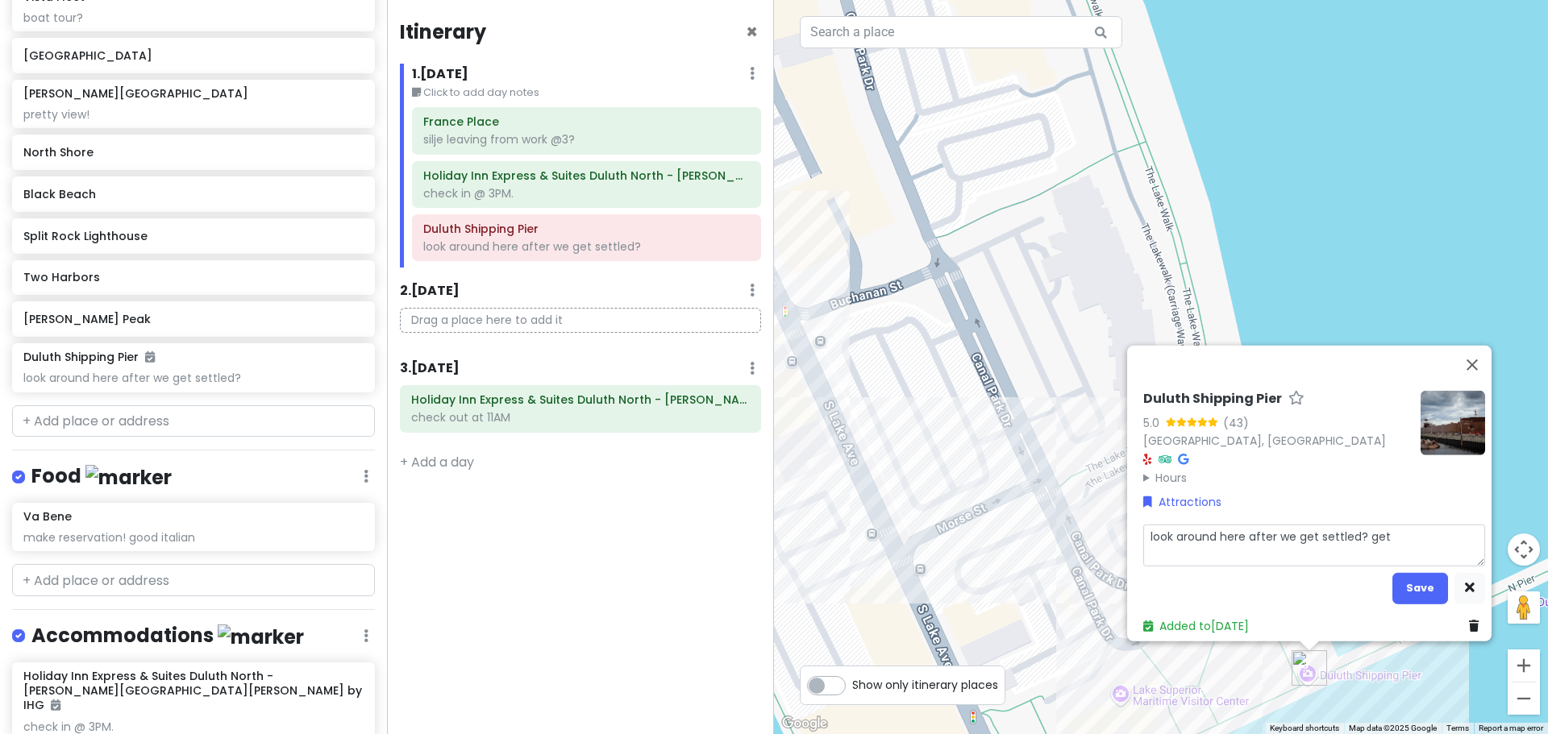
type textarea "look around here after we get settled? get"
type textarea "x"
type textarea "look around here after we get settled? get f"
type textarea "x"
type textarea "look around here after we get settled? get fo"
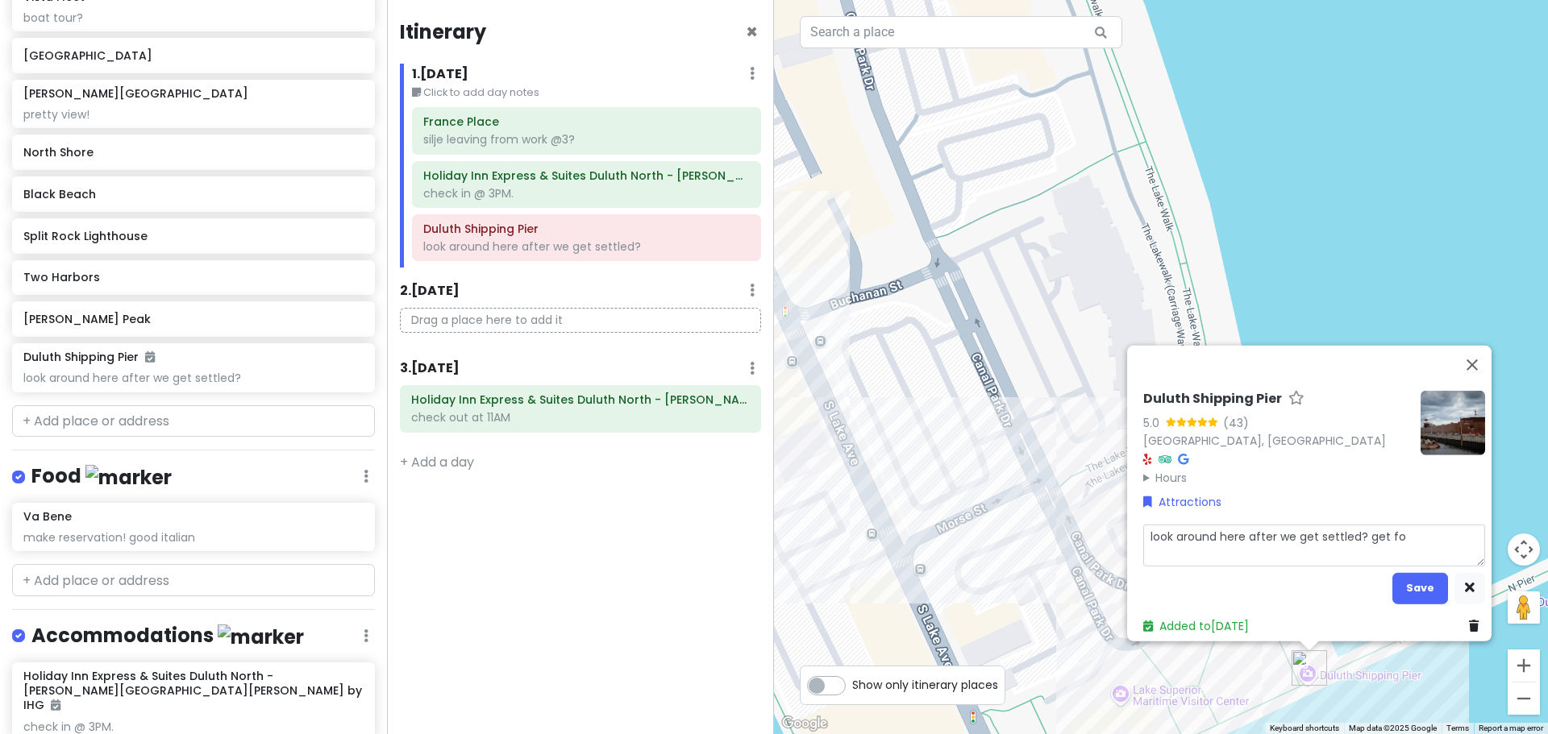
type textarea "x"
type textarea "look around here after we get settled? get foo"
type textarea "x"
type textarea "look around here after we get settled? get food"
type textarea "x"
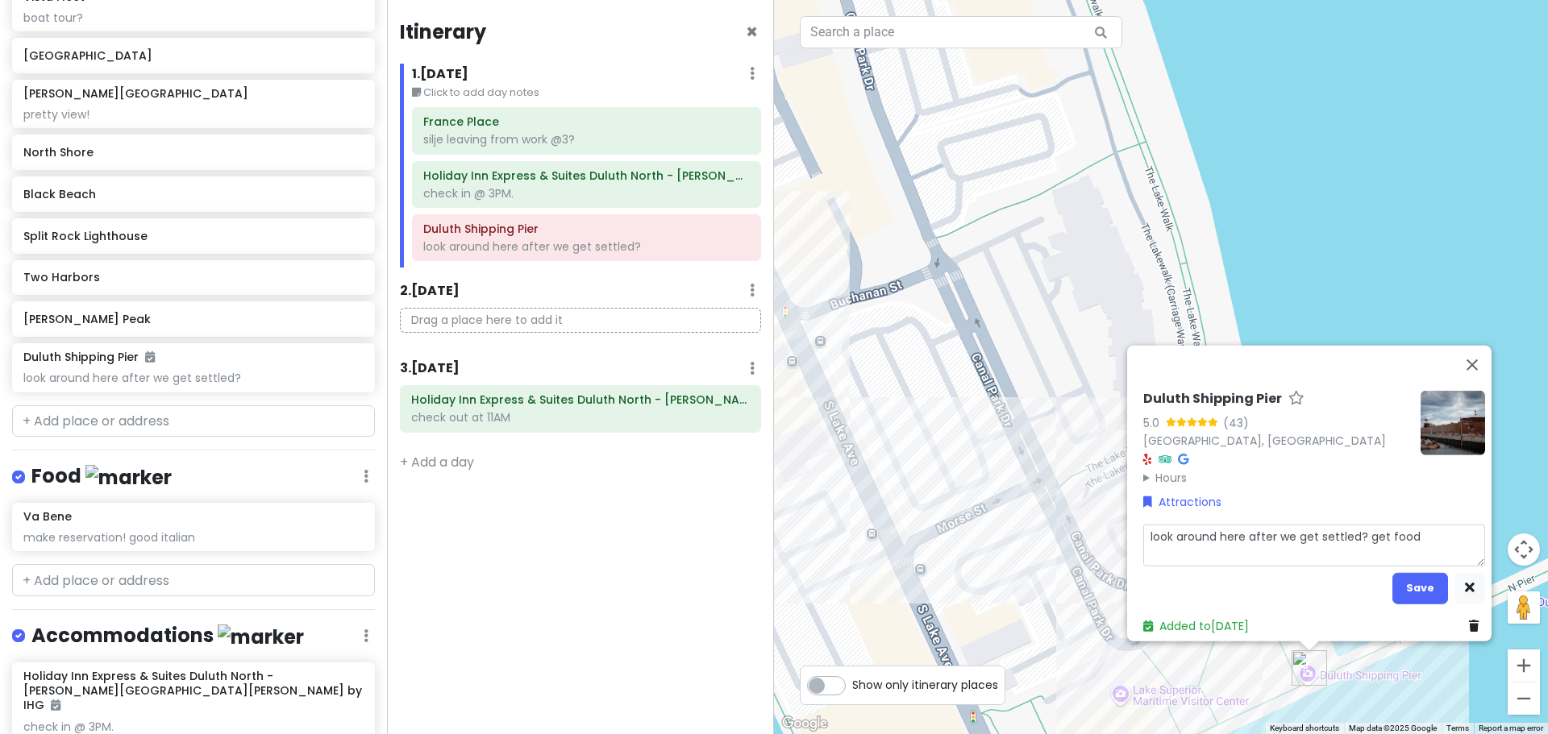
type textarea "look around here after we get settled? get food"
type textarea "x"
type textarea "look around here after we get settled? get food d"
type textarea "x"
type textarea "look around here after we get settled? get food do"
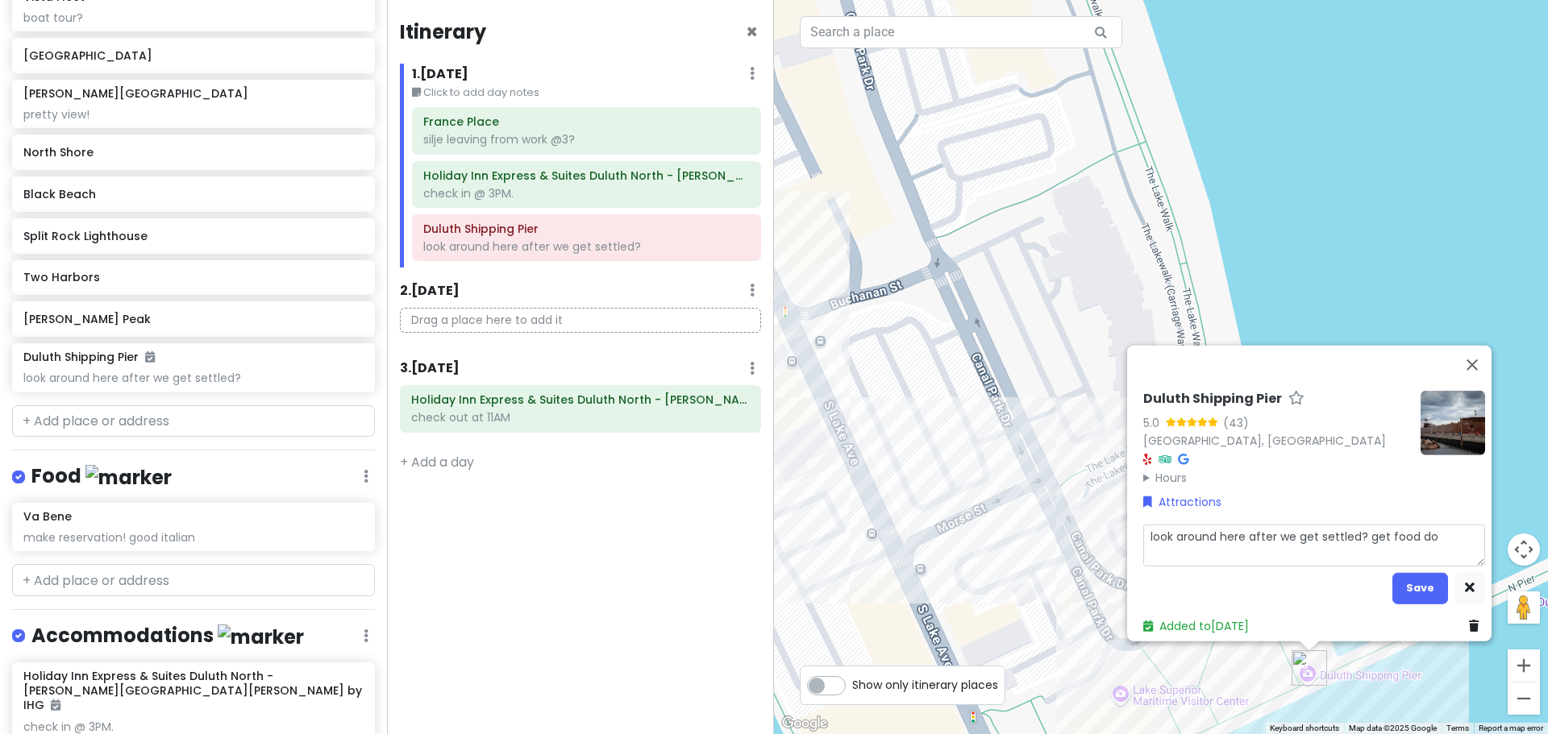
type textarea "x"
type textarea "look around here after we get settled? get food dow"
type textarea "x"
type textarea "look around here after we get settled? get food down"
type textarea "x"
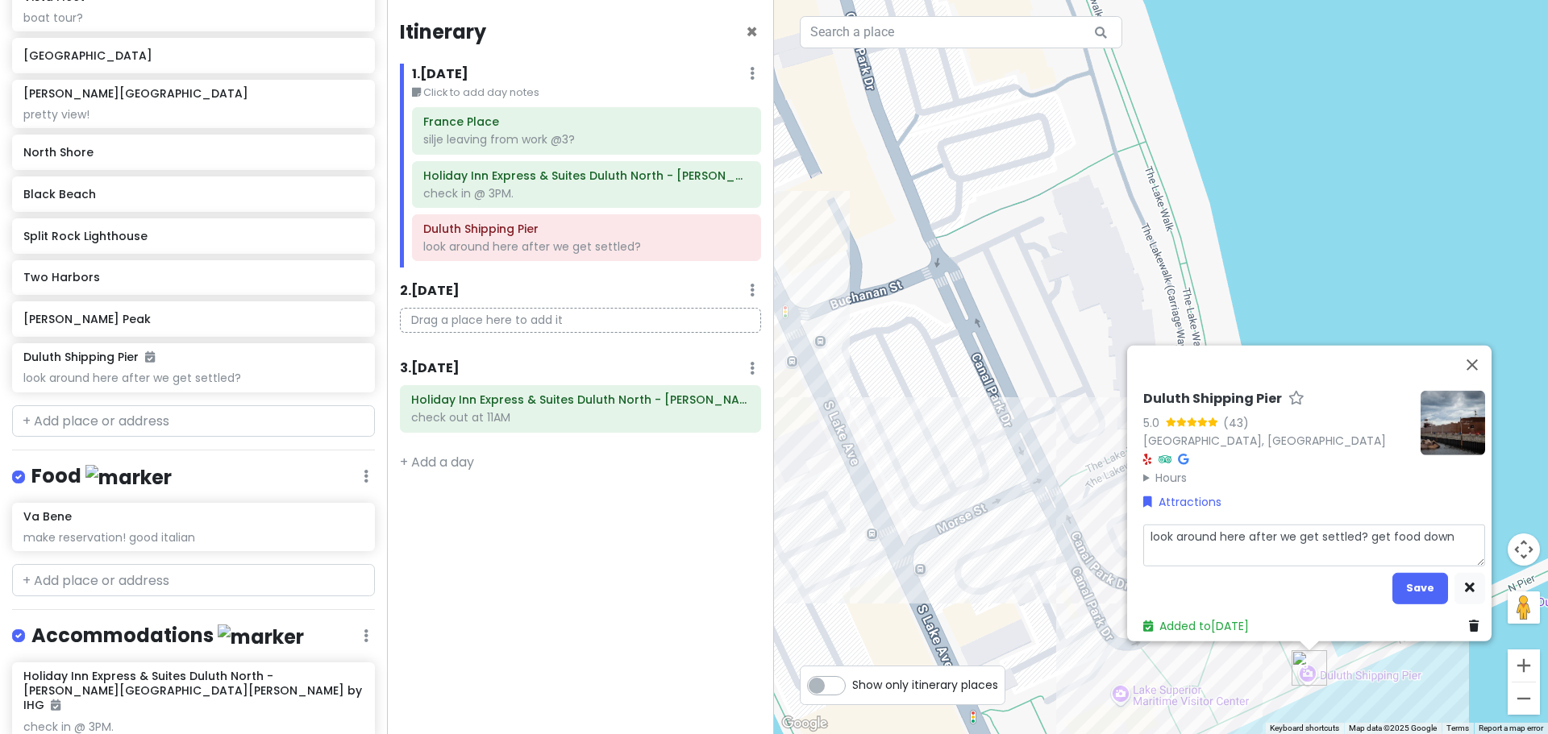
type textarea "look around here after we get settled? get food downs"
type textarea "x"
type textarea "look around here after we get settled? get food down"
type textarea "x"
type textarea "look around here after we get settled? get food downt"
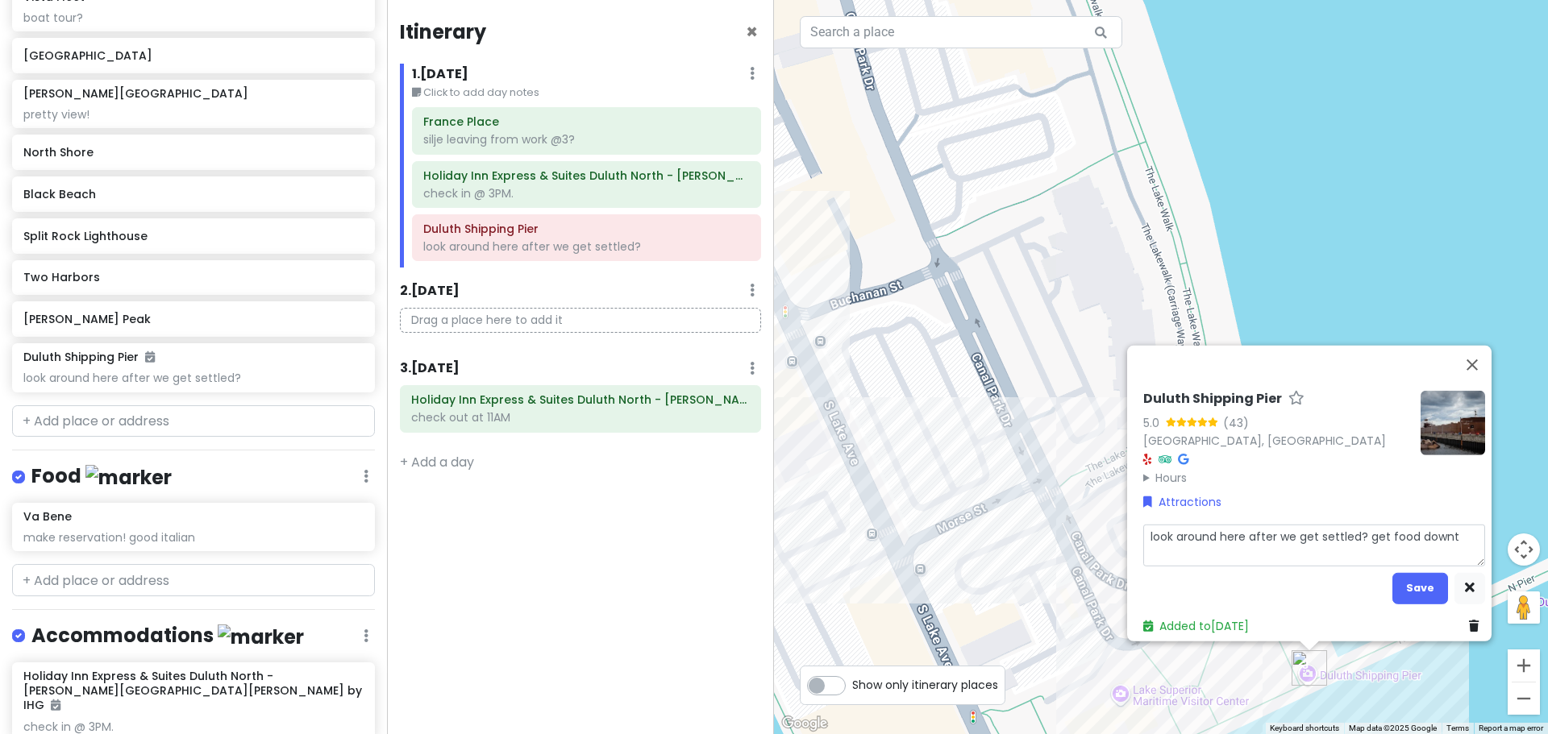
type textarea "x"
type textarea "look around here after we get settled? get food downto"
type textarea "x"
type textarea "look around here after we get settled? get food downtow"
type textarea "x"
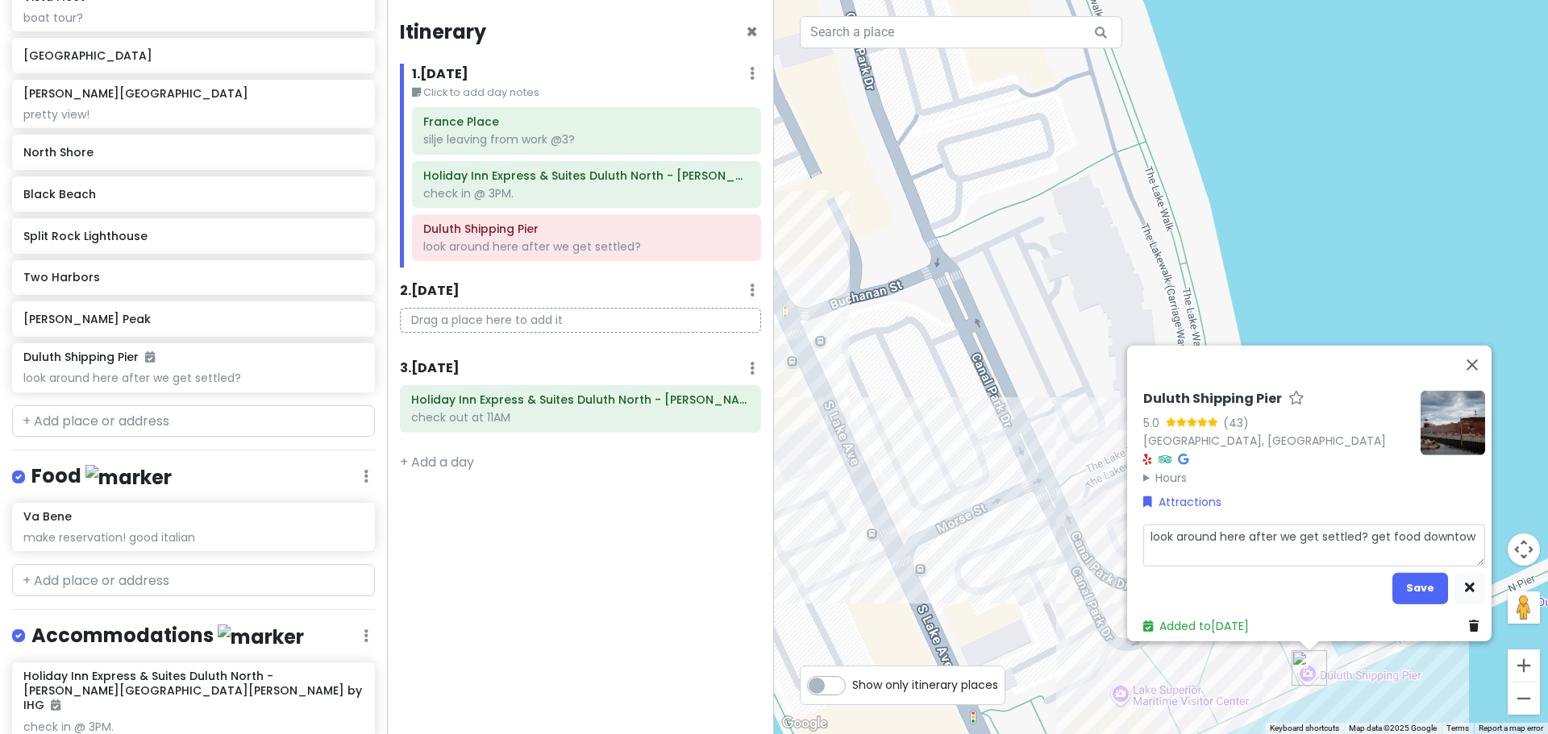
type textarea "look around here after we get settled? get food downtown"
type textarea "x"
type textarea "look around here after we get settled? get food downtown?"
click at [1399, 586] on button "Save" at bounding box center [1420, 587] width 56 height 31
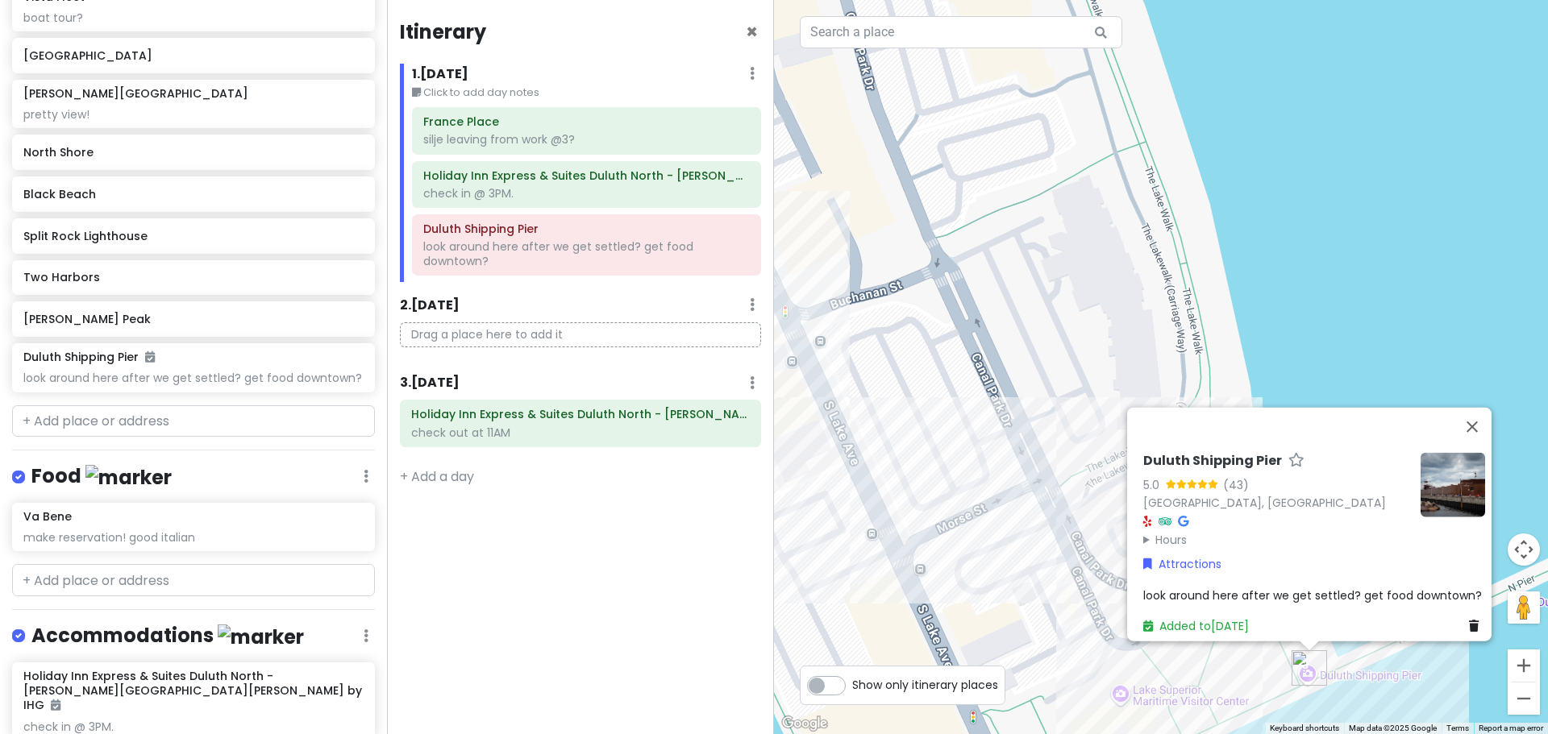
scroll to position [467, 0]
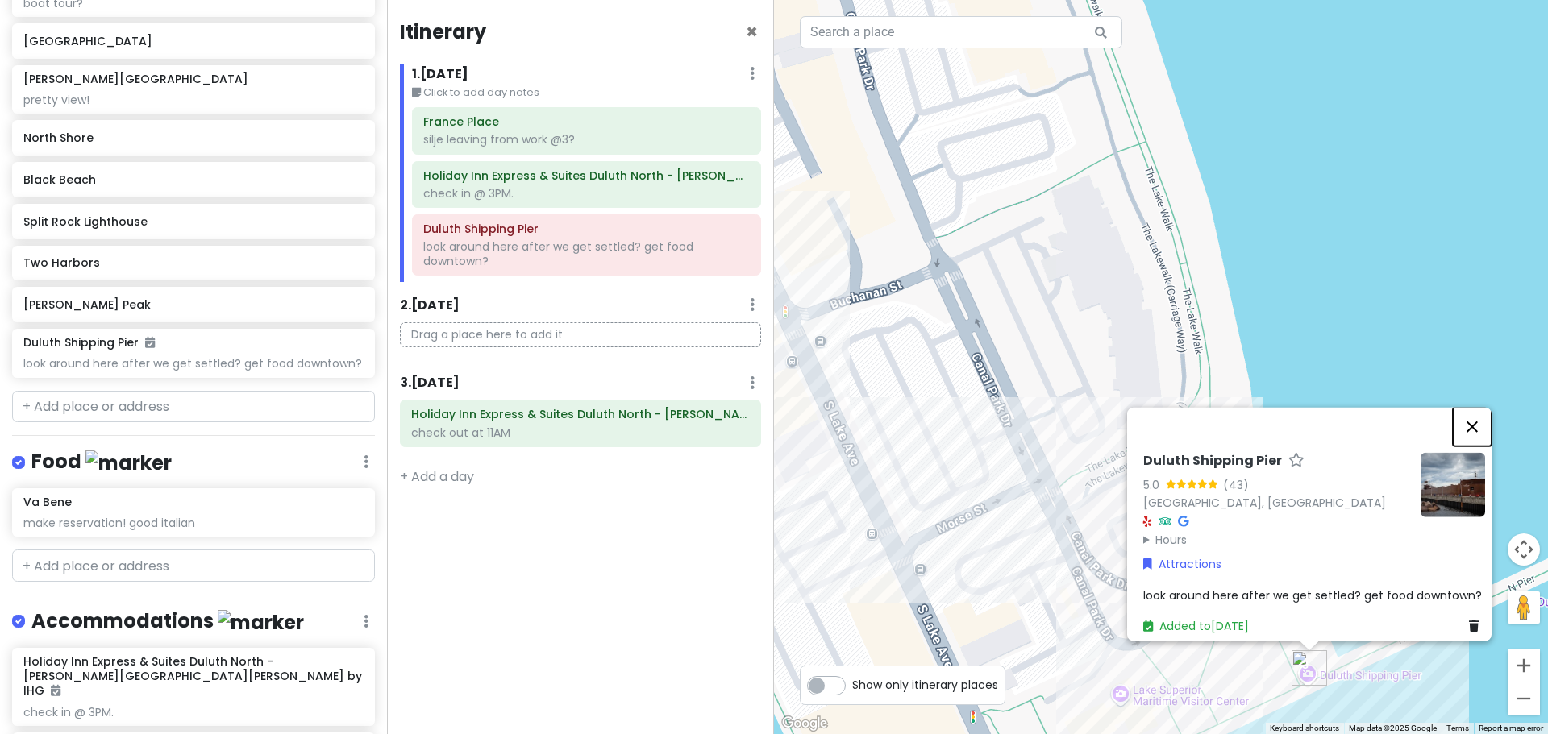
click at [1480, 412] on button "Close" at bounding box center [1472, 426] width 39 height 39
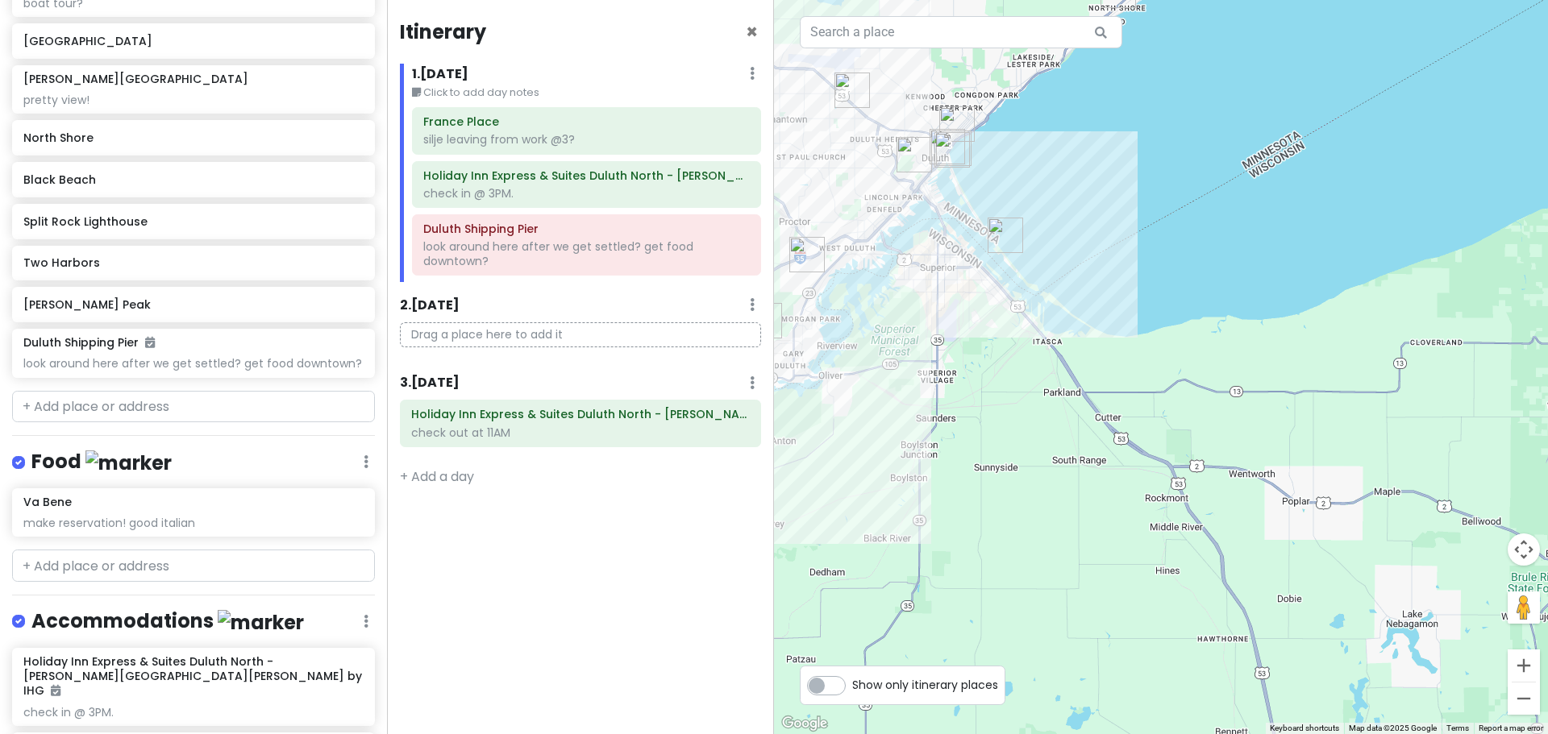
drag, startPoint x: 1183, startPoint y: 502, endPoint x: 1013, endPoint y: 315, distance: 253.4
click at [1013, 315] on div "To navigate, press the arrow keys. Loading..." at bounding box center [1161, 367] width 774 height 734
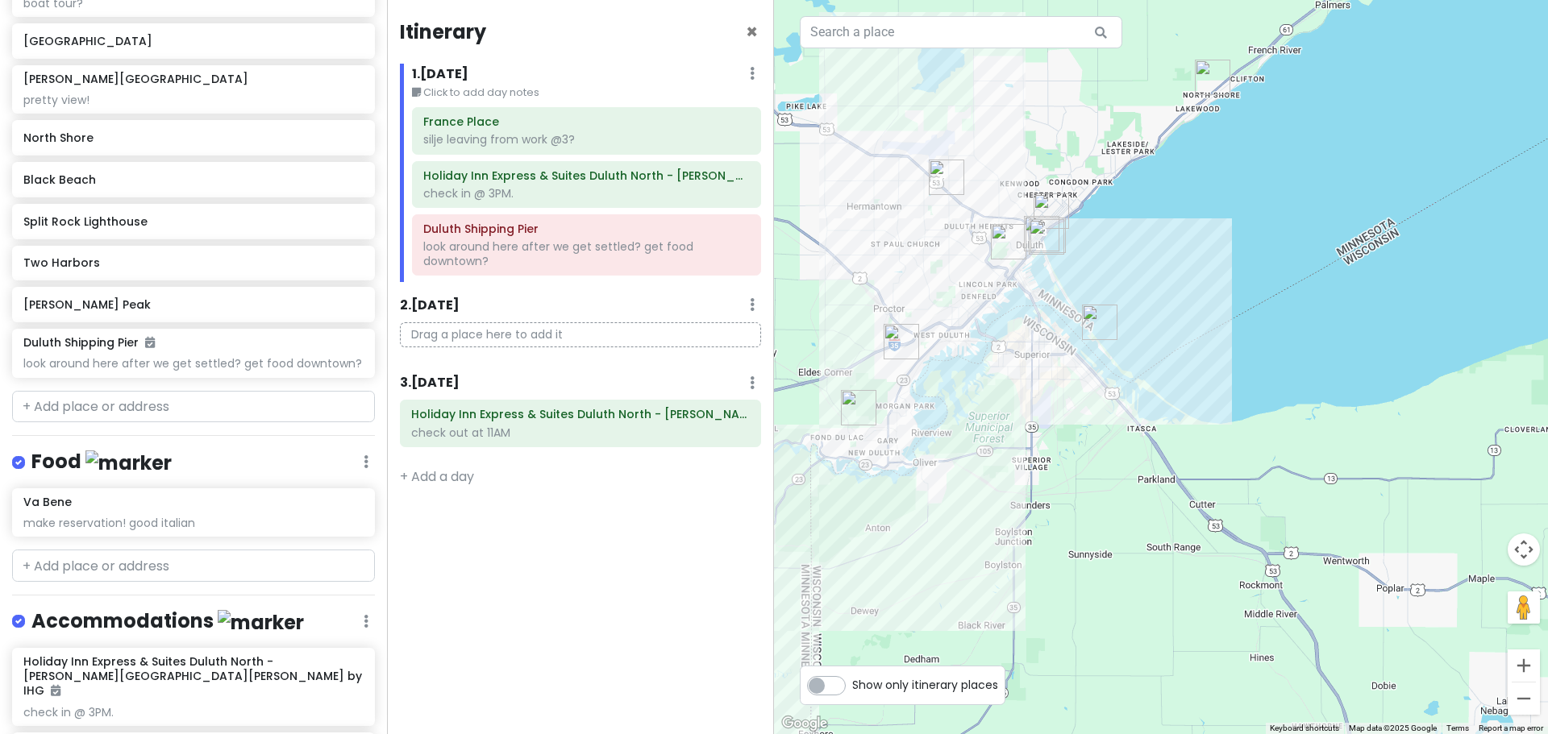
drag, startPoint x: 1079, startPoint y: 290, endPoint x: 1187, endPoint y: 360, distance: 129.0
click at [1187, 360] on div "To navigate, press the arrow keys. Loading..." at bounding box center [1161, 367] width 774 height 734
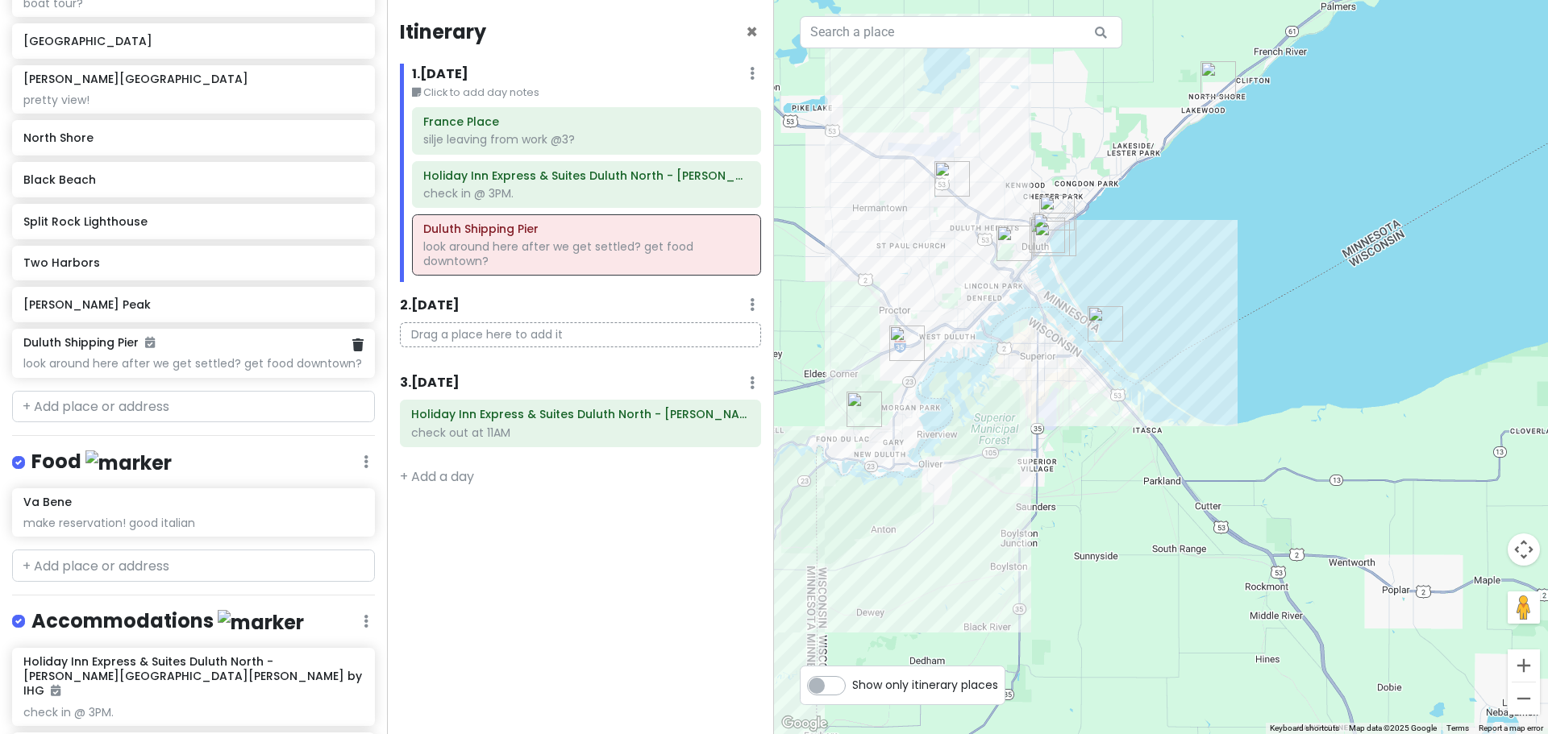
scroll to position [386, 0]
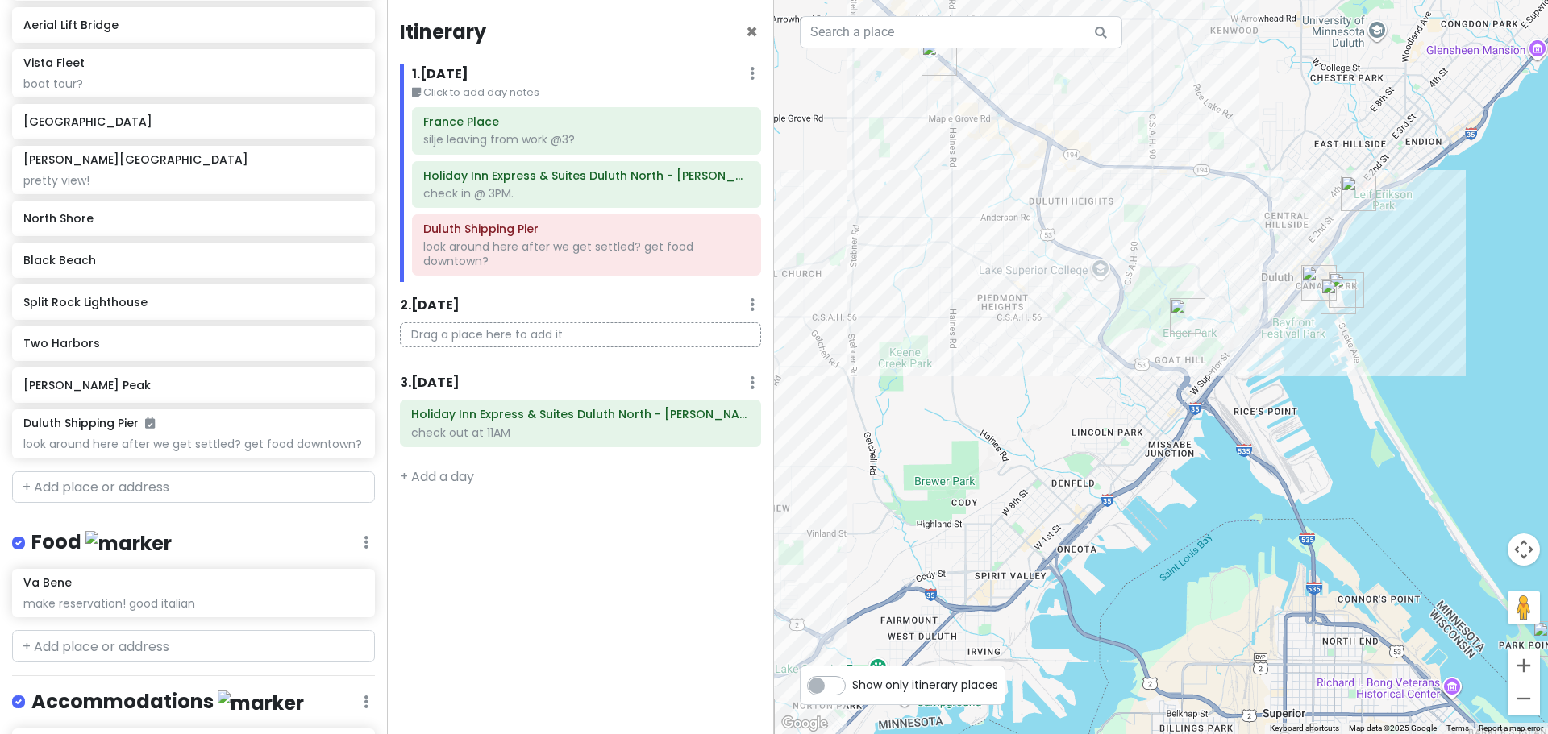
drag, startPoint x: 995, startPoint y: 228, endPoint x: 1332, endPoint y: 473, distance: 416.7
click at [1332, 473] on div "To navigate, press the arrow keys. Loading..." at bounding box center [1161, 367] width 774 height 734
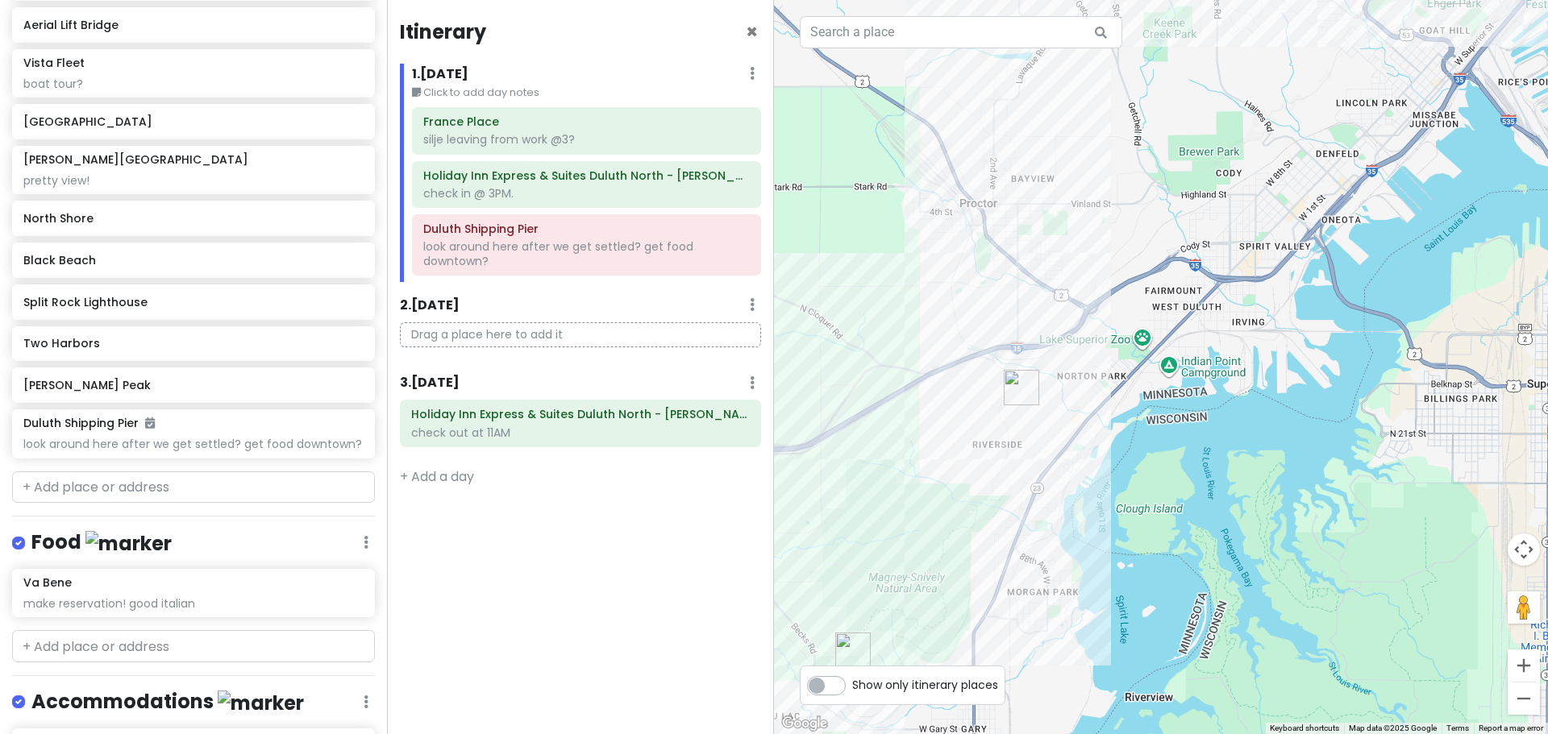
drag, startPoint x: 1171, startPoint y: 567, endPoint x: 1392, endPoint y: 239, distance: 396.0
click at [1444, 192] on div "To navigate, press the arrow keys. Loading..." at bounding box center [1161, 367] width 774 height 734
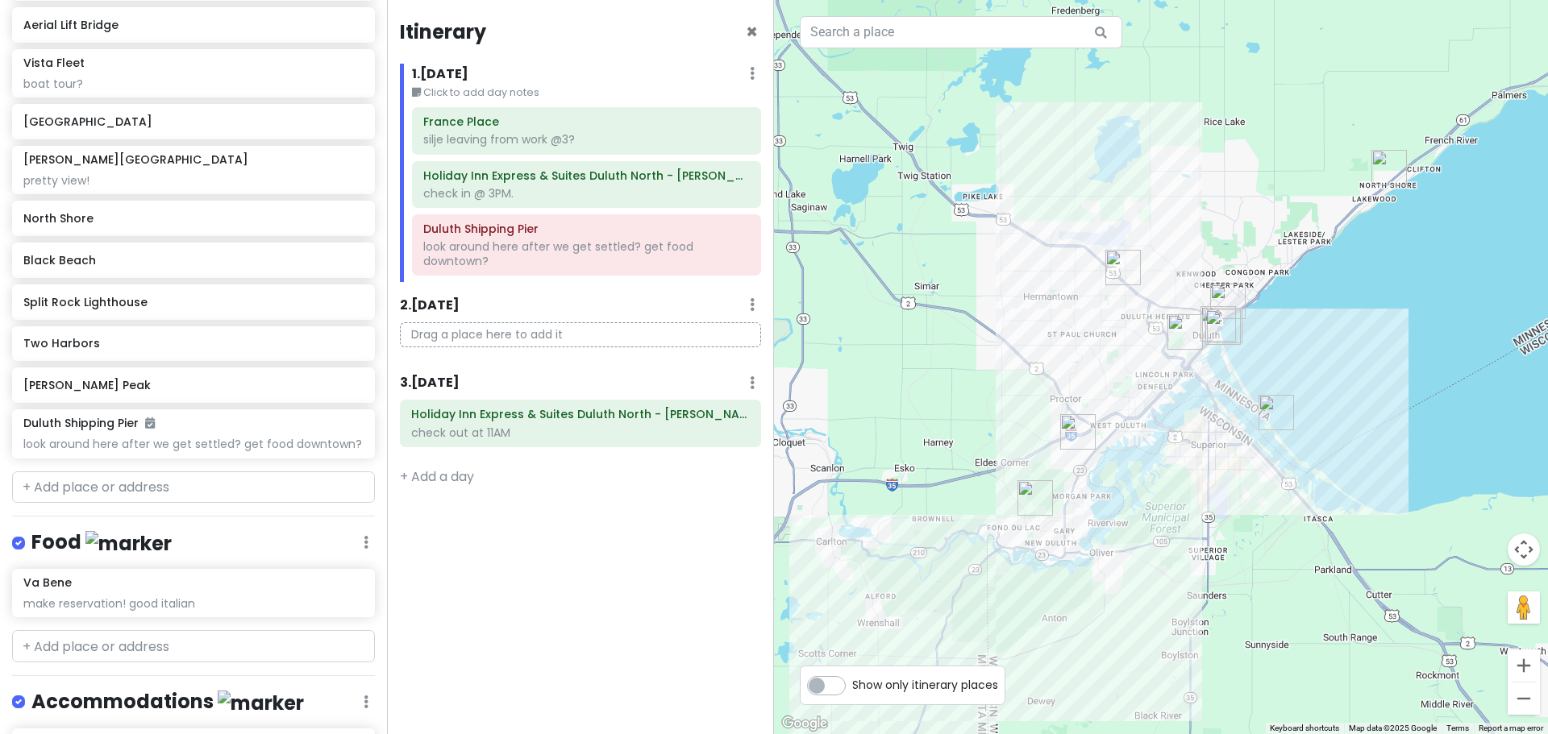
click at [1033, 492] on img "Ely's Peak" at bounding box center [1034, 497] width 35 height 35
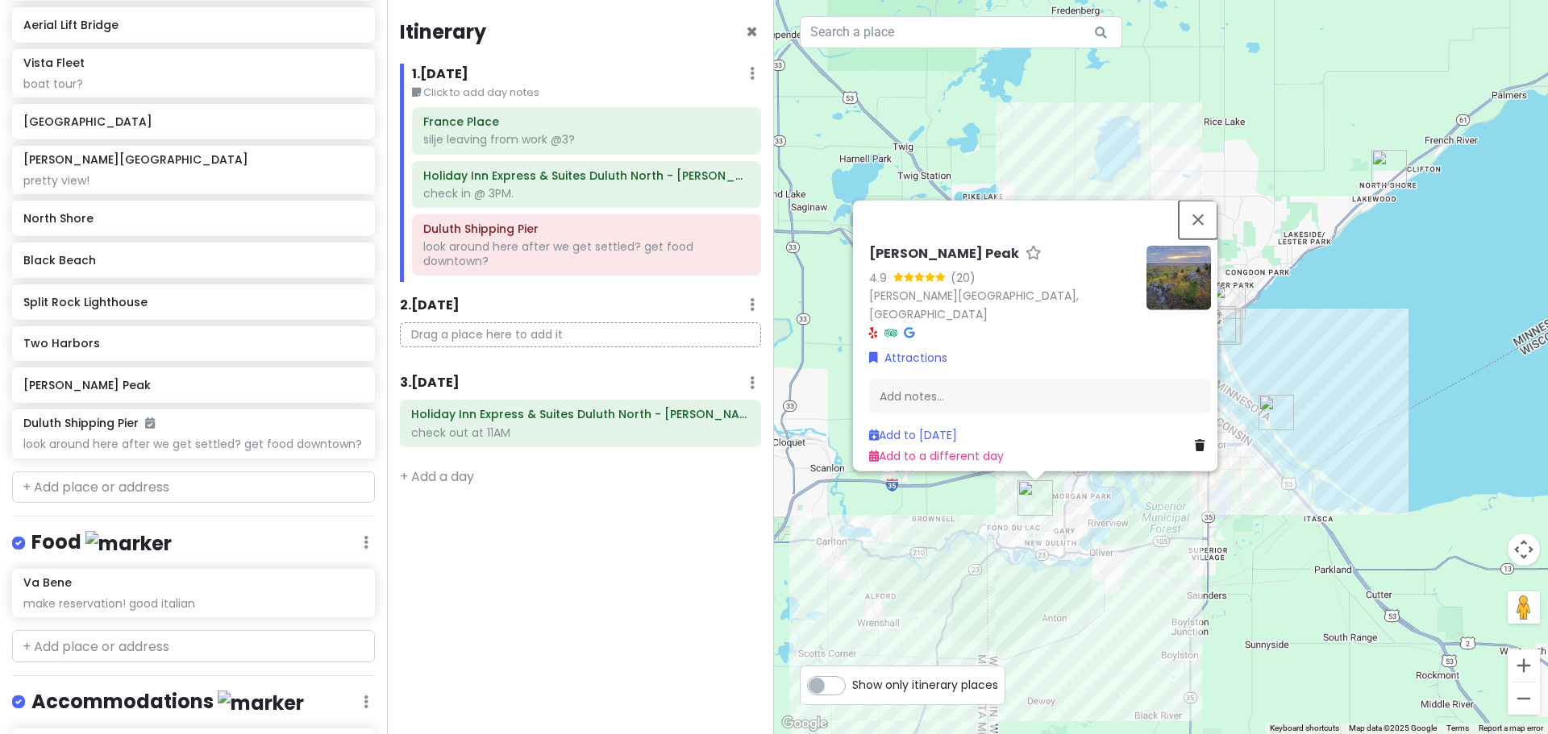
click at [1201, 228] on button "Close" at bounding box center [1198, 219] width 39 height 39
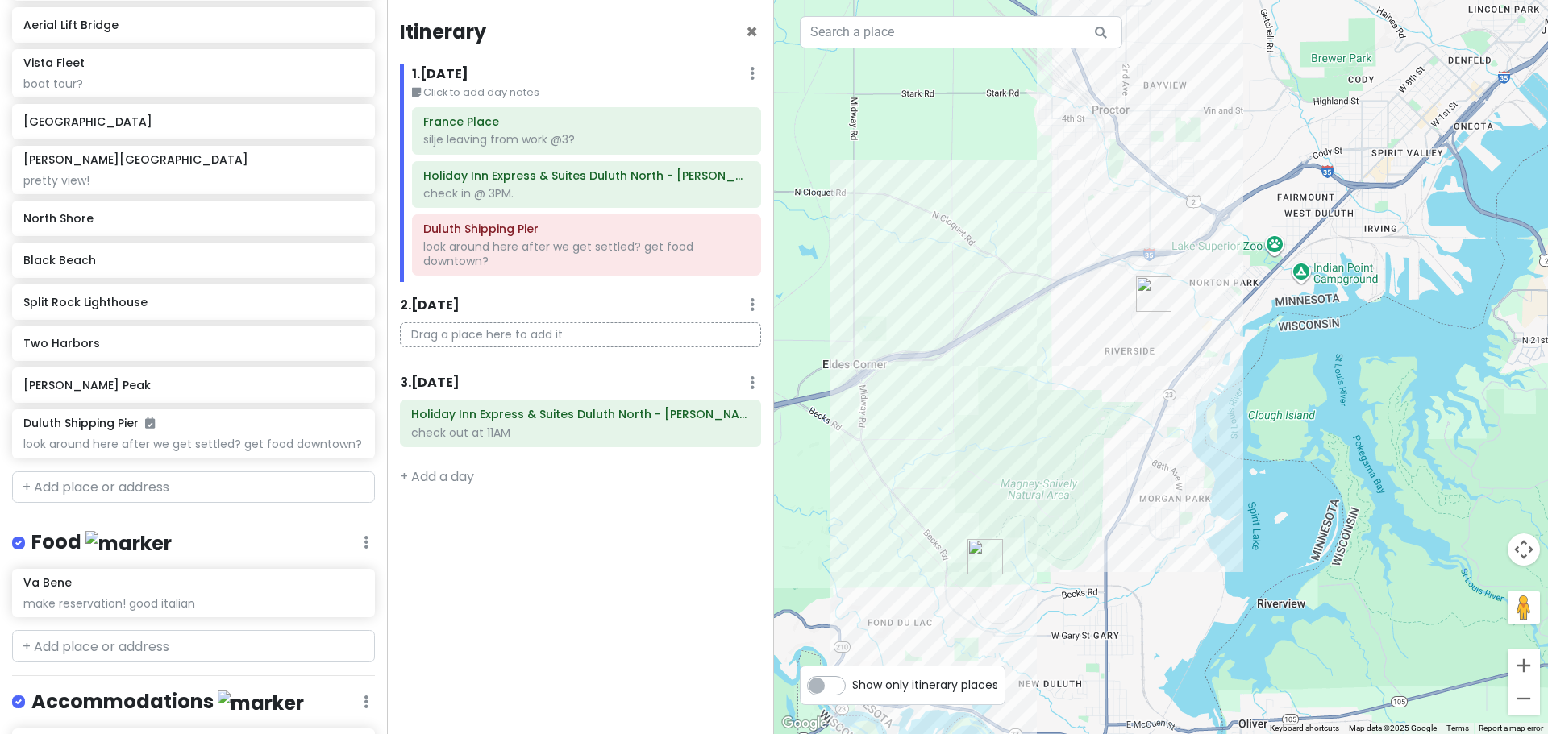
drag, startPoint x: 1264, startPoint y: 597, endPoint x: 1137, endPoint y: 384, distance: 248.7
click at [1172, 395] on div "Loading..." at bounding box center [1161, 367] width 774 height 734
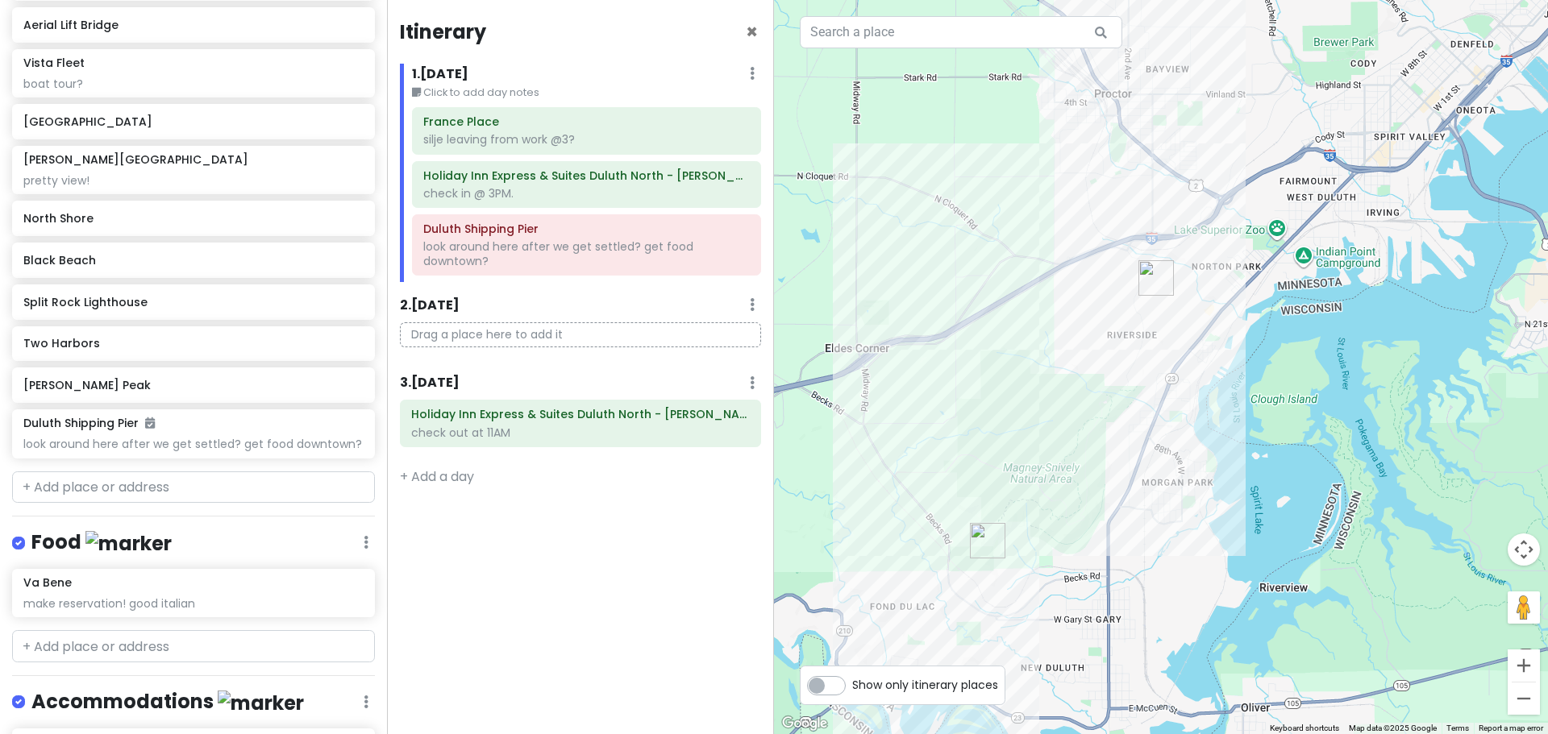
click at [977, 532] on img "Ely's Peak" at bounding box center [987, 540] width 35 height 35
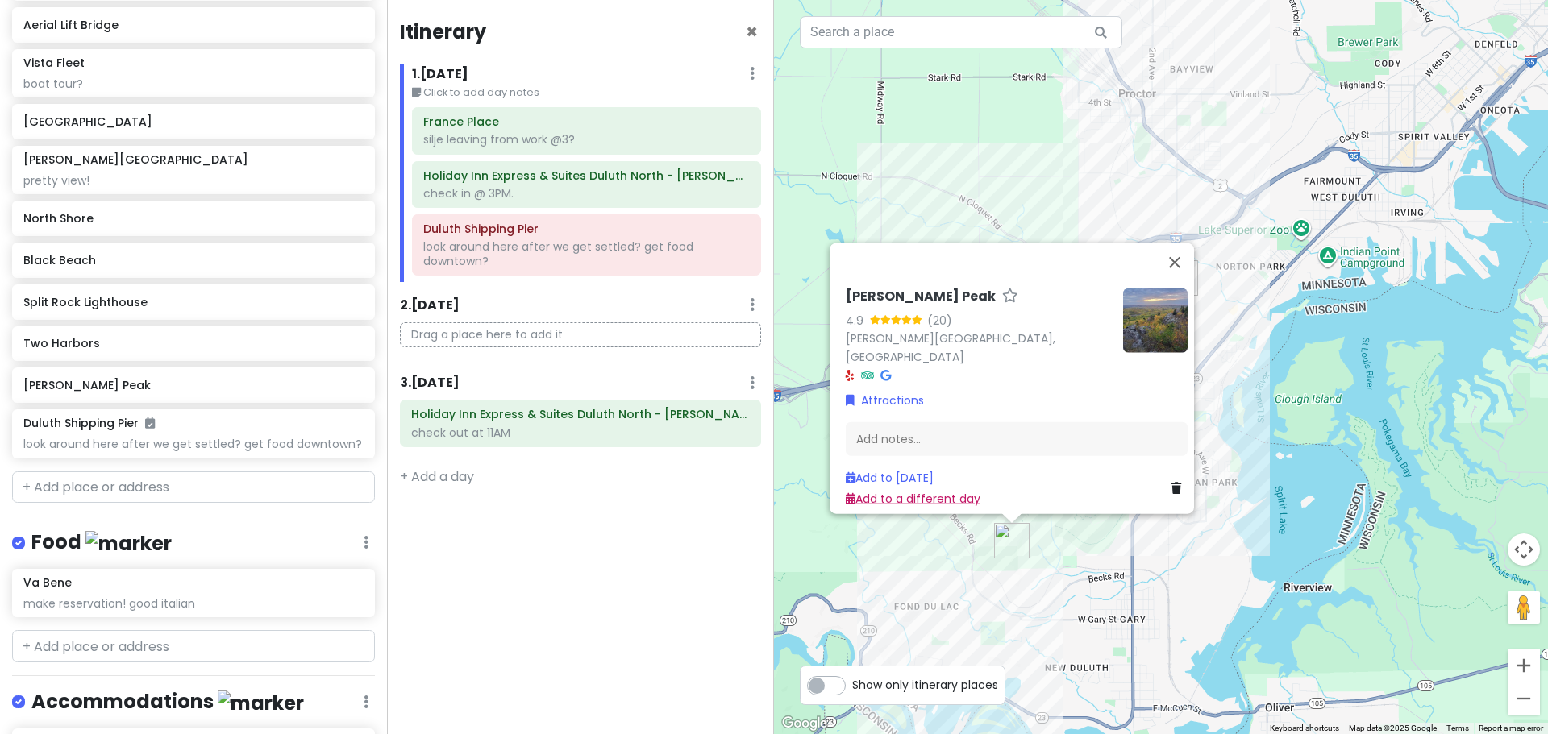
click at [888, 490] on link "Add to a different day" at bounding box center [913, 498] width 135 height 16
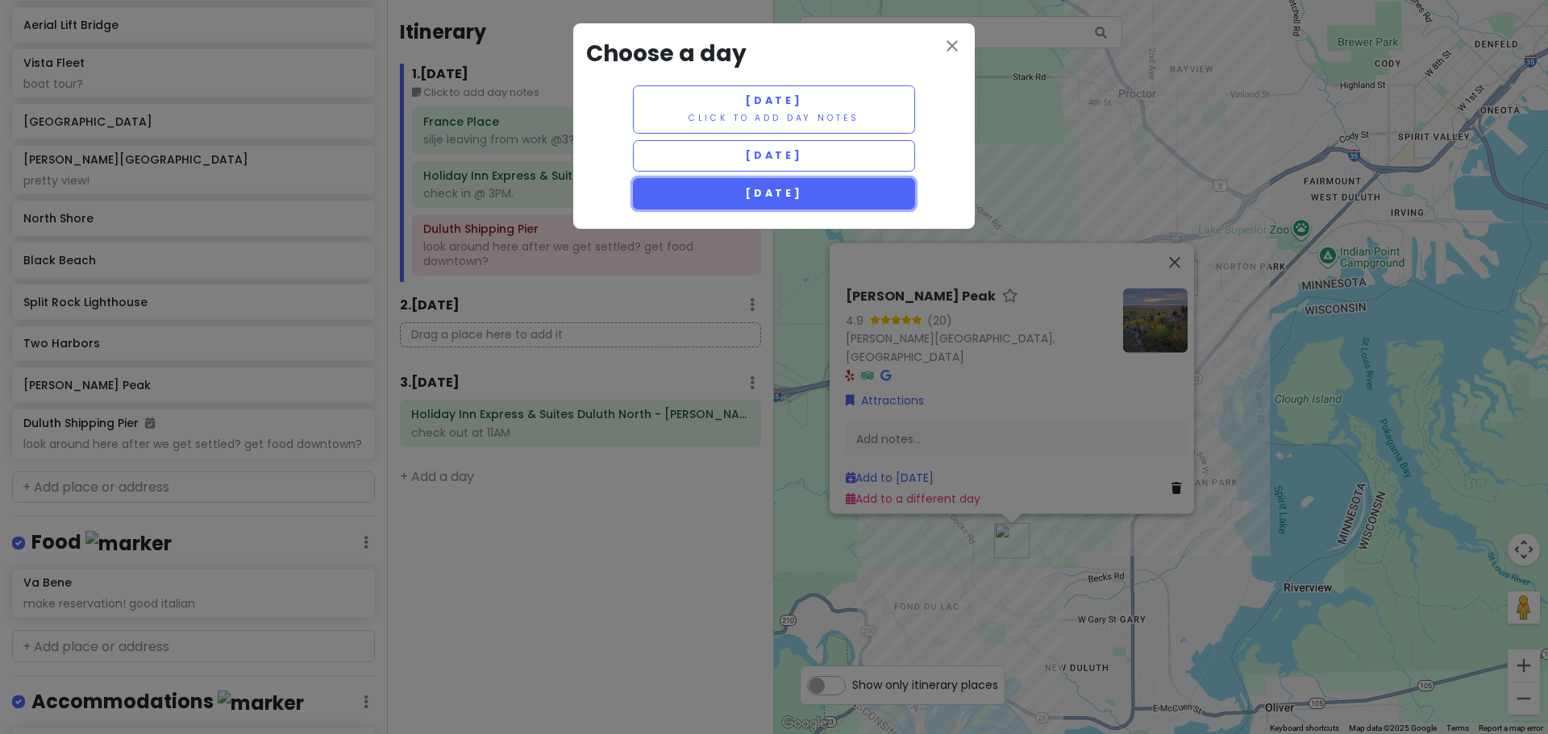
click at [799, 181] on button "[DATE]" at bounding box center [774, 193] width 282 height 31
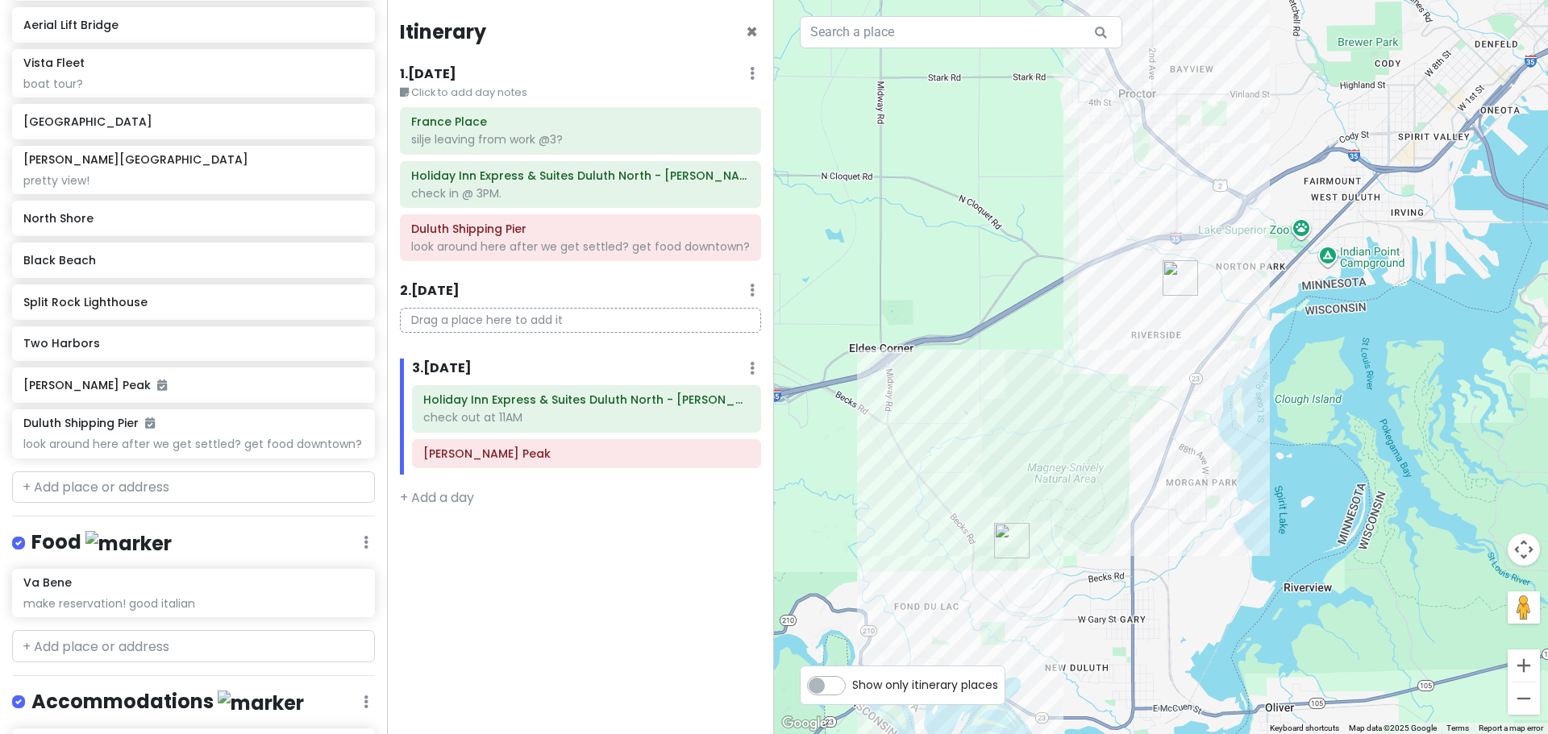
click at [1173, 274] on img "Alpine Slide" at bounding box center [1179, 277] width 35 height 35
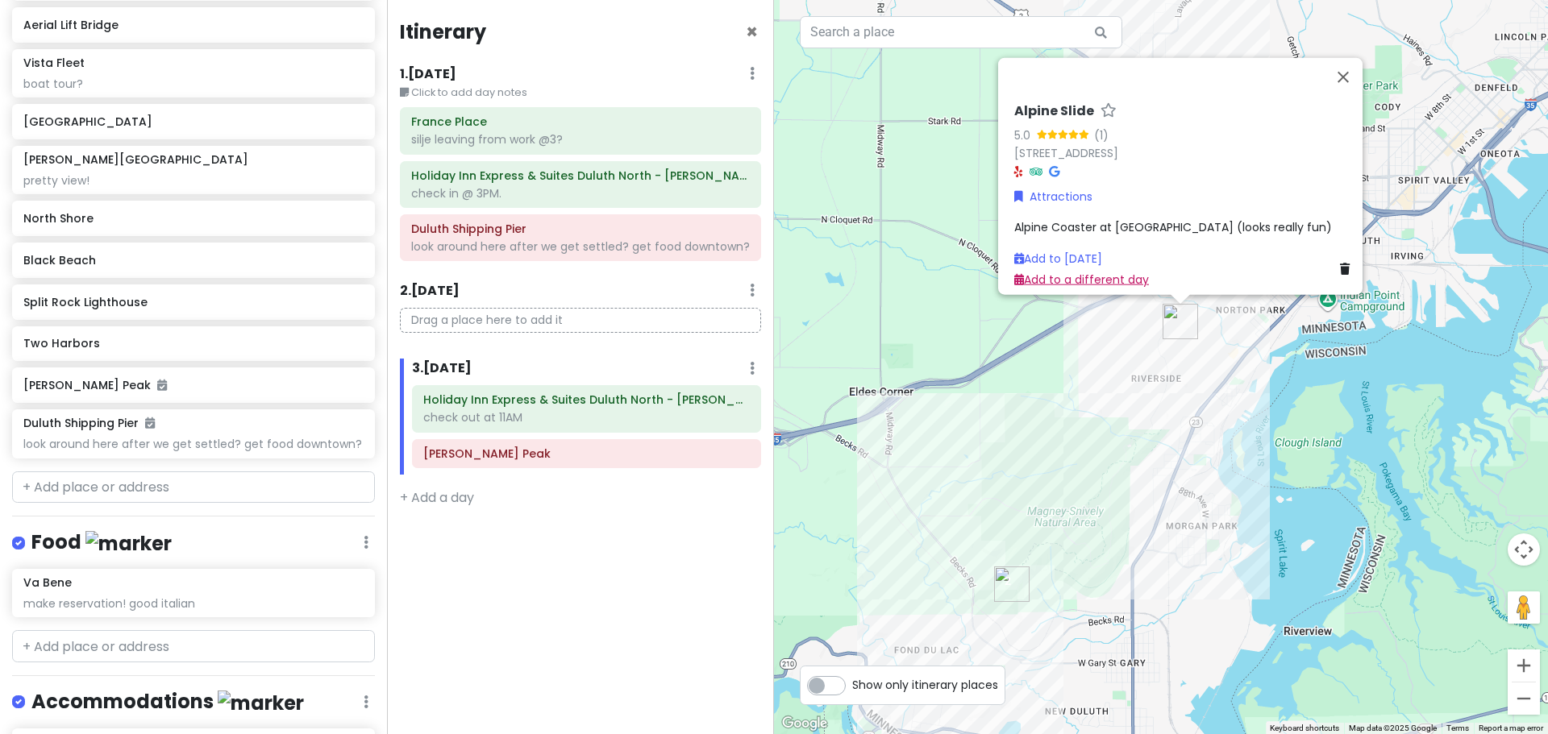
click at [1100, 272] on link "Add to a different day" at bounding box center [1081, 279] width 135 height 16
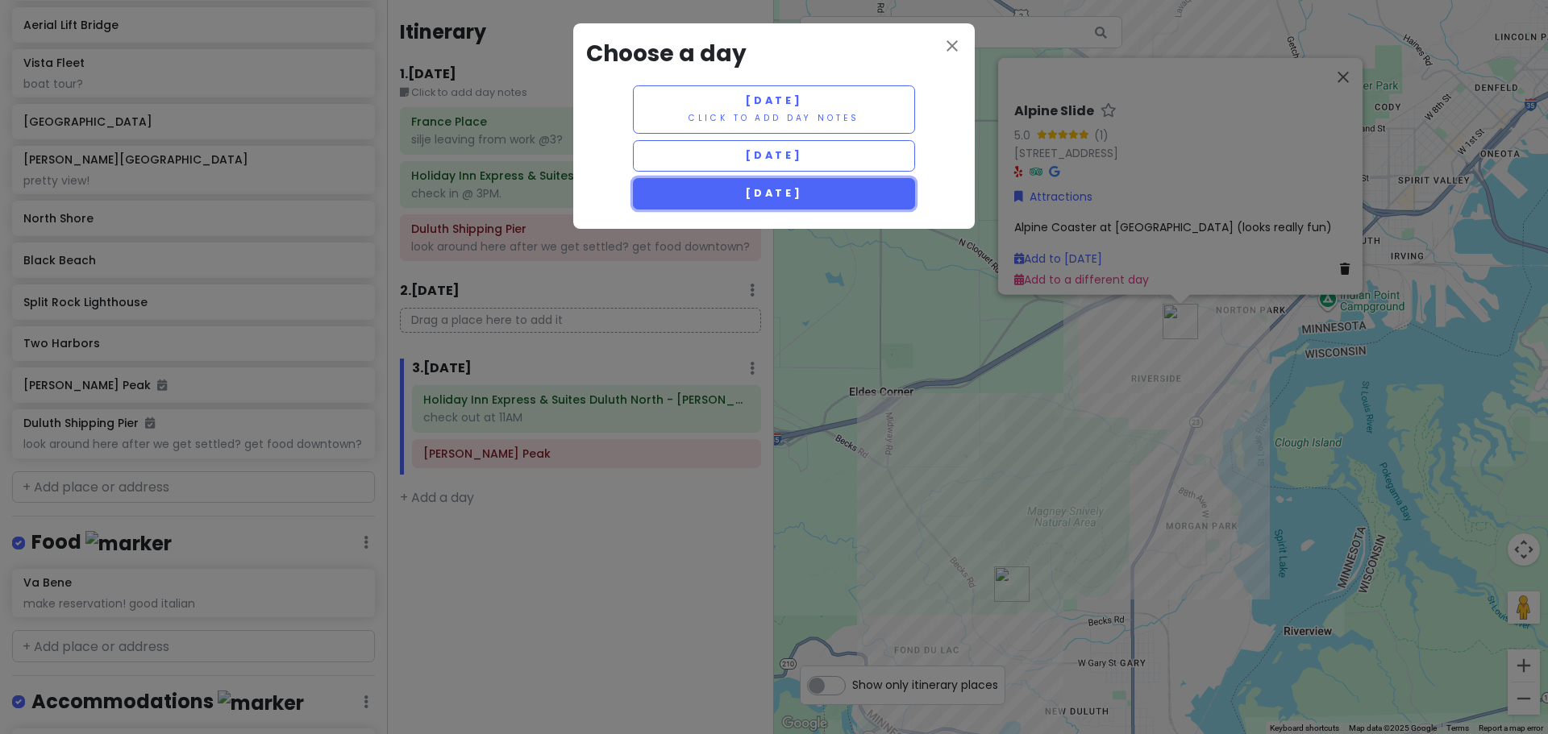
click at [803, 195] on span "[DATE]" at bounding box center [774, 193] width 58 height 14
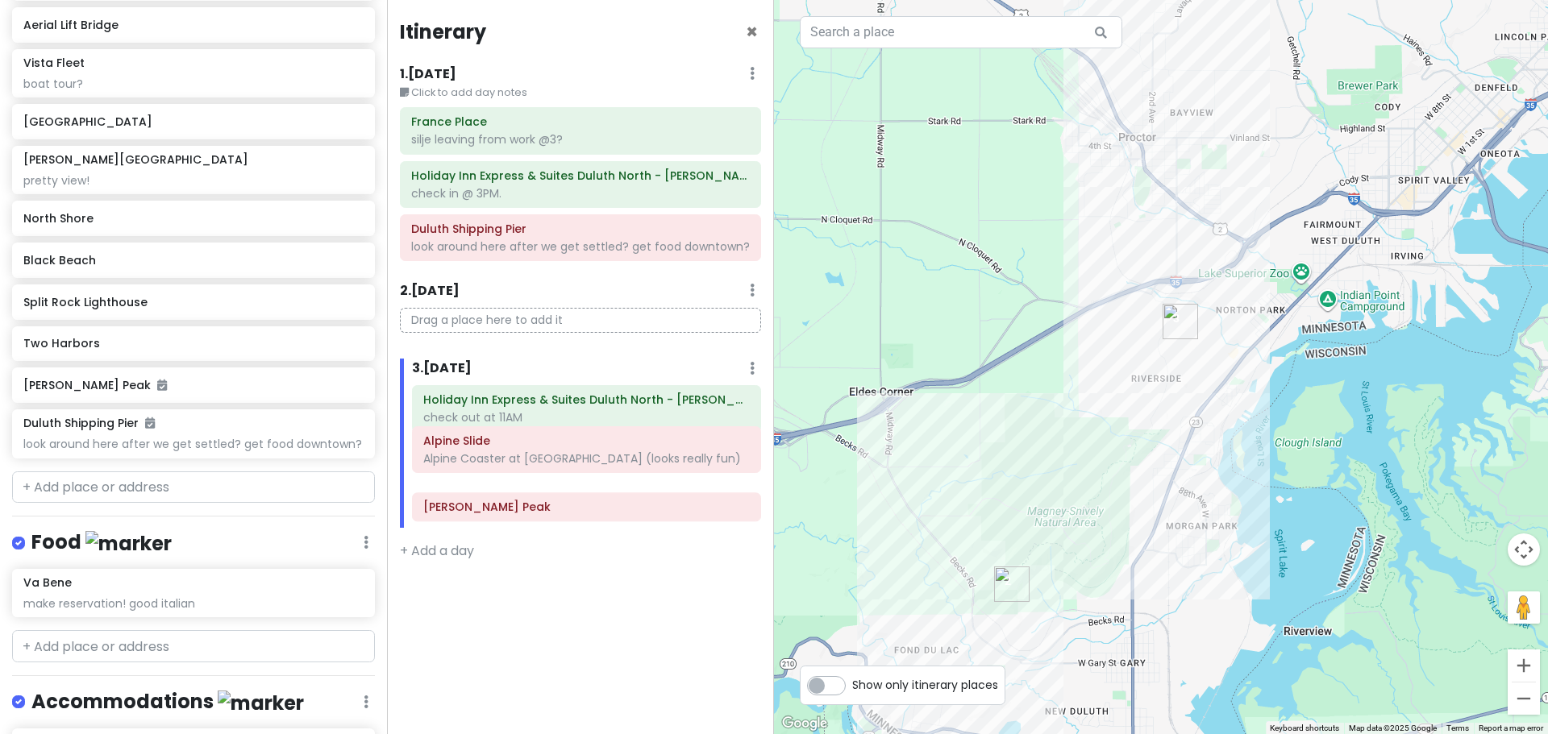
drag, startPoint x: 527, startPoint y: 504, endPoint x: 527, endPoint y: 455, distance: 48.4
click at [527, 455] on div "Holiday Inn Express & Suites [GEOGRAPHIC_DATA][PERSON_NAME][PERSON_NAME] by IHG…" at bounding box center [586, 456] width 373 height 143
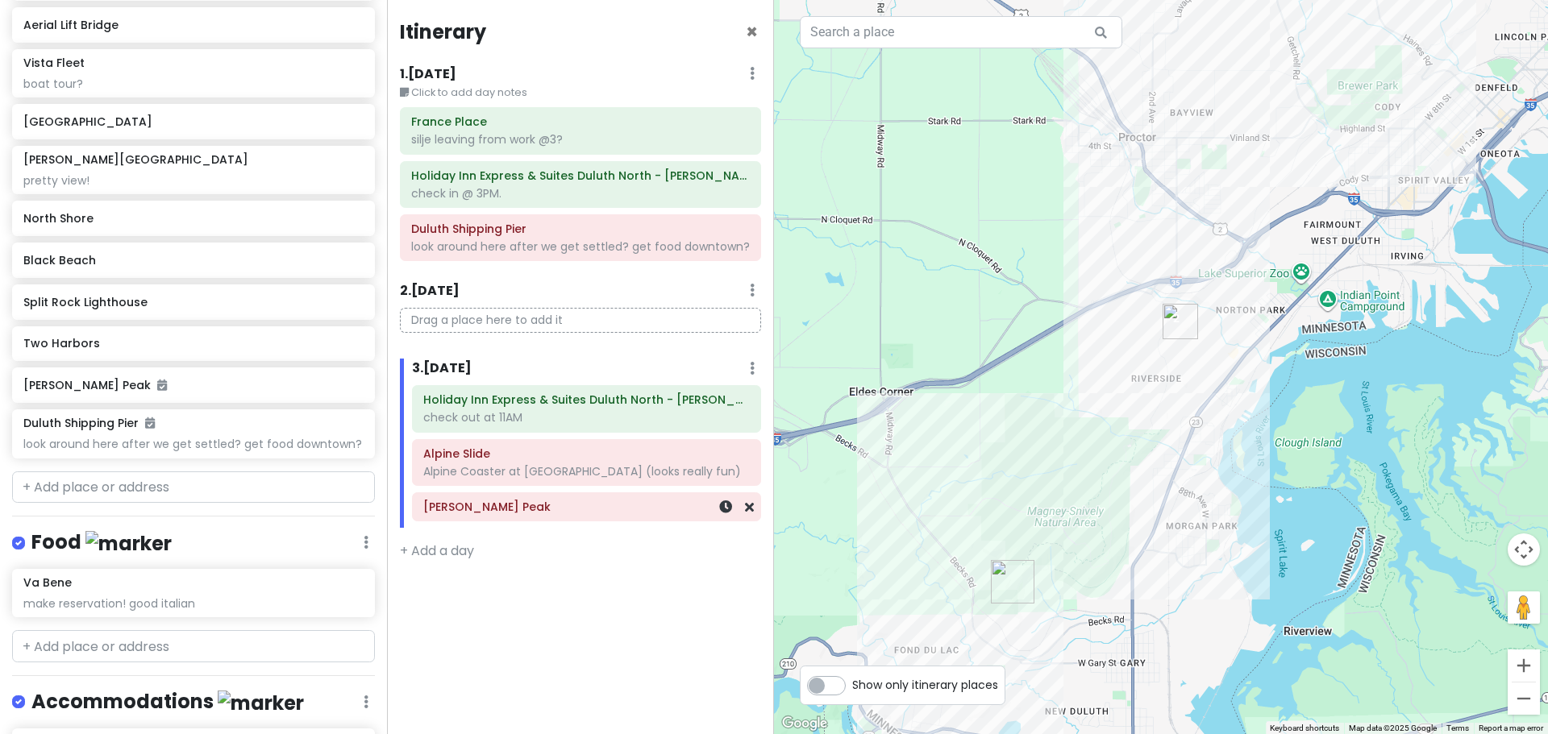
click at [540, 511] on h6 "[PERSON_NAME] Peak" at bounding box center [586, 507] width 326 height 15
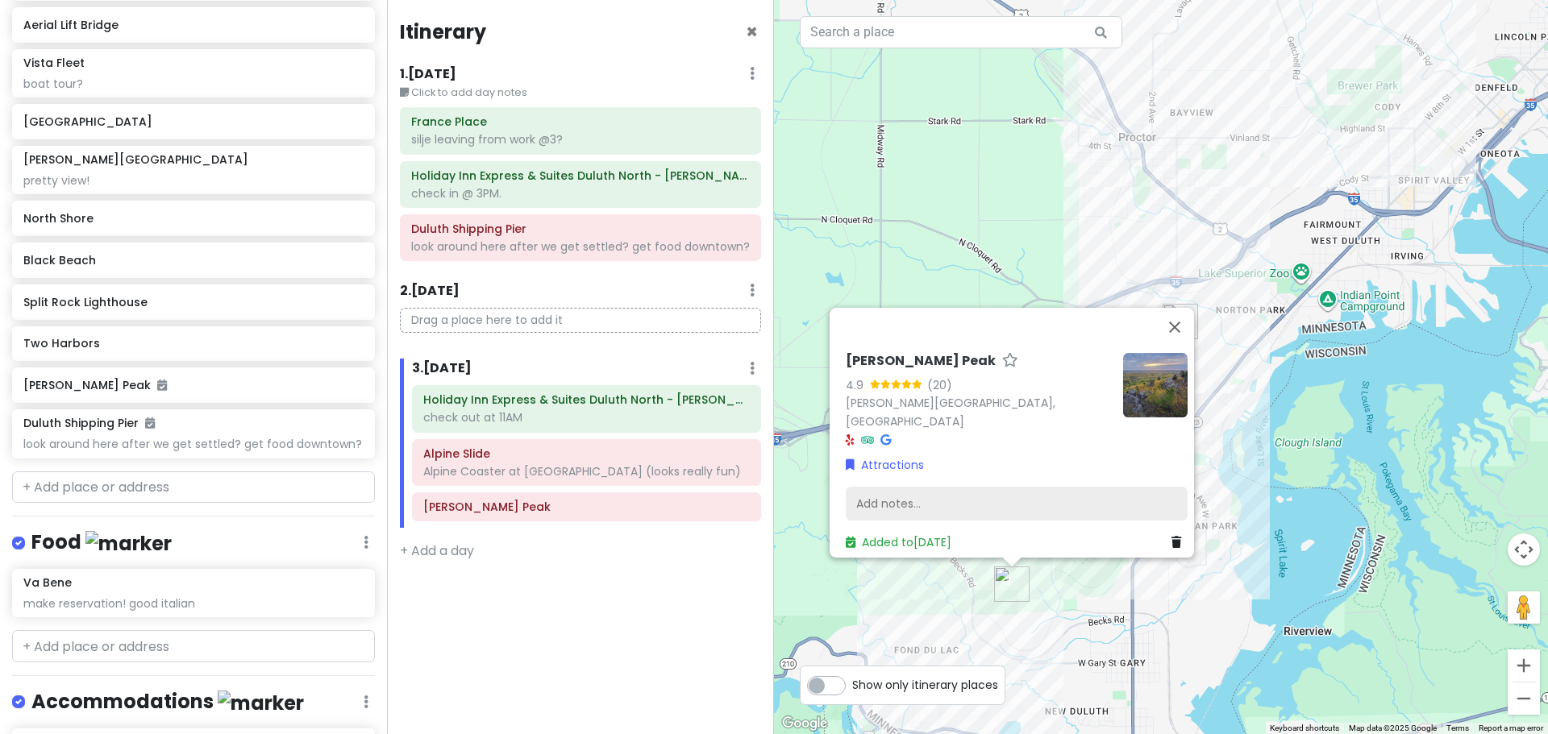
click at [994, 494] on div "Add notes..." at bounding box center [1017, 504] width 342 height 34
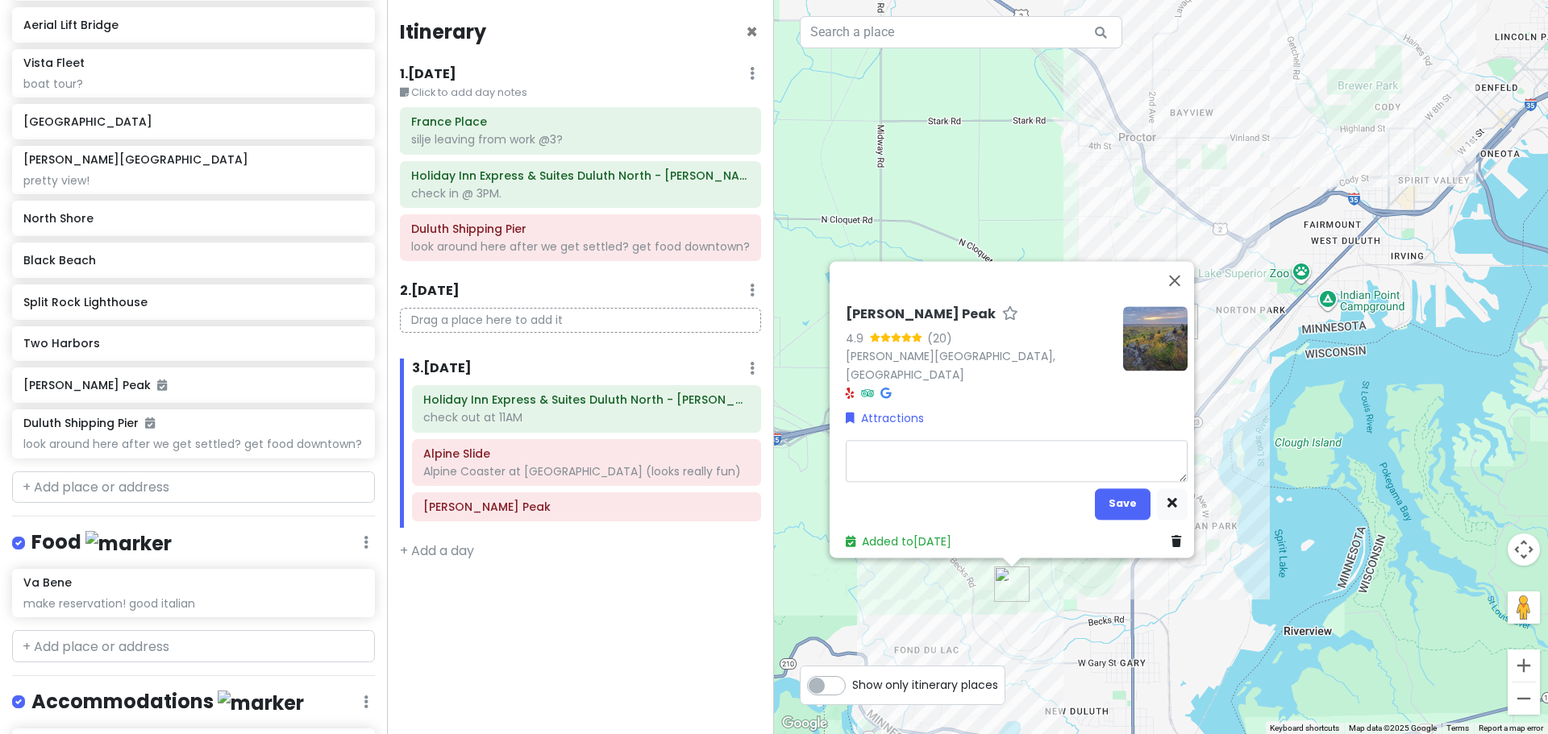
type textarea "x"
type textarea "p"
type textarea "x"
type textarea "pr"
type textarea "x"
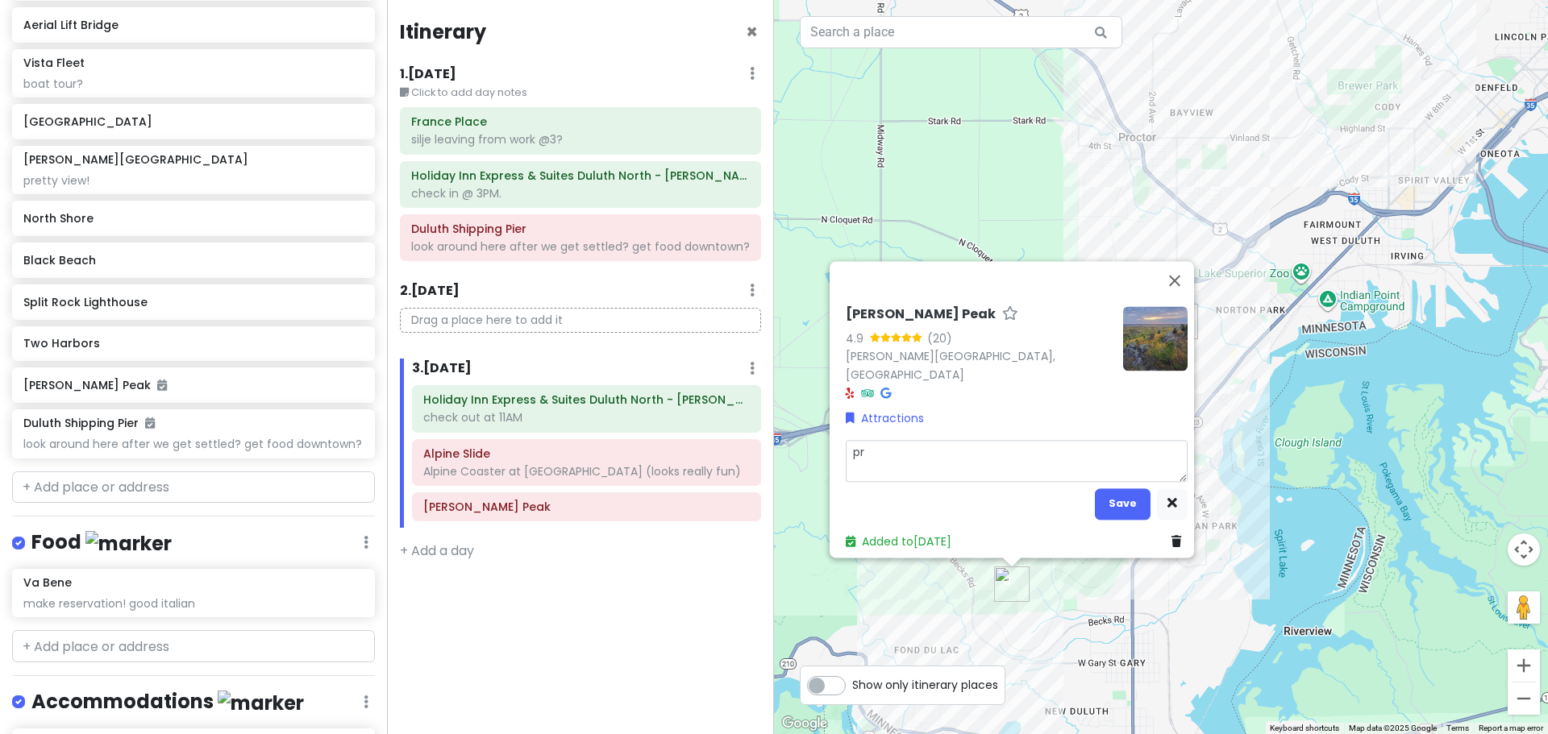
type textarea "pre"
type textarea "x"
type textarea "pret"
type textarea "x"
type textarea "prett"
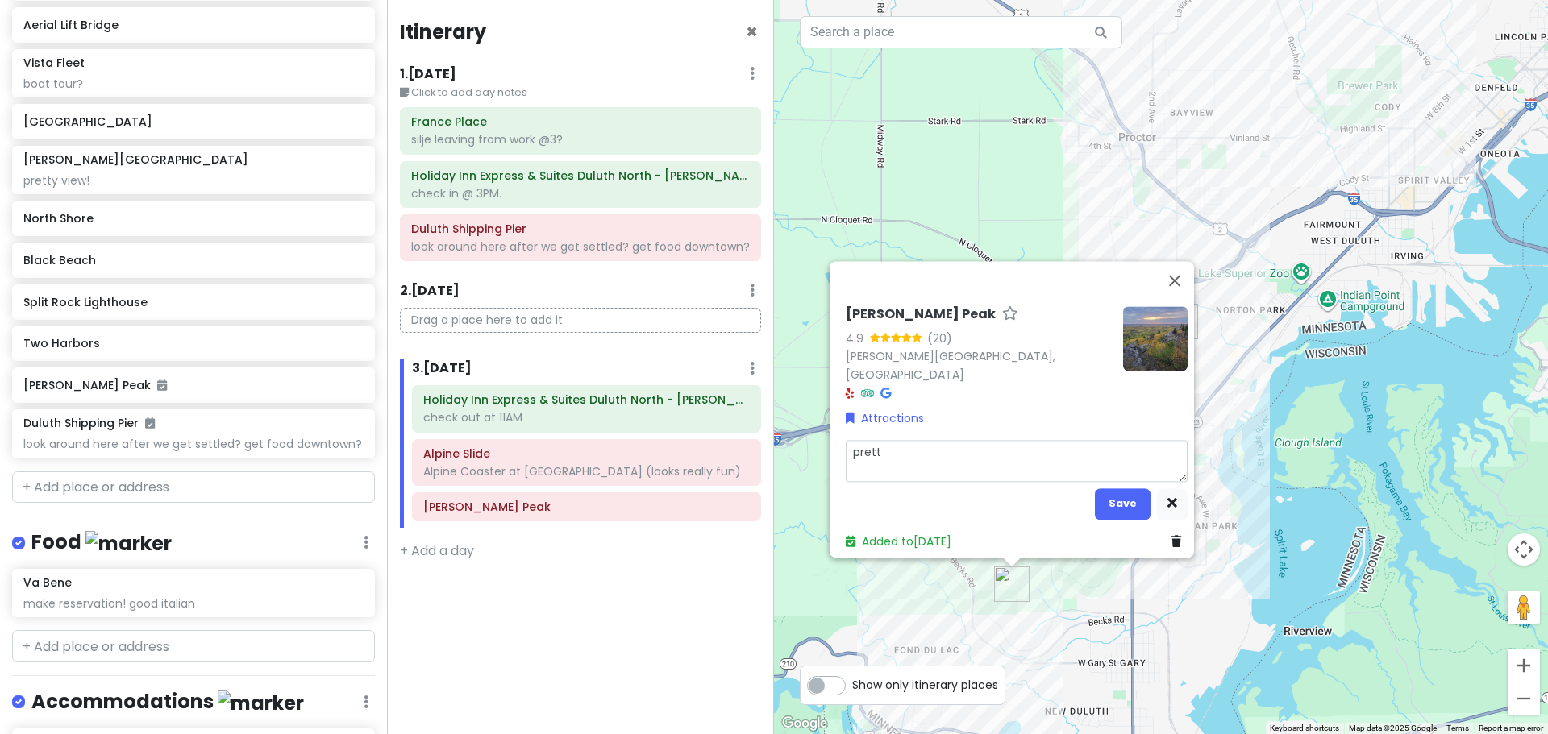
type textarea "x"
type textarea "pretty"
type textarea "x"
type textarea "pretty"
type textarea "x"
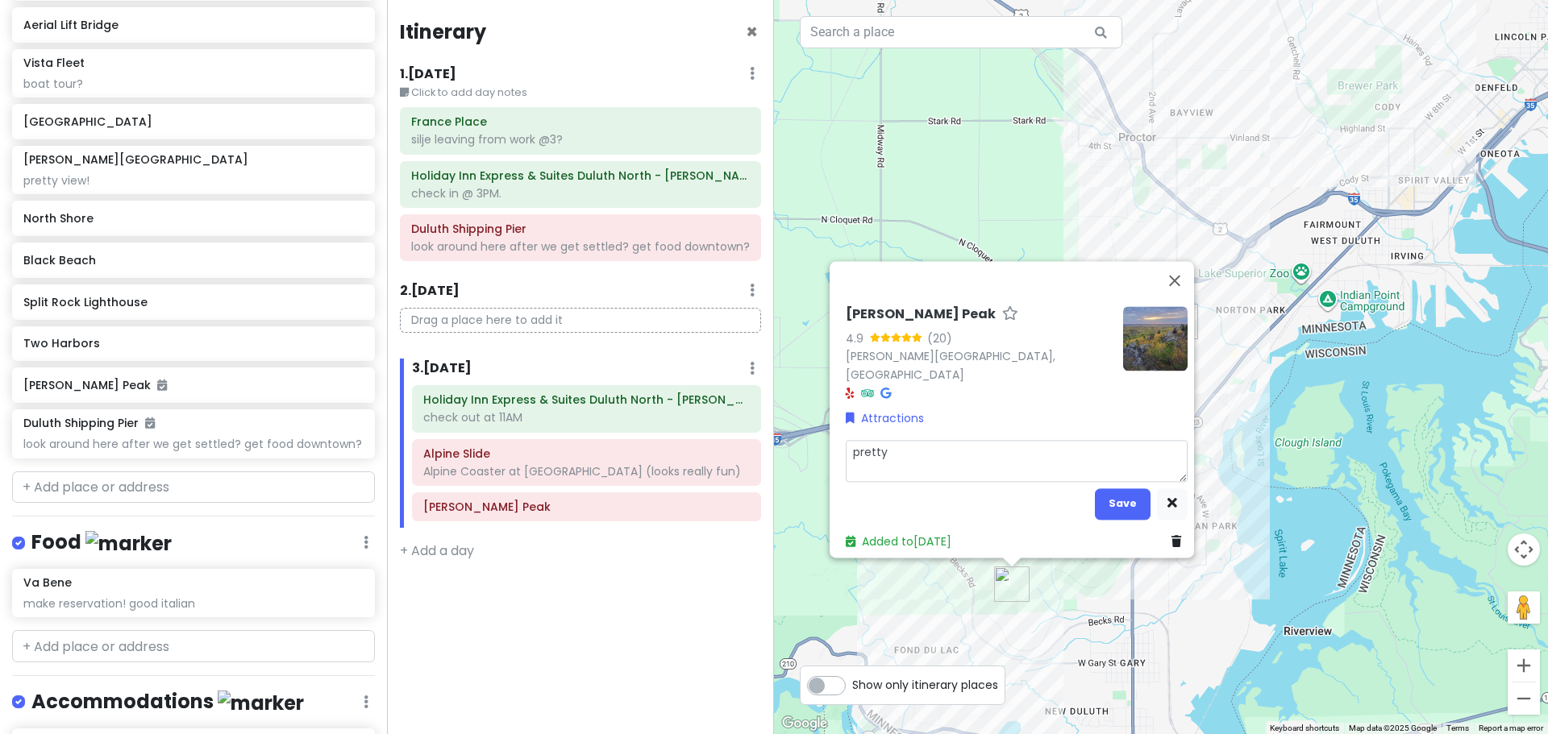
type textarea "pretty v"
type textarea "x"
type textarea "pretty vi"
type textarea "x"
type textarea "pretty vie"
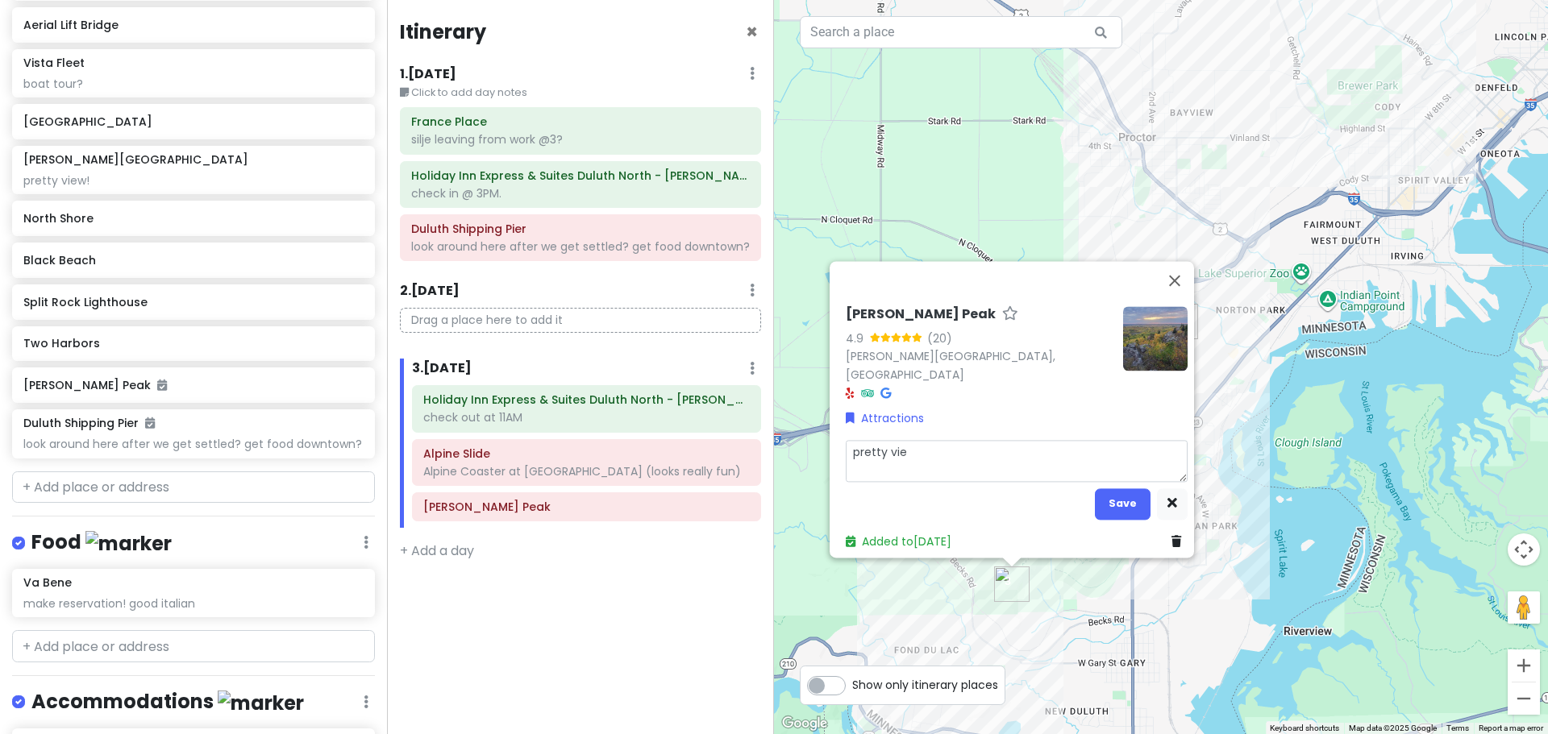
type textarea "x"
type textarea "pretty view"
type textarea "x"
type textarea "pretty view/"
type textarea "x"
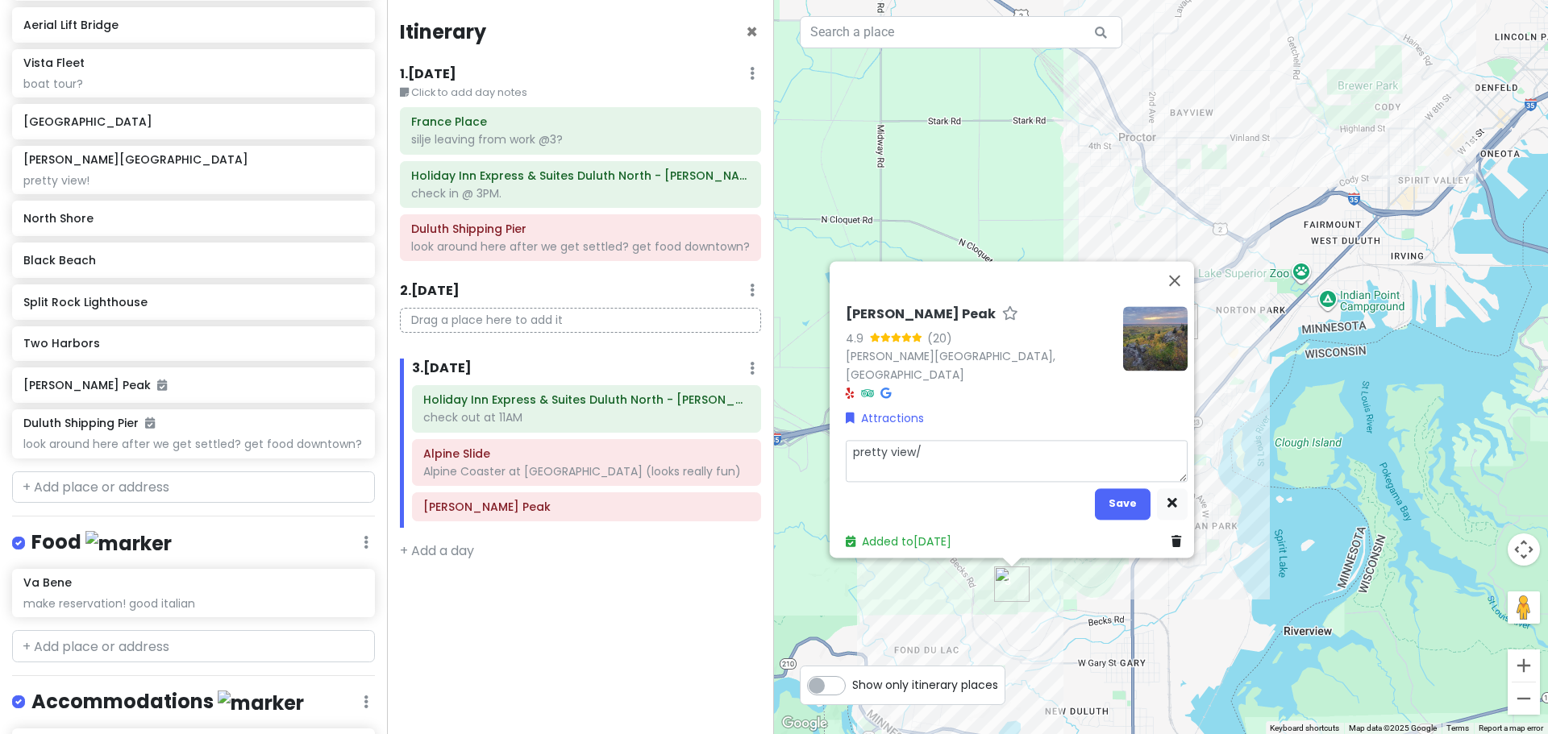
type textarea "pretty view/p"
type textarea "x"
type textarea "pretty view/pa"
type textarea "x"
type textarea "pretty view/par"
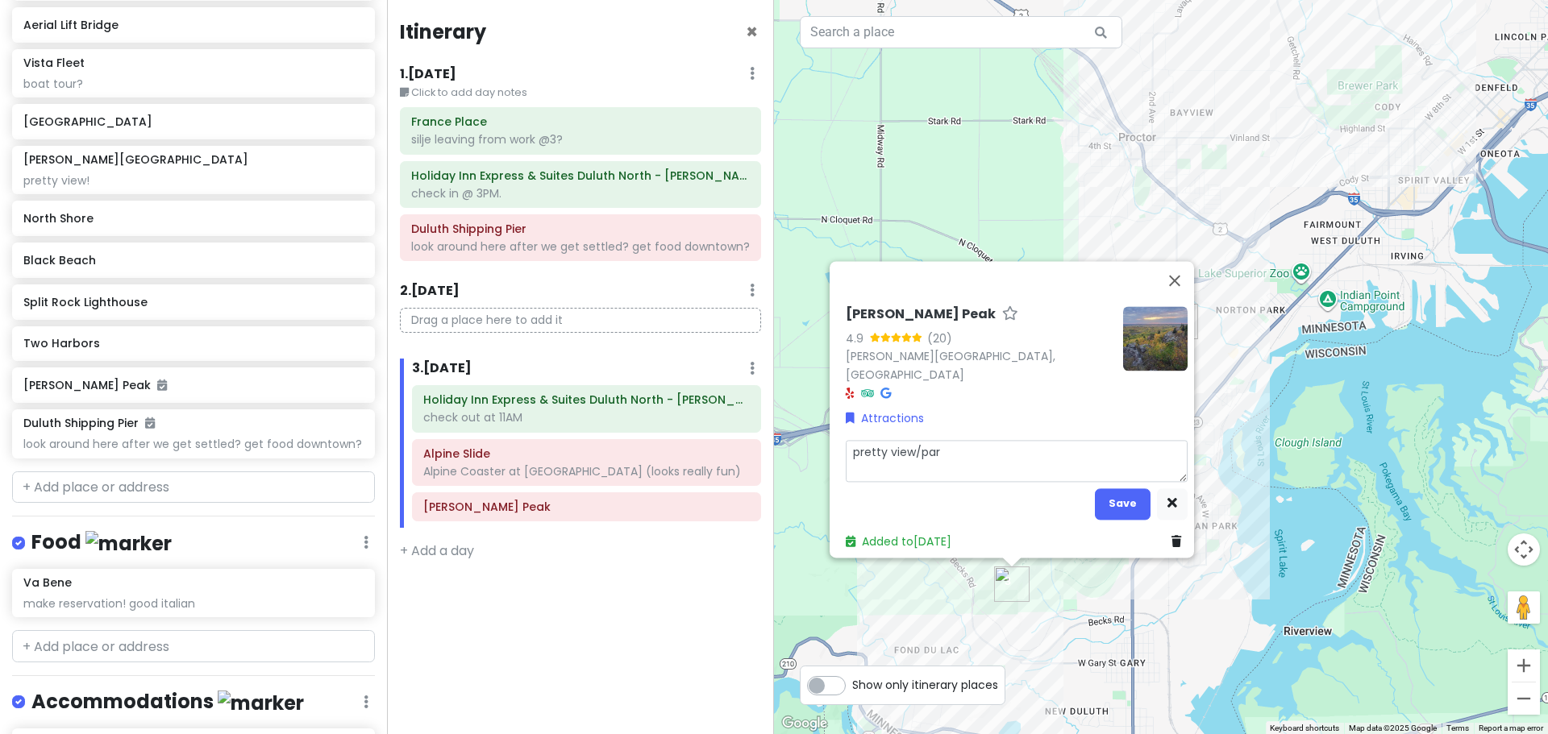
type textarea "x"
type textarea "pretty view/parl"
type textarea "x"
type textarea "pretty view/par"
type textarea "x"
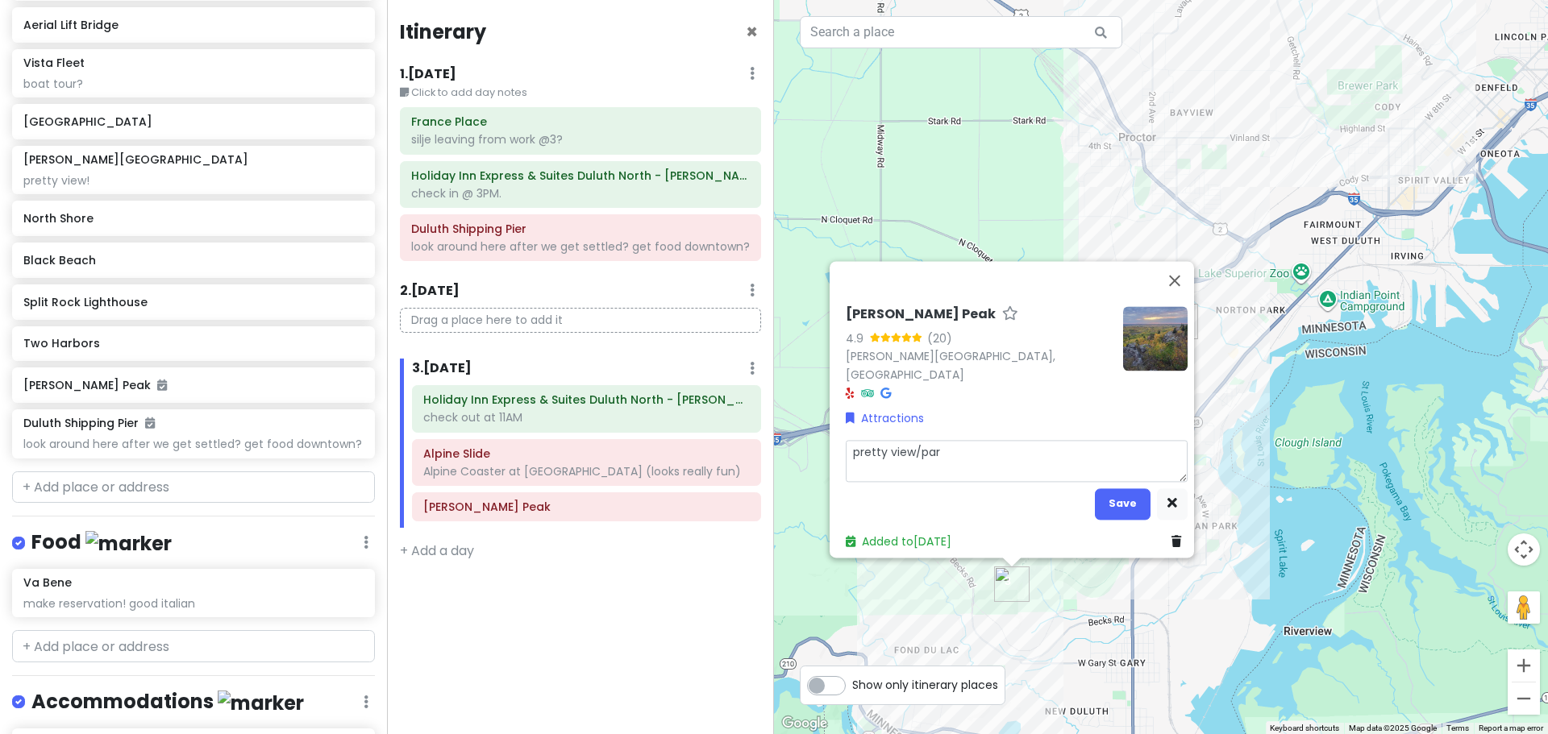
type textarea "pretty view/park"
type textarea "x"
type textarea "pretty view/par"
type textarea "x"
type textarea "pretty view/pa"
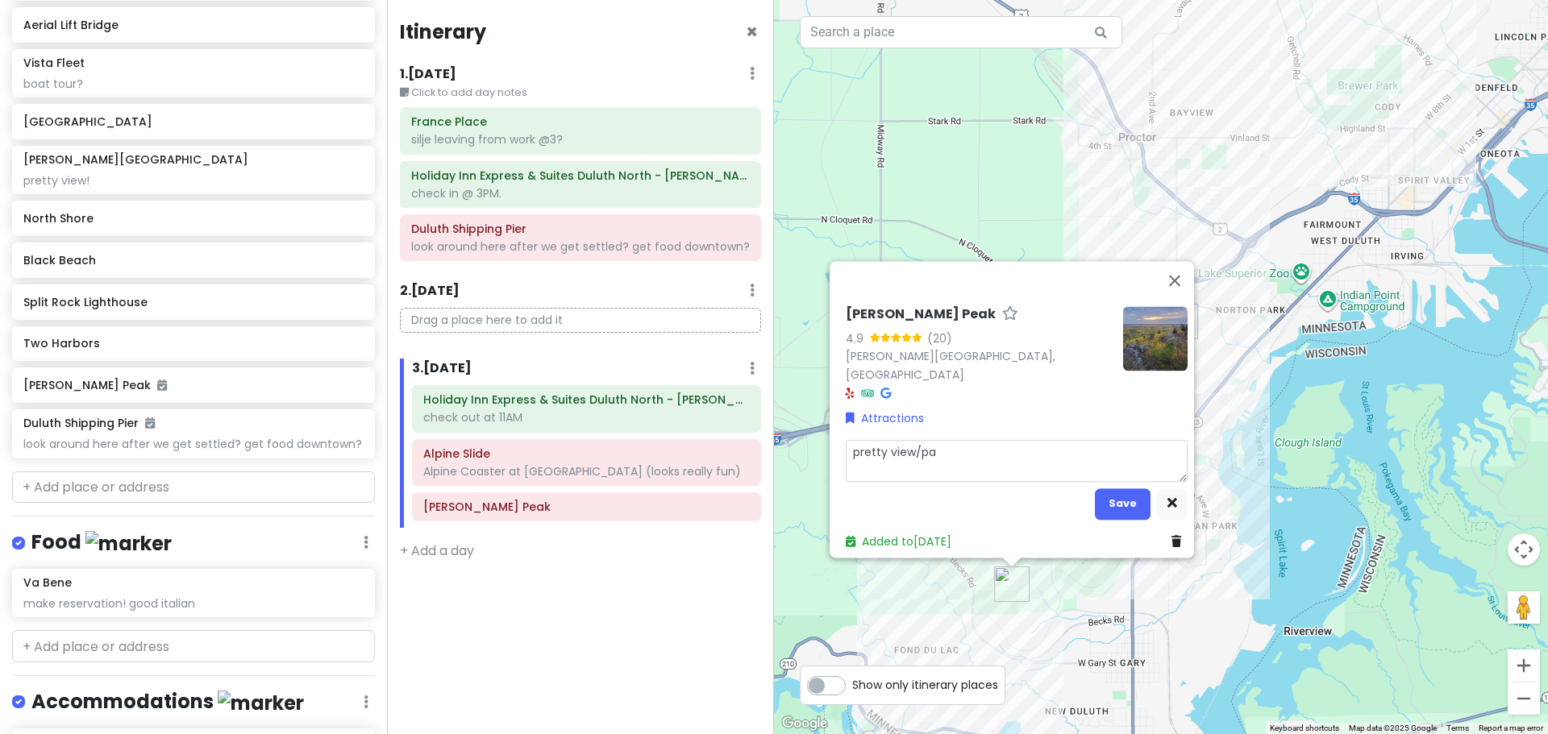
type textarea "x"
type textarea "pretty view/p"
type textarea "x"
type textarea "pretty view/"
type textarea "x"
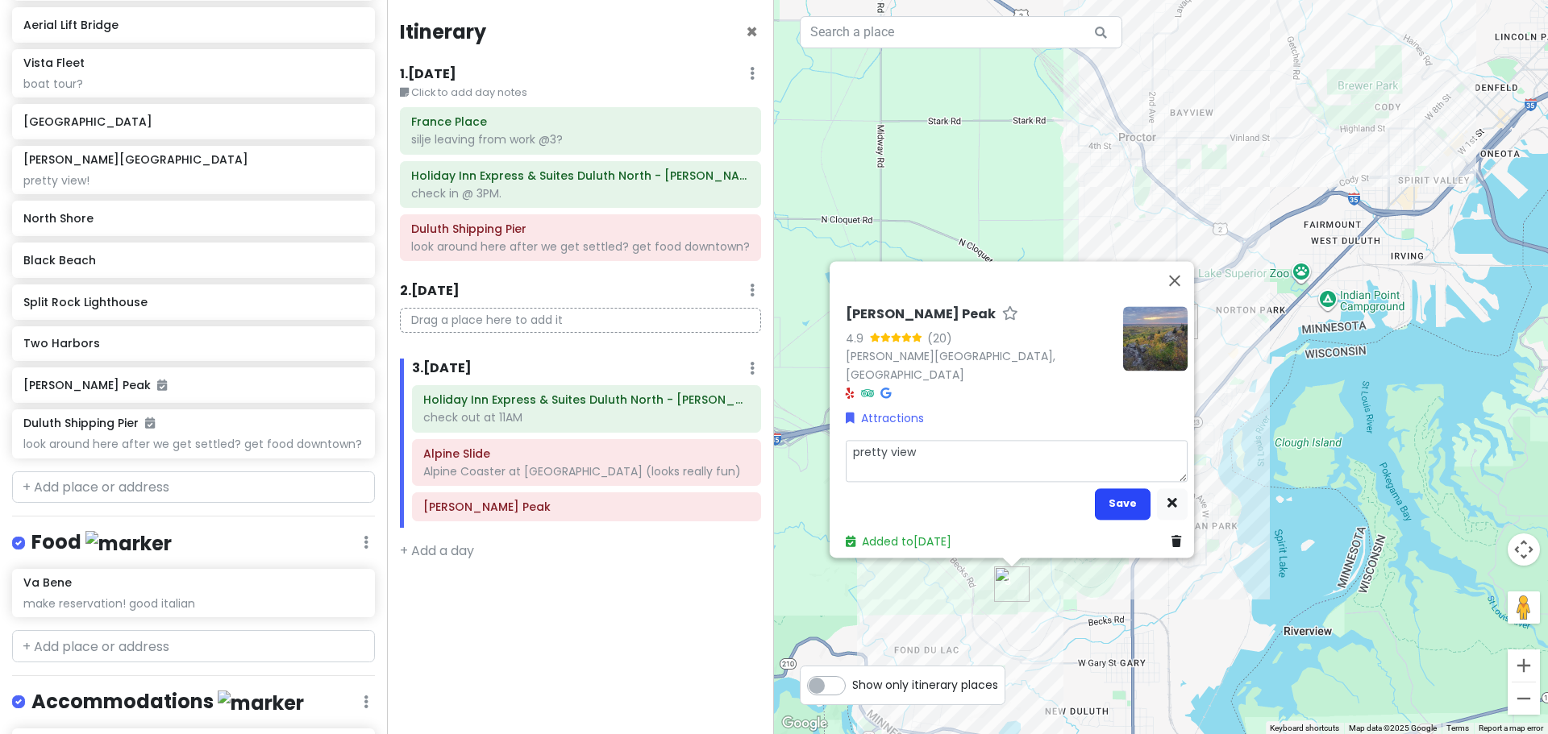
type textarea "pretty view"
click at [1108, 508] on button "Save" at bounding box center [1123, 504] width 56 height 31
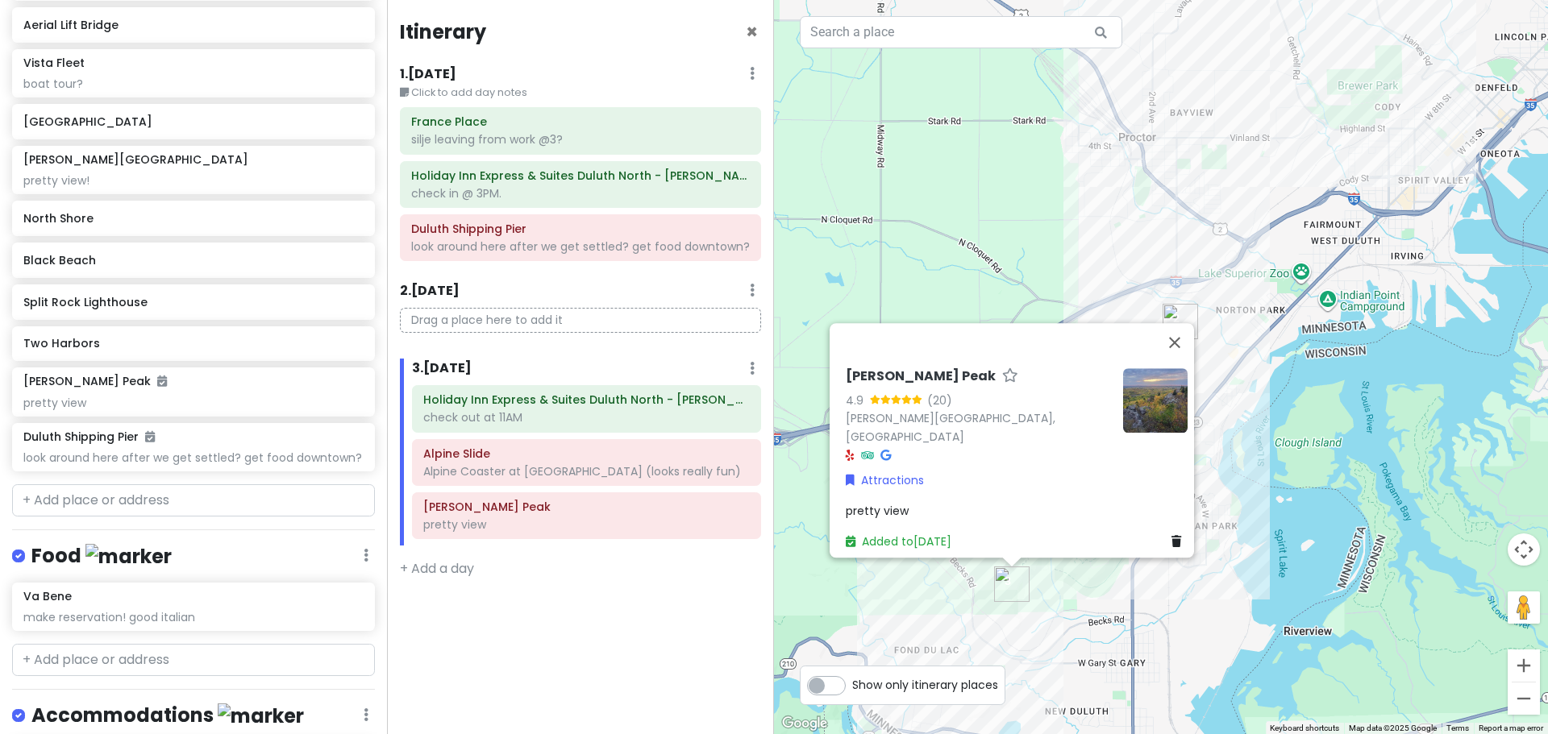
scroll to position [400, 0]
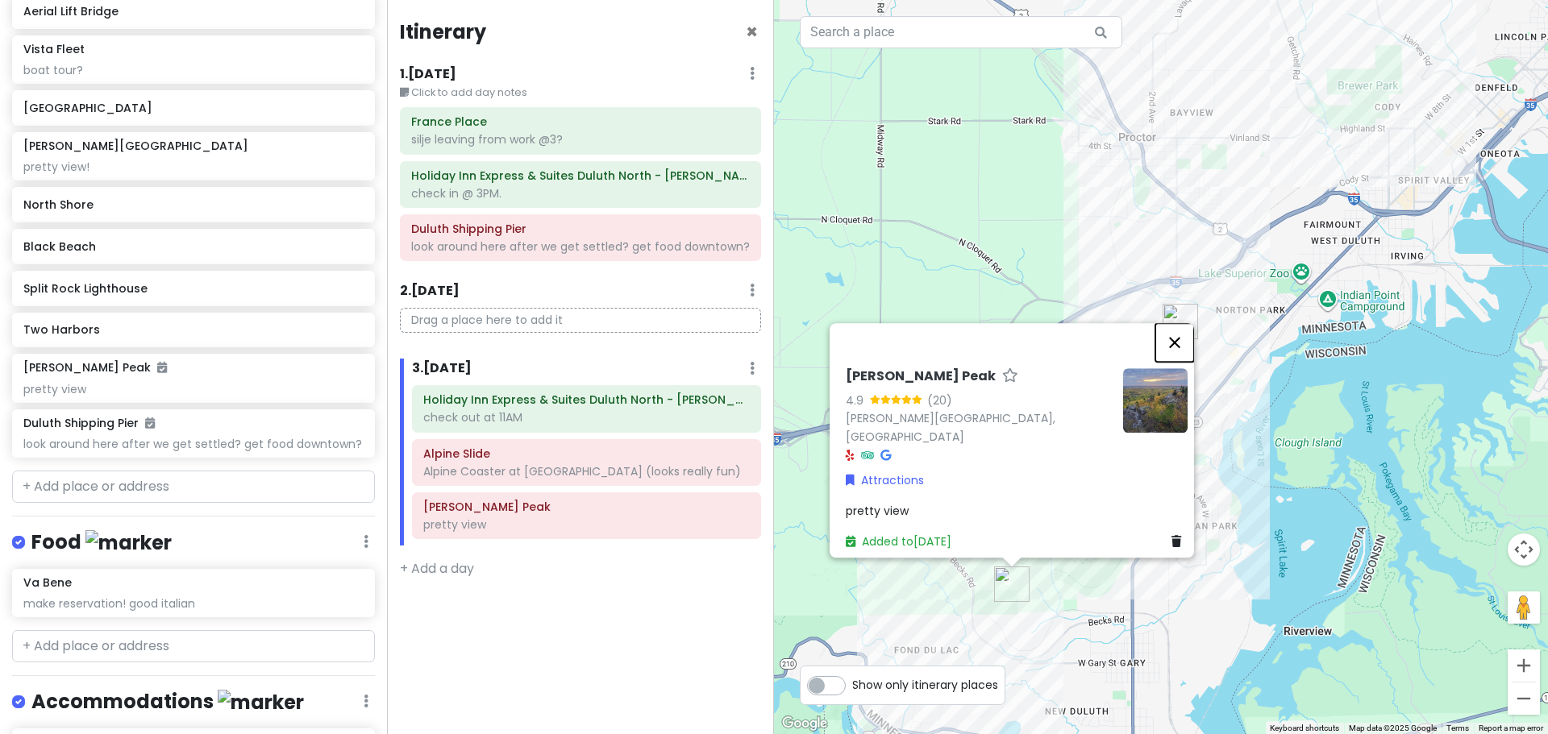
click at [1180, 350] on button "Close" at bounding box center [1174, 342] width 39 height 39
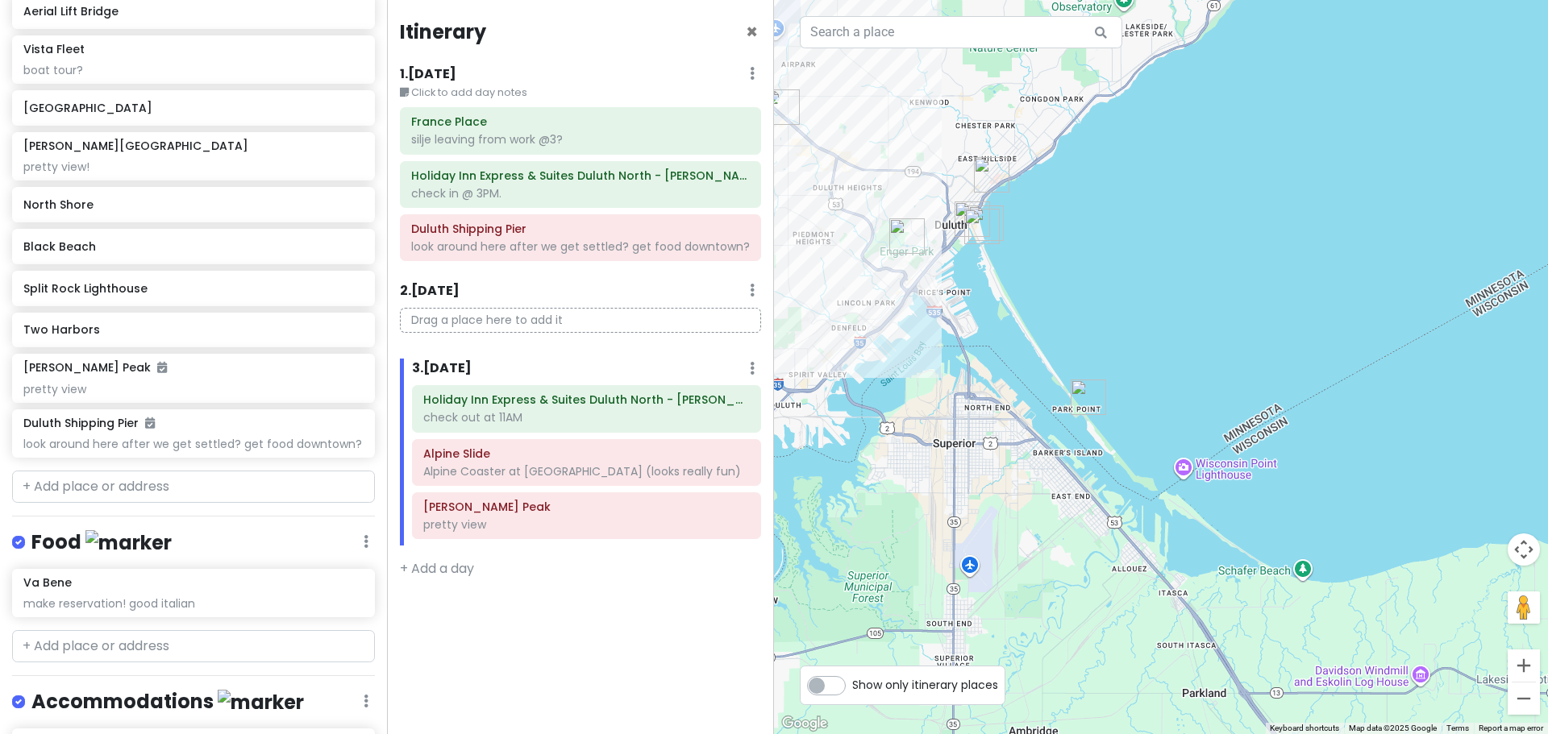
drag, startPoint x: 1308, startPoint y: 289, endPoint x: 798, endPoint y: 413, distance: 524.2
click at [798, 413] on div "Loading..." at bounding box center [1161, 367] width 774 height 734
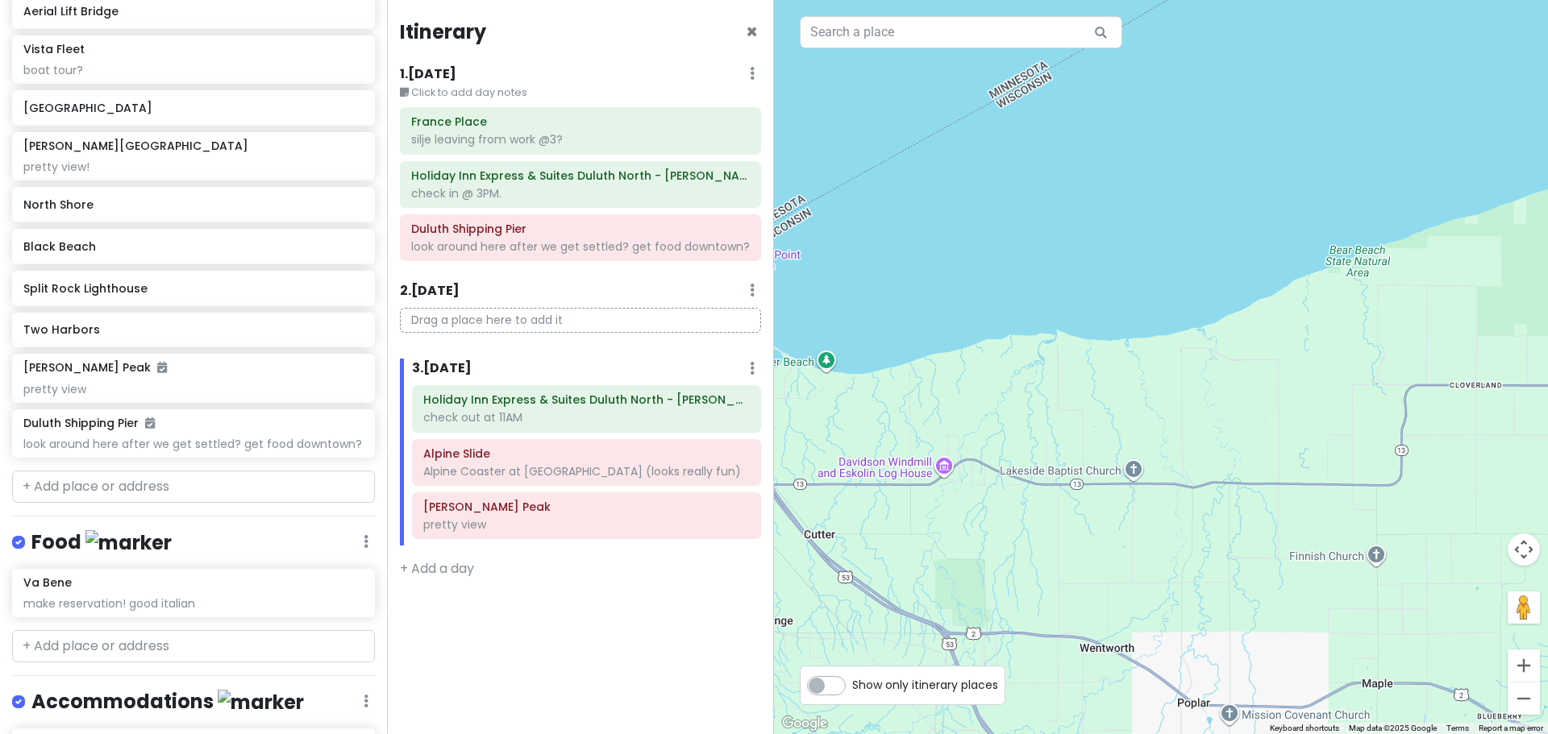
drag, startPoint x: 1185, startPoint y: 498, endPoint x: 705, endPoint y: 285, distance: 524.8
click at [705, 285] on div "Duluth Trip Private Change Dates Make a Copy Delete Trip Give Feedback 💡 Suppor…" at bounding box center [774, 367] width 1548 height 734
